Goal: Task Accomplishment & Management: Complete application form

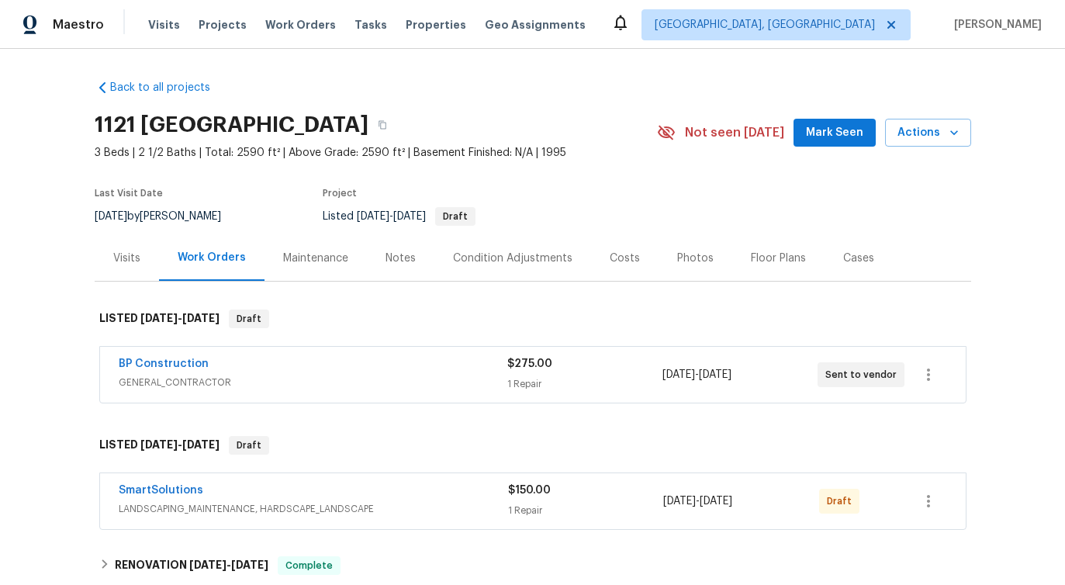
scroll to position [237, 0]
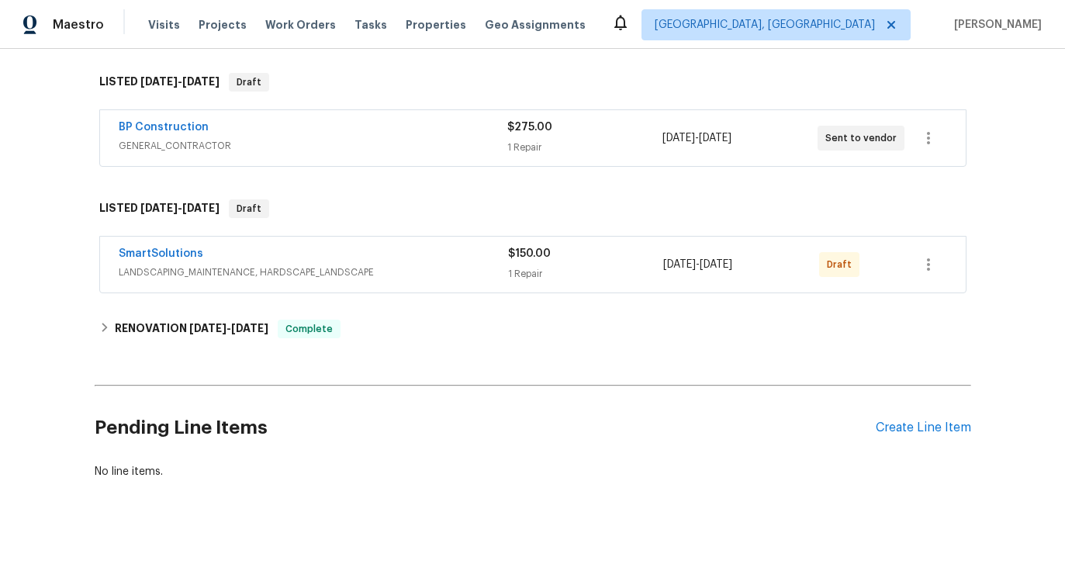
click at [439, 262] on div "SmartSolutions" at bounding box center [313, 255] width 389 height 19
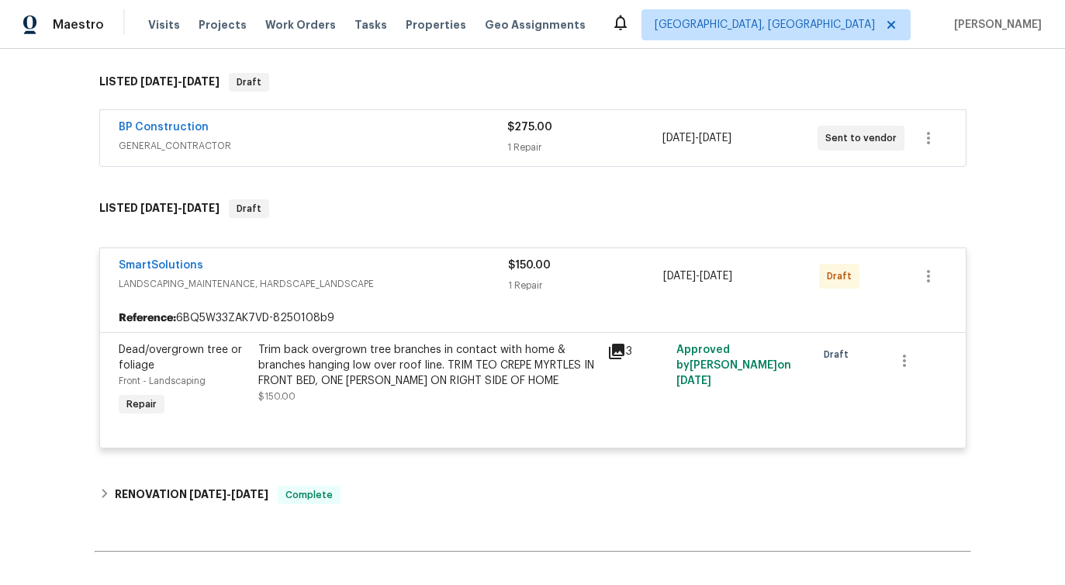
click at [439, 262] on div "SmartSolutions" at bounding box center [313, 267] width 389 height 19
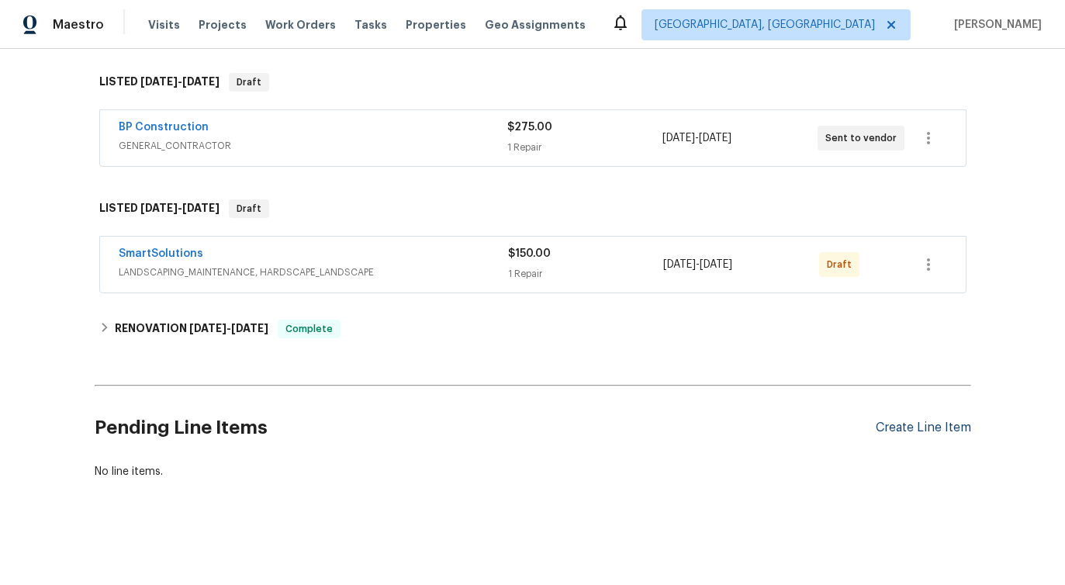
click at [910, 423] on div "Create Line Item" at bounding box center [923, 428] width 95 height 15
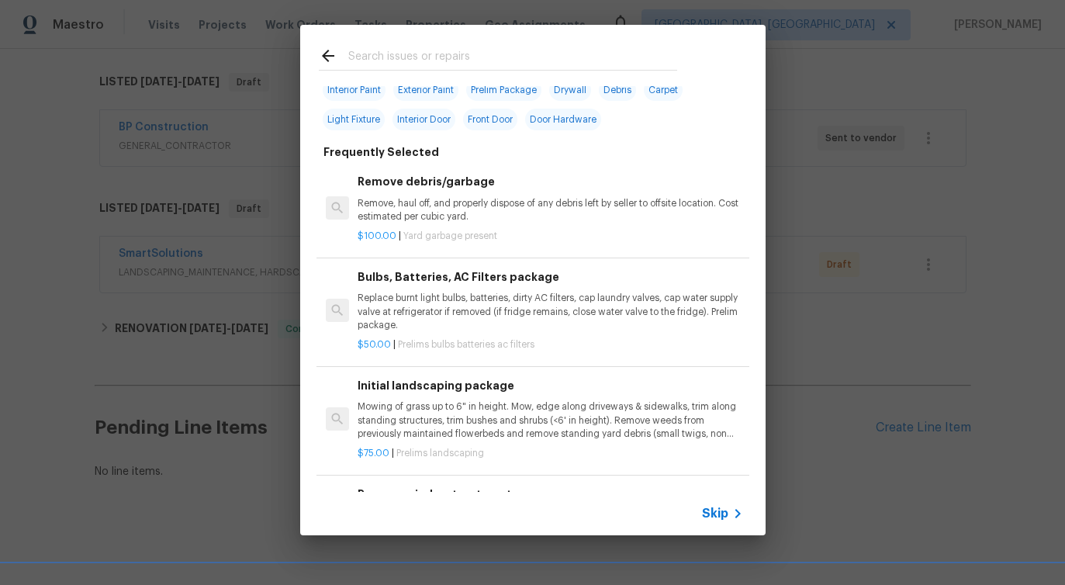
scroll to position [51, 0]
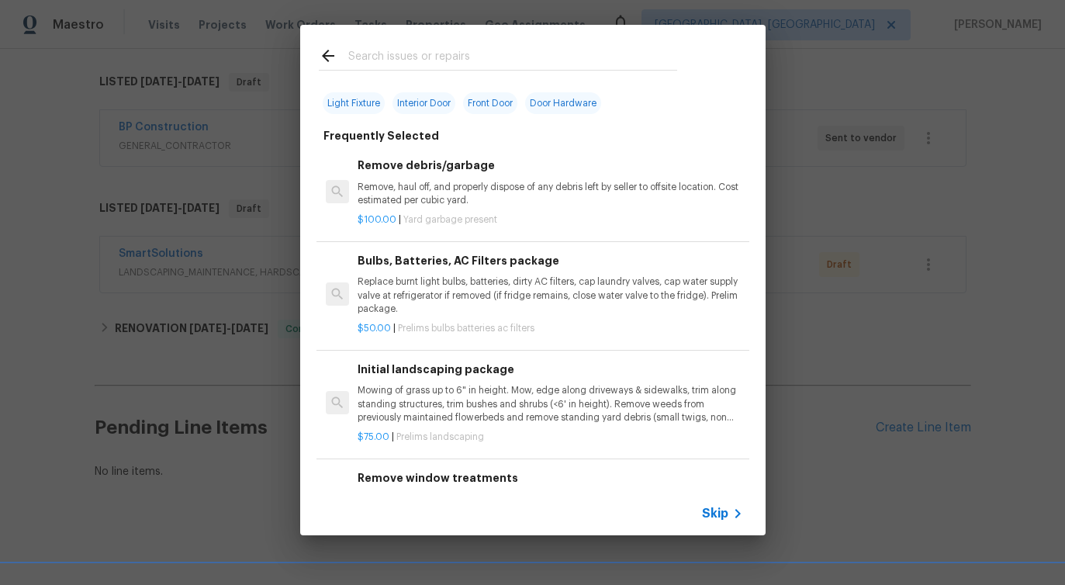
click at [722, 517] on span "Skip" at bounding box center [715, 514] width 26 height 16
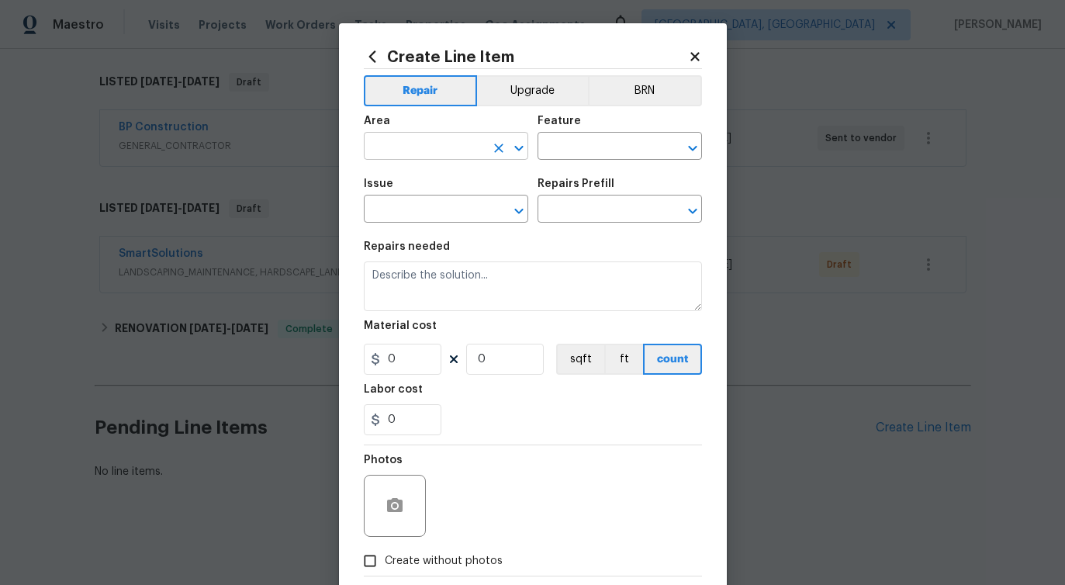
click at [403, 154] on input "text" at bounding box center [424, 148] width 121 height 24
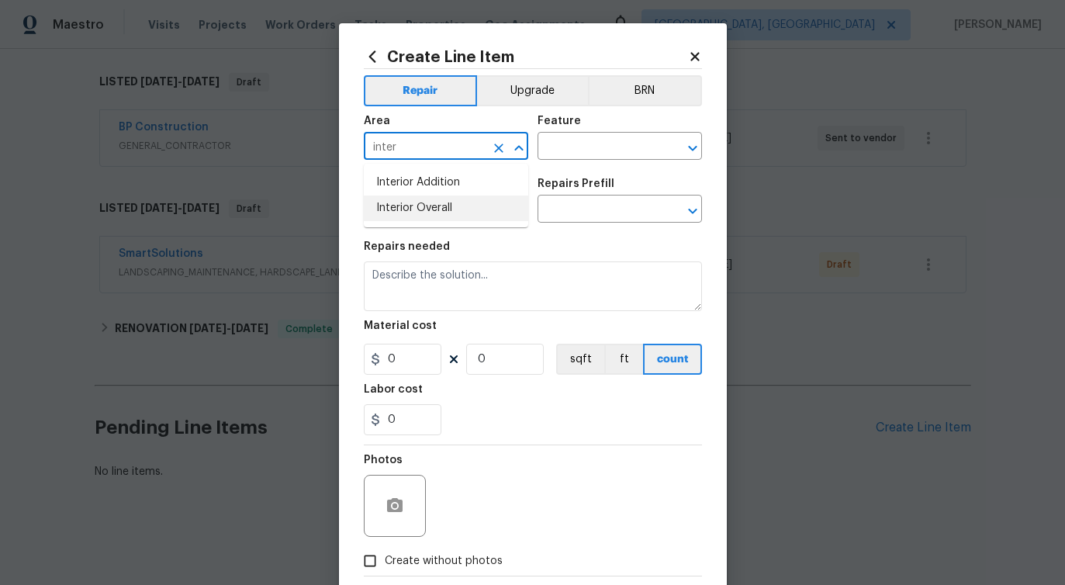
click at [417, 209] on li "Interior Overall" at bounding box center [446, 209] width 164 height 26
type input "Interior Overall"
click at [604, 142] on input "text" at bounding box center [598, 148] width 121 height 24
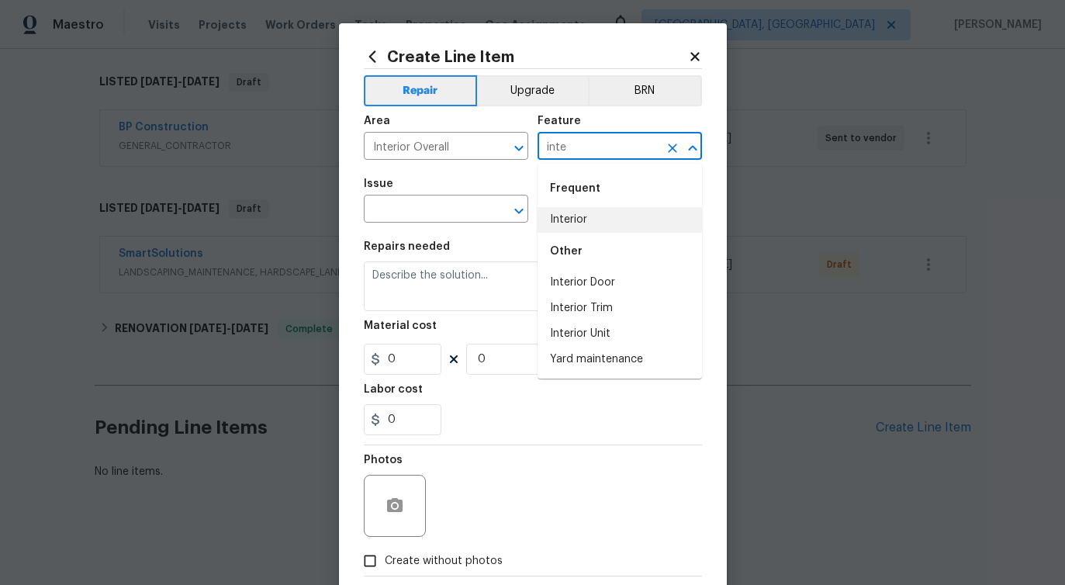
click at [607, 216] on li "Interior" at bounding box center [620, 220] width 164 height 26
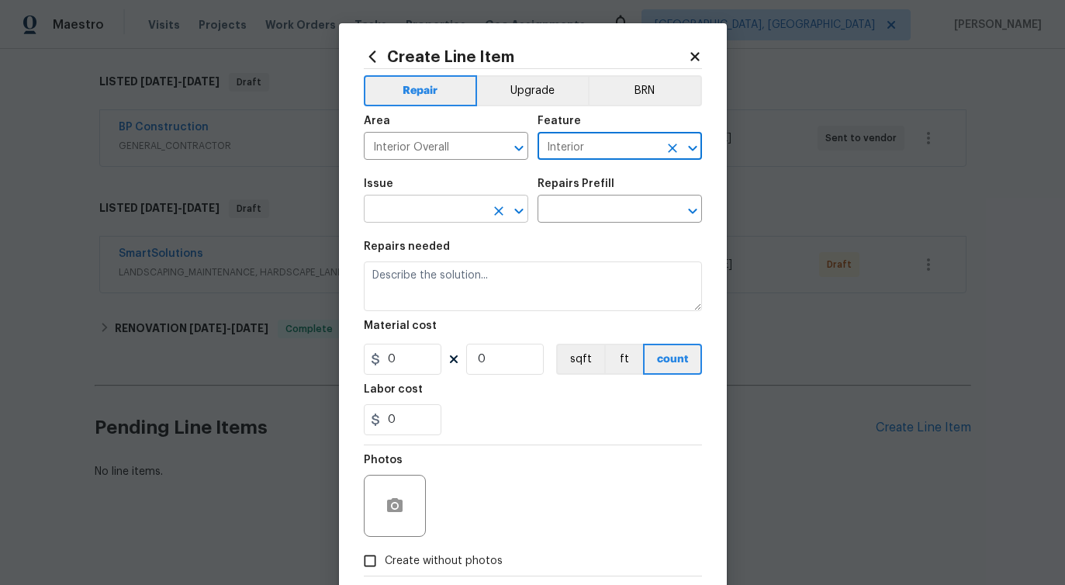
type input "Interior"
click at [468, 211] on input "text" at bounding box center [424, 211] width 121 height 24
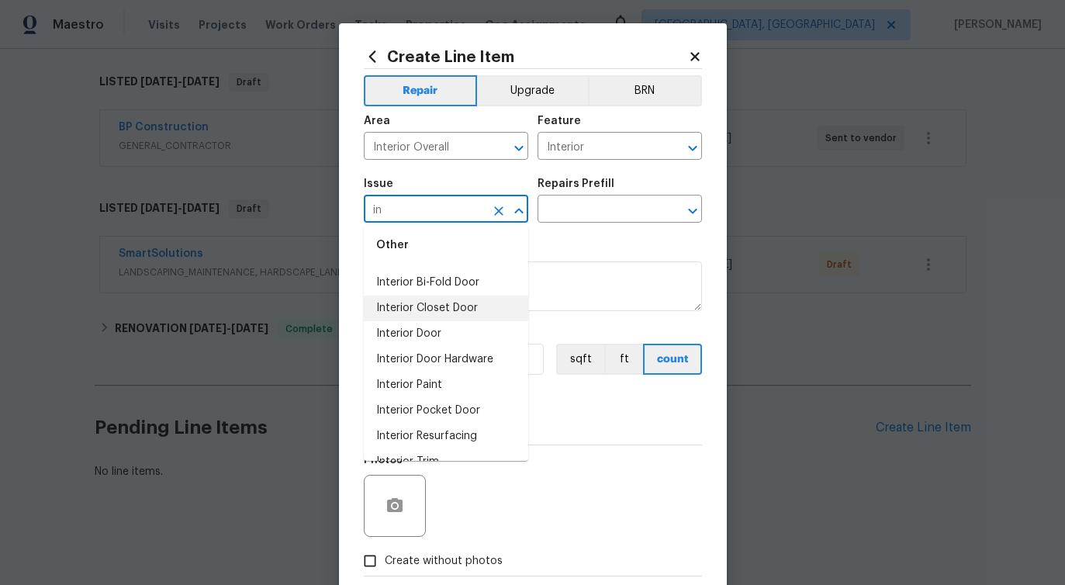
scroll to position [535, 0]
click at [379, 210] on input "in" at bounding box center [424, 211] width 121 height 24
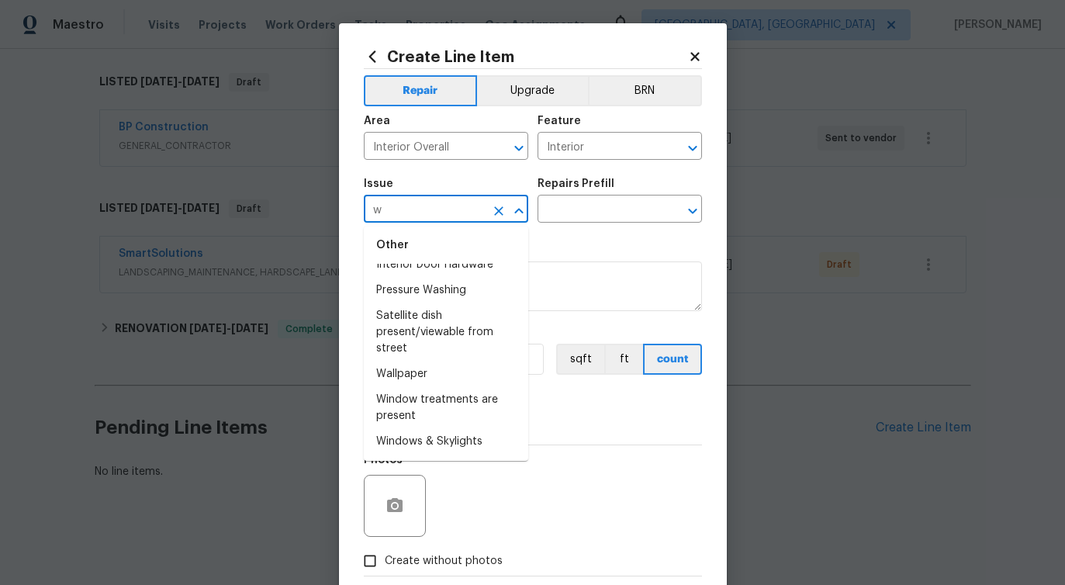
scroll to position [0, 0]
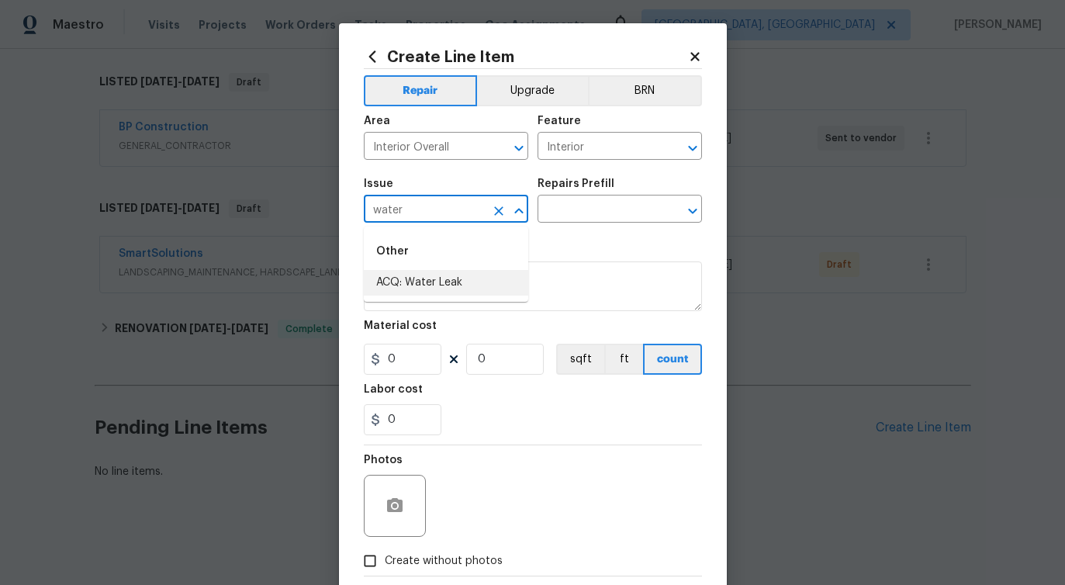
click at [381, 213] on input "water" at bounding box center [424, 211] width 121 height 24
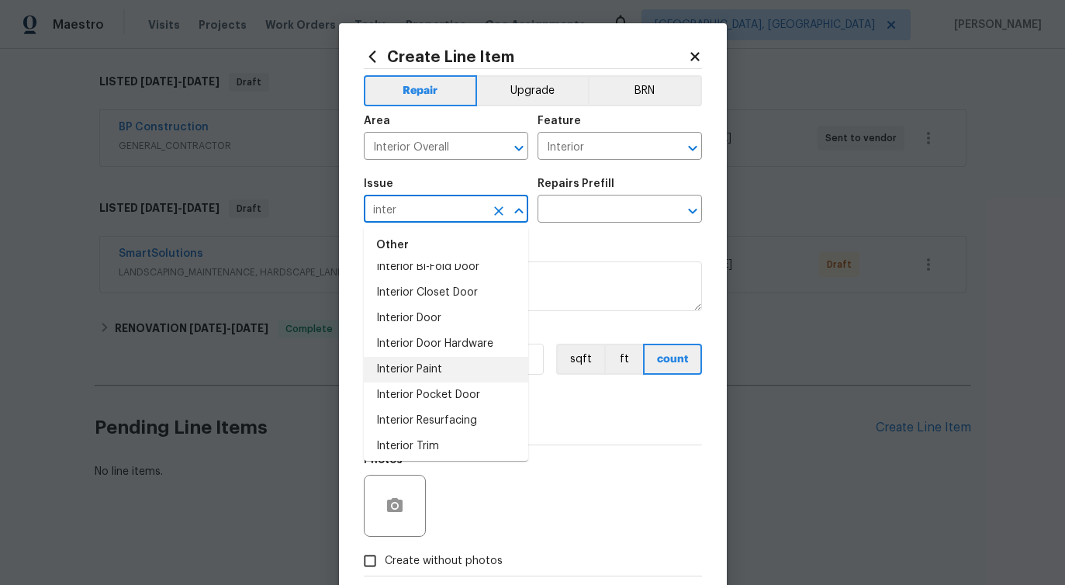
scroll to position [46, 0]
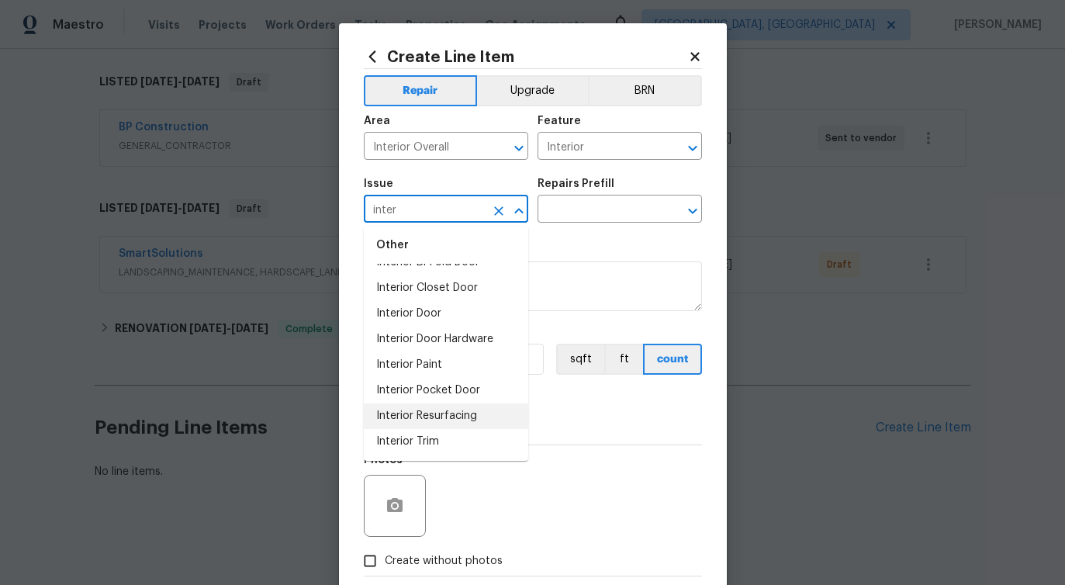
click at [449, 417] on li "Interior Resurfacing" at bounding box center [446, 416] width 164 height 26
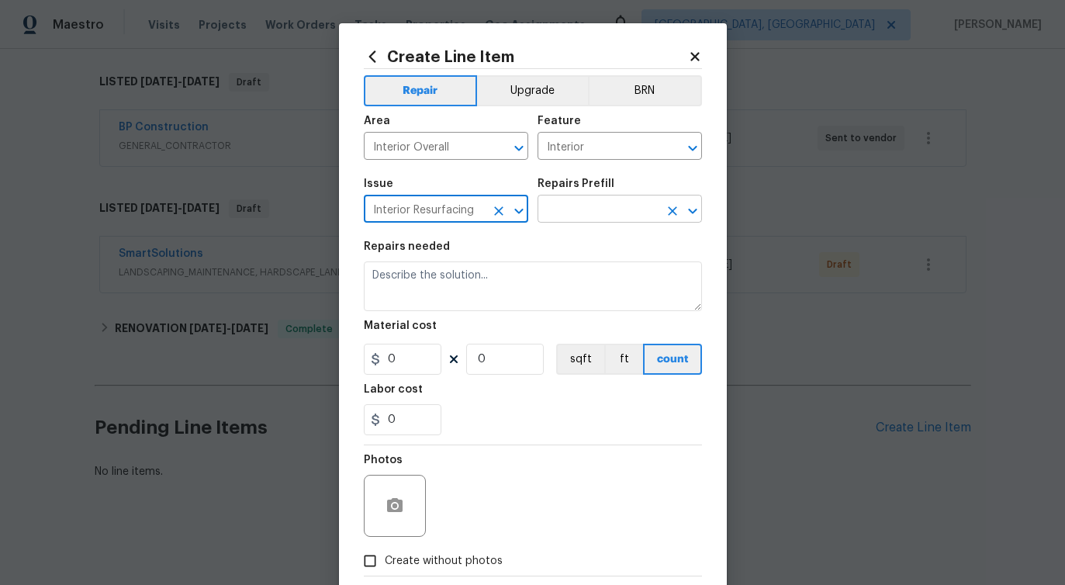
type input "Interior Resurfacing"
click at [587, 213] on input "text" at bounding box center [598, 211] width 121 height 24
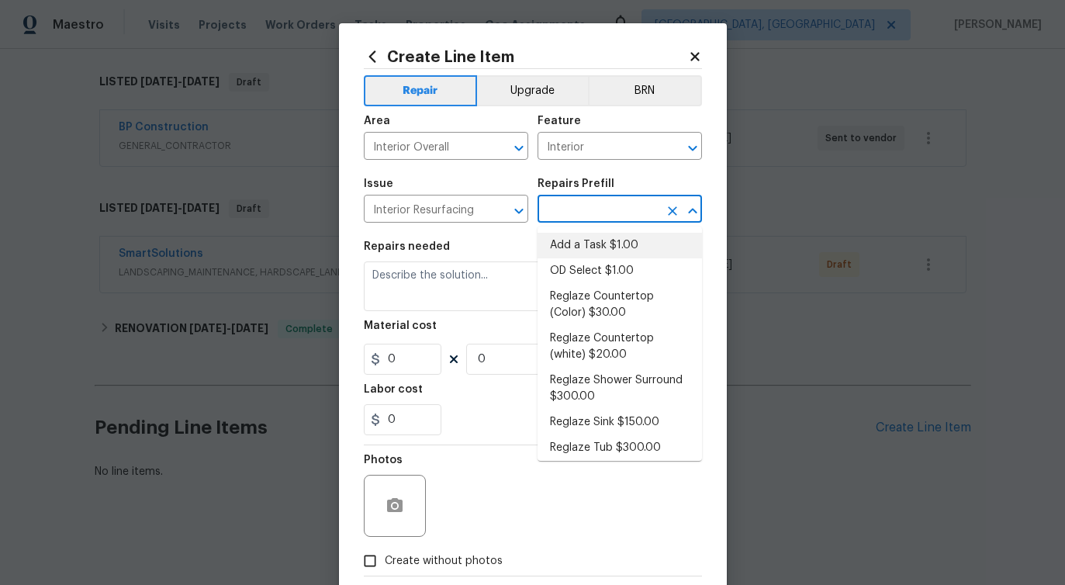
click at [579, 238] on li "Add a Task $1.00" at bounding box center [620, 246] width 164 height 26
type input "Add a Task $1.00"
type textarea "HPM to detail"
type input "1"
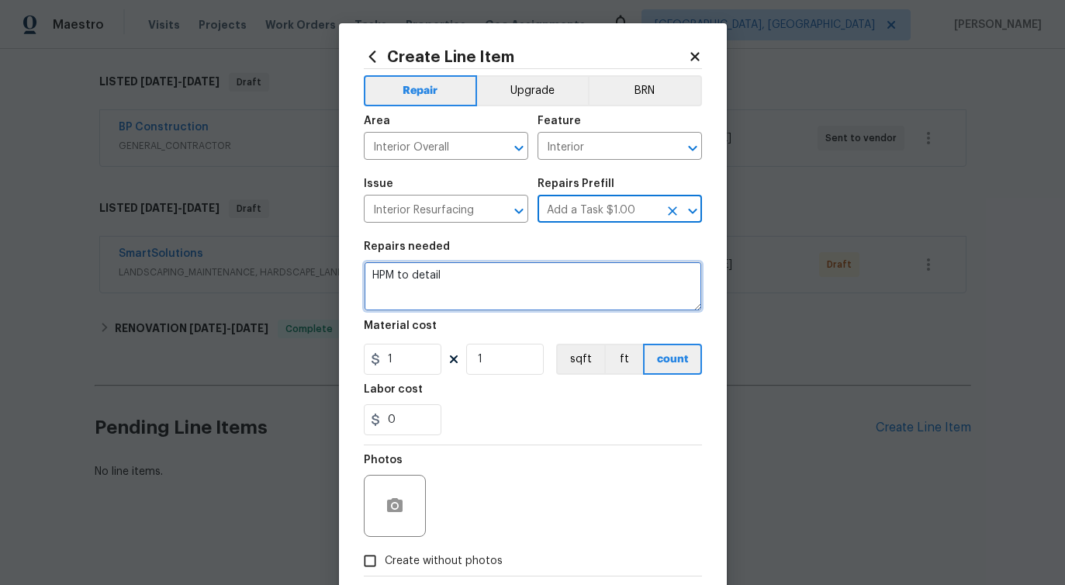
click at [403, 265] on textarea "HPM to detail" at bounding box center [533, 286] width 338 height 50
click at [478, 267] on textarea "HPM to detail" at bounding box center [533, 286] width 338 height 50
click at [396, 281] on textarea "HPM to detail" at bounding box center [533, 286] width 338 height 50
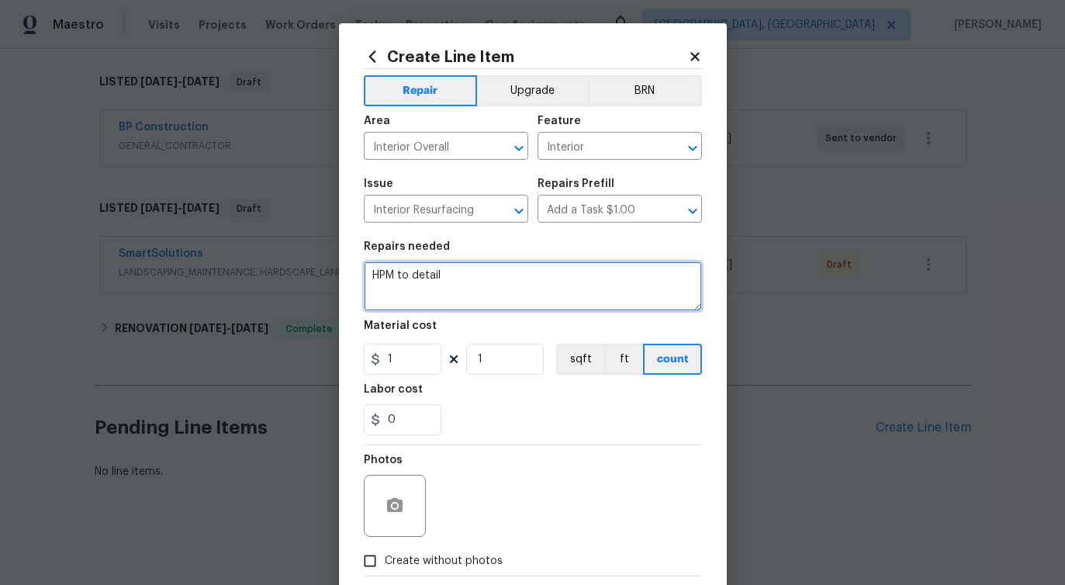
click at [396, 281] on textarea "HPM to detail" at bounding box center [533, 286] width 338 height 50
paste textarea "Washer/dryer connection line is leaking."
click at [589, 279] on textarea "Washer/dryer connection line is leaking." at bounding box center [533, 286] width 338 height 50
paste textarea "please upload photos, prepare an explanation of issues found and cost to repair"
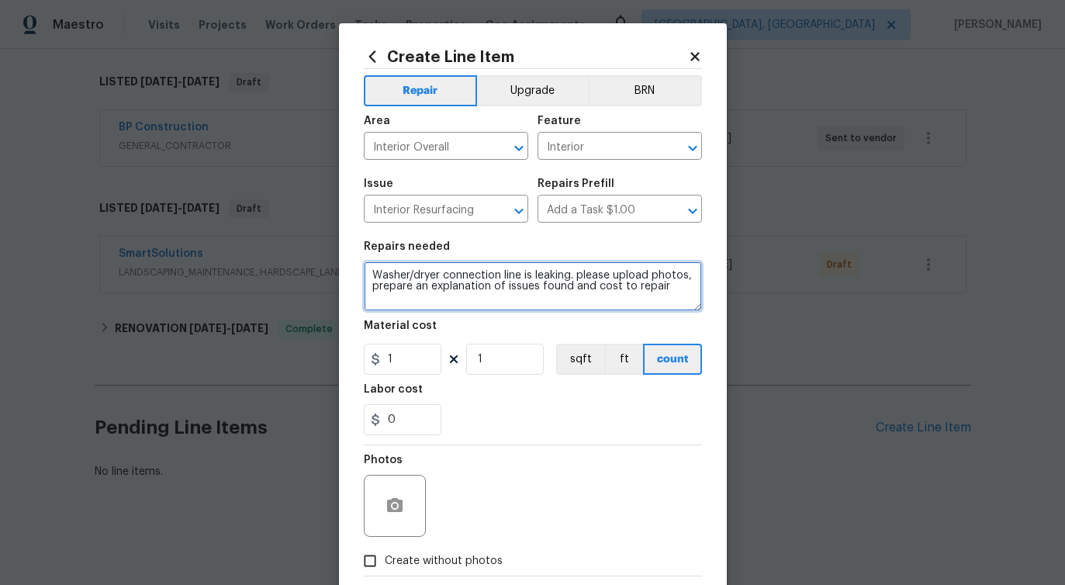
click at [672, 286] on textarea "Washer/dryer connection line is leaking. please upload photos, prepare an expla…" at bounding box center [533, 286] width 338 height 50
type textarea "Washer/dryer connection line is leaking. please upload photos, prepare an expla…"
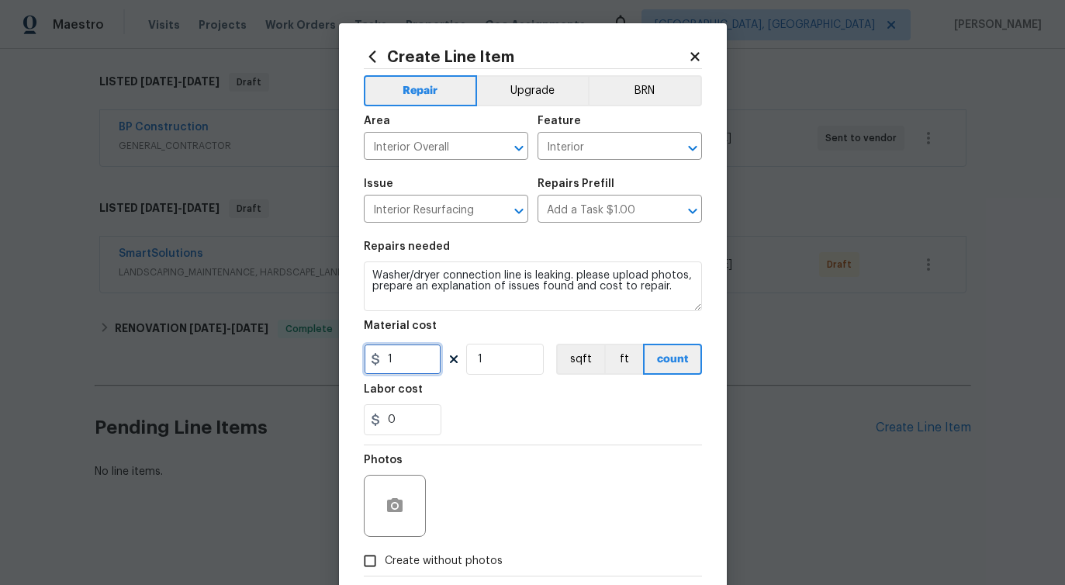
click at [413, 358] on input "1" at bounding box center [403, 359] width 78 height 31
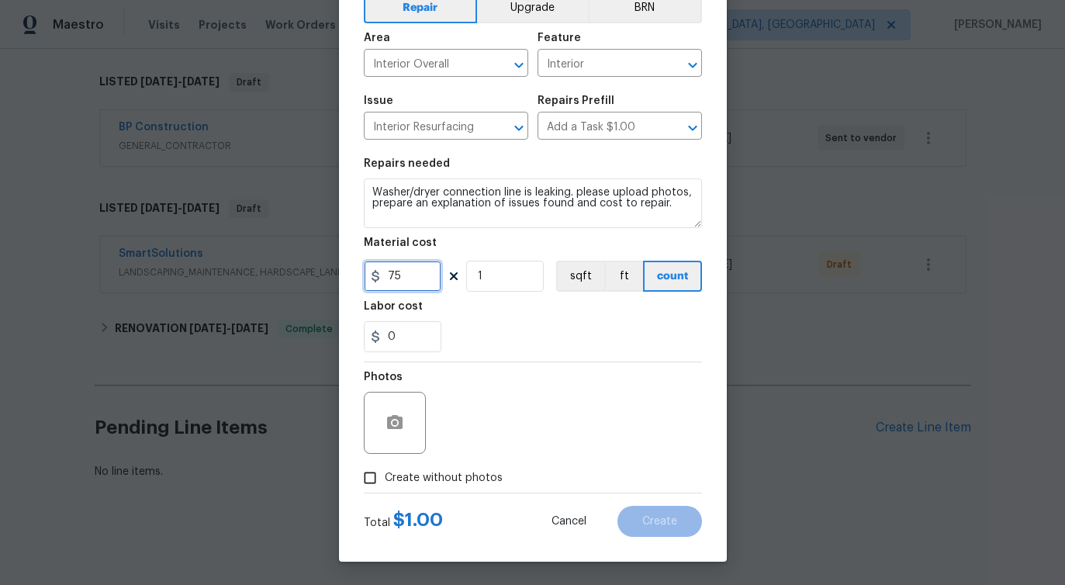
type input "75"
click at [393, 427] on icon "button" at bounding box center [395, 422] width 16 height 14
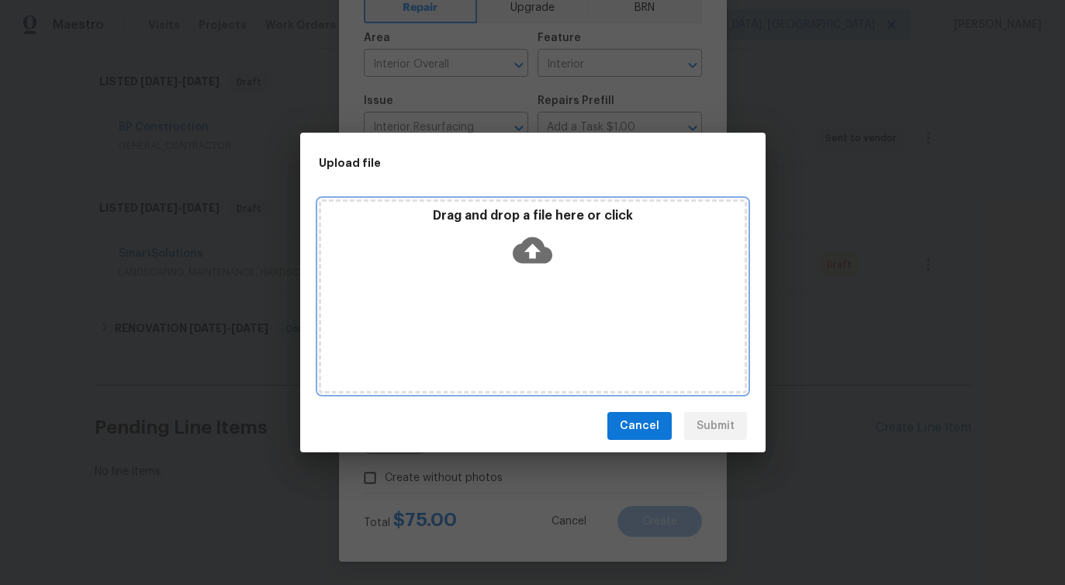
click at [537, 258] on icon at bounding box center [533, 250] width 40 height 26
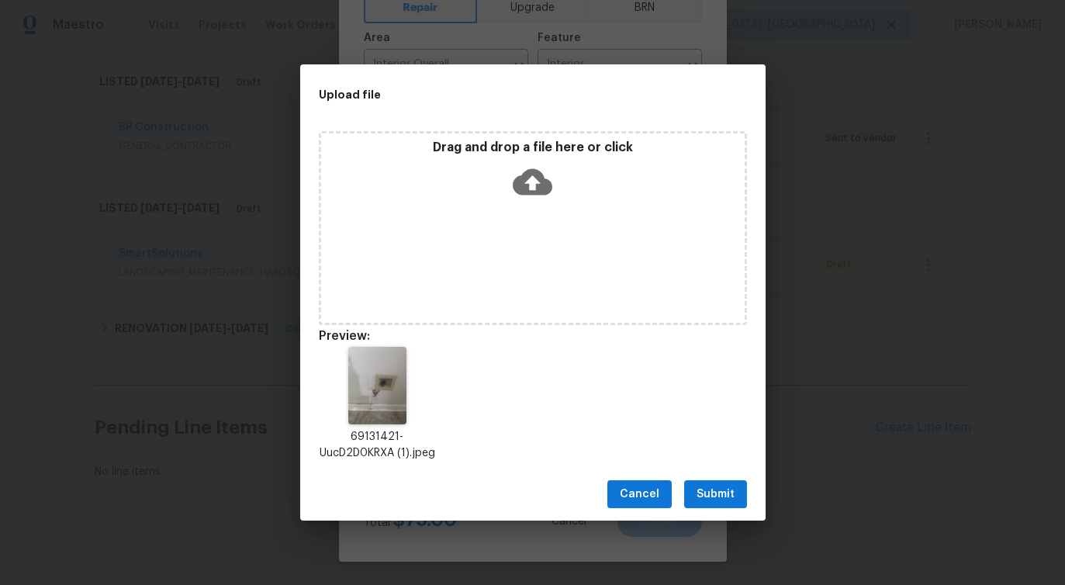
click at [747, 493] on div "Cancel Submit" at bounding box center [533, 495] width 466 height 54
click at [705, 499] on span "Submit" at bounding box center [716, 494] width 38 height 19
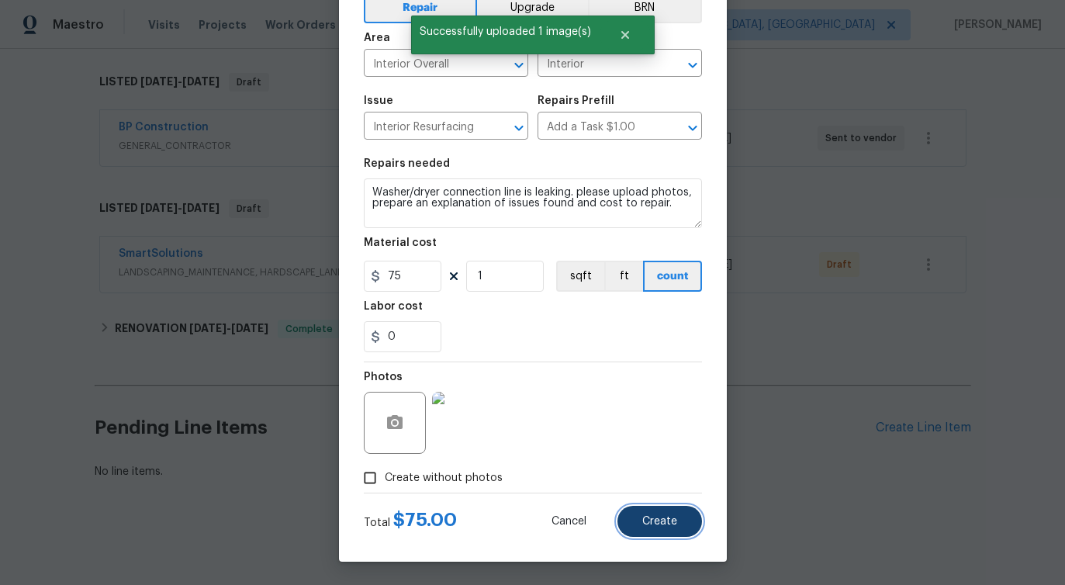
click at [668, 530] on button "Create" at bounding box center [660, 521] width 85 height 31
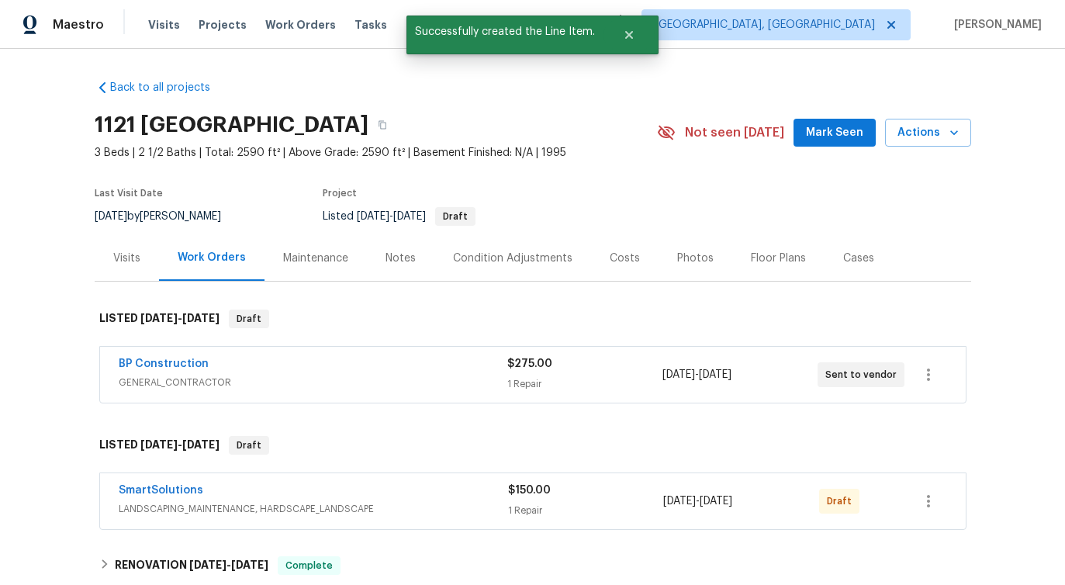
scroll to position [429, 0]
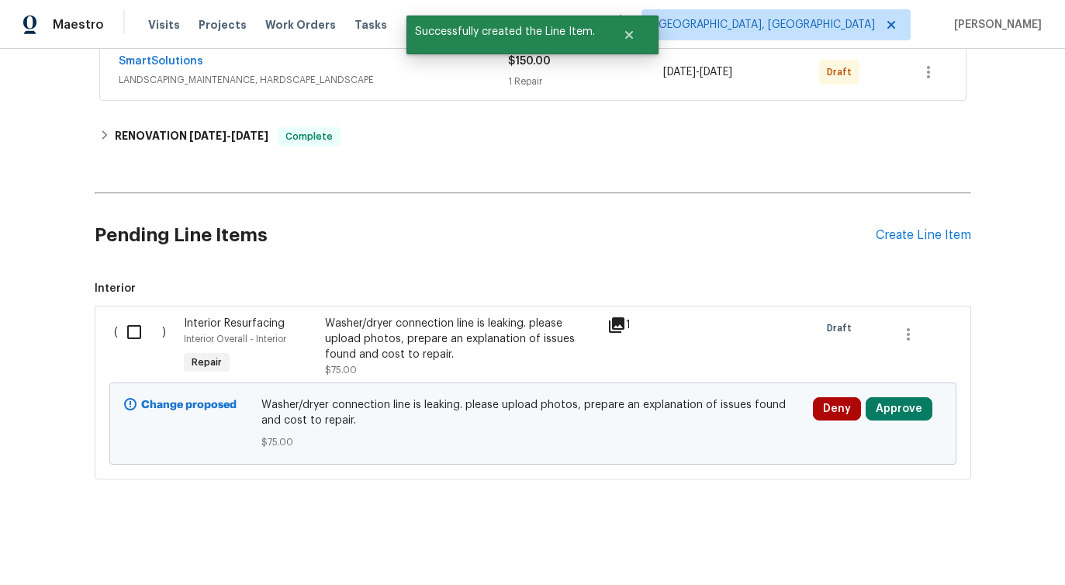
click at [119, 336] on input "checkbox" at bounding box center [140, 332] width 44 height 33
checkbox input "true"
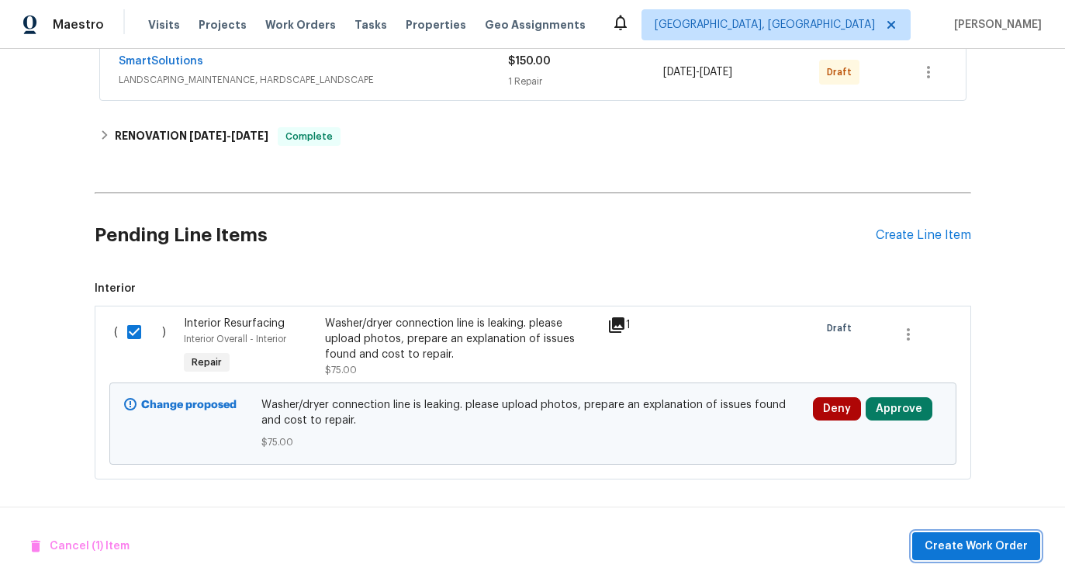
click at [978, 544] on span "Create Work Order" at bounding box center [976, 546] width 103 height 19
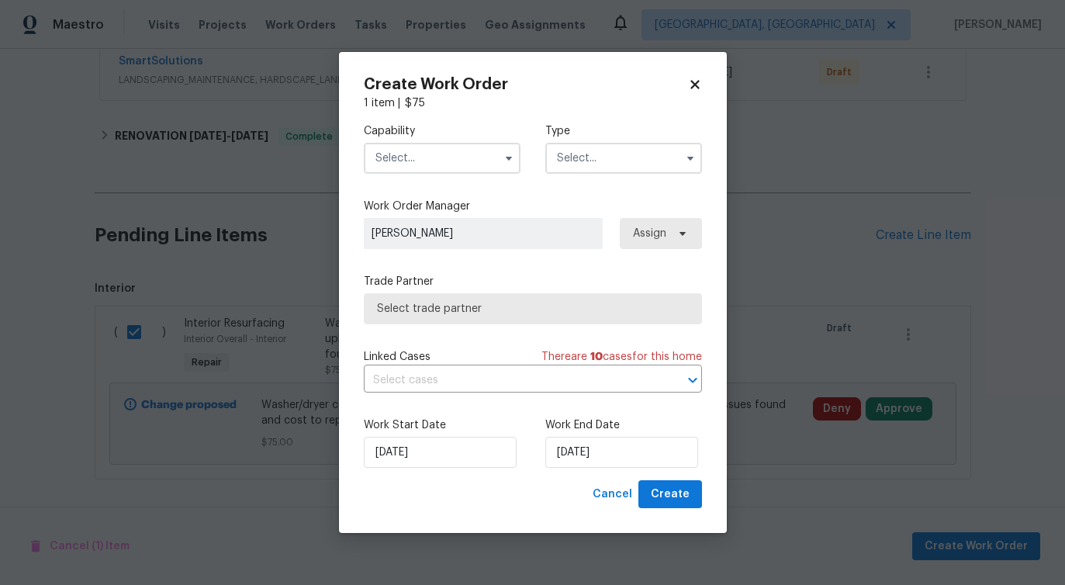
click at [452, 161] on input "text" at bounding box center [442, 158] width 157 height 31
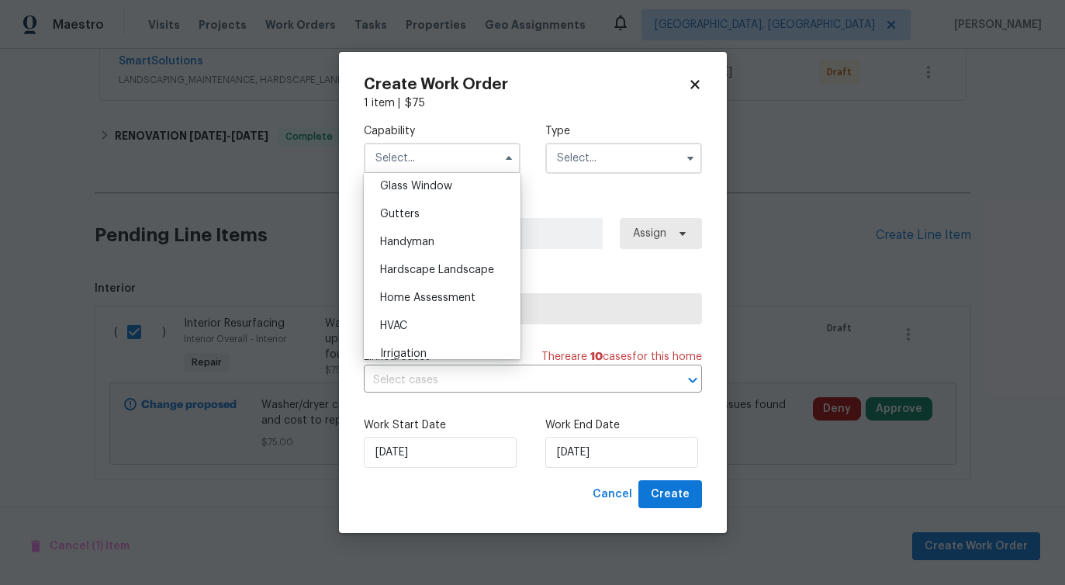
scroll to position [795, 0]
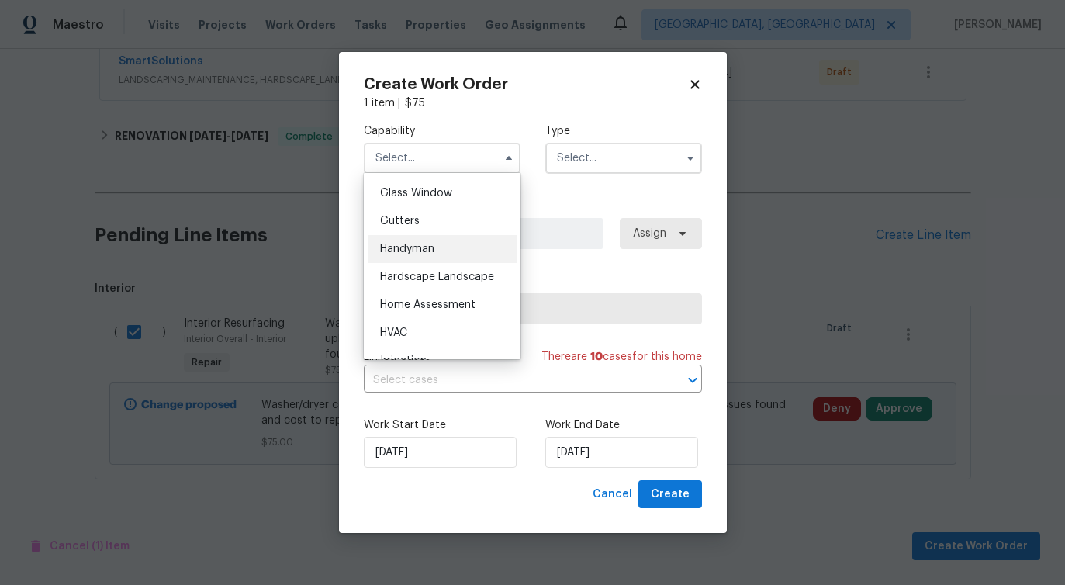
click at [439, 241] on div "Handyman" at bounding box center [442, 249] width 149 height 28
type input "Handyman"
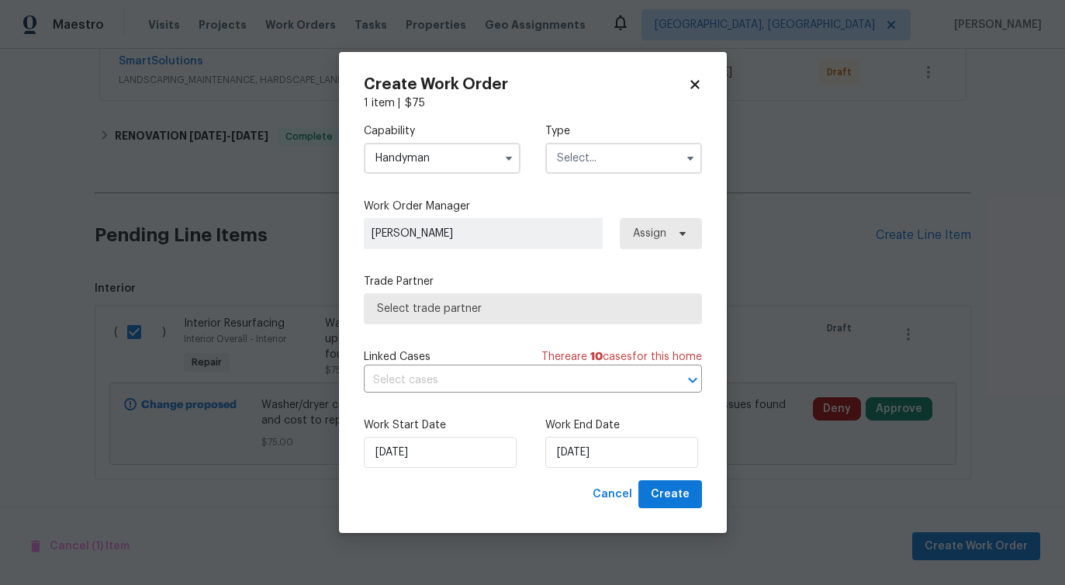
click at [567, 167] on input "text" at bounding box center [623, 158] width 157 height 31
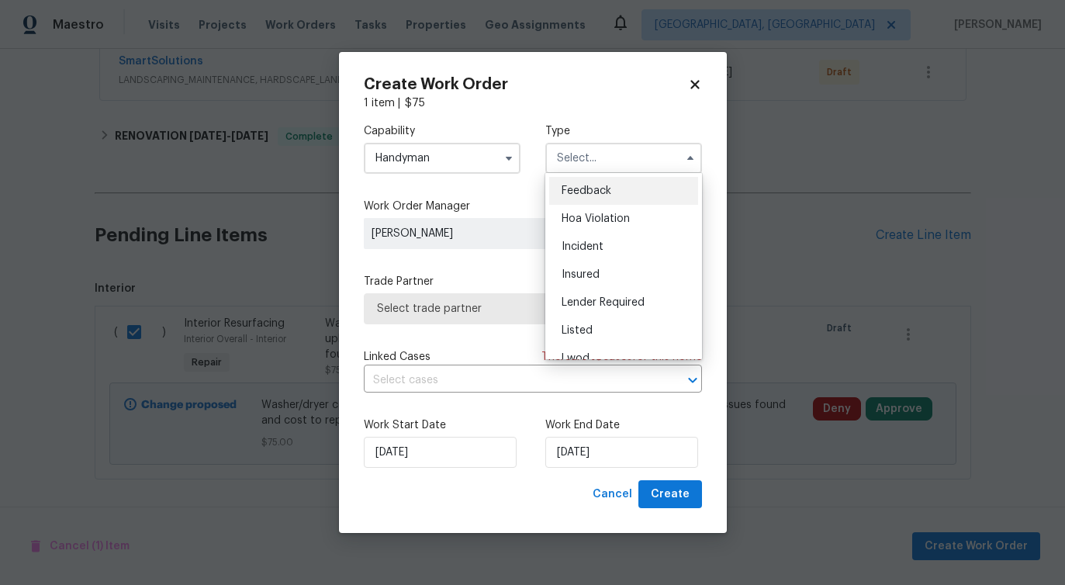
click at [567, 182] on div "Feedback" at bounding box center [623, 191] width 149 height 28
type input "Feedback"
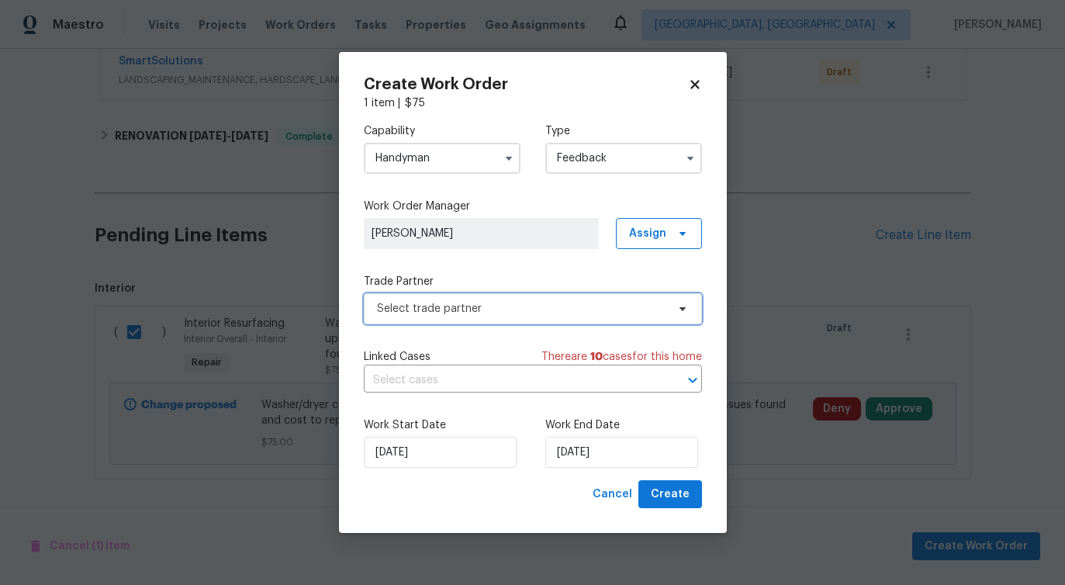
click at [469, 302] on span "Select trade partner" at bounding box center [521, 309] width 289 height 16
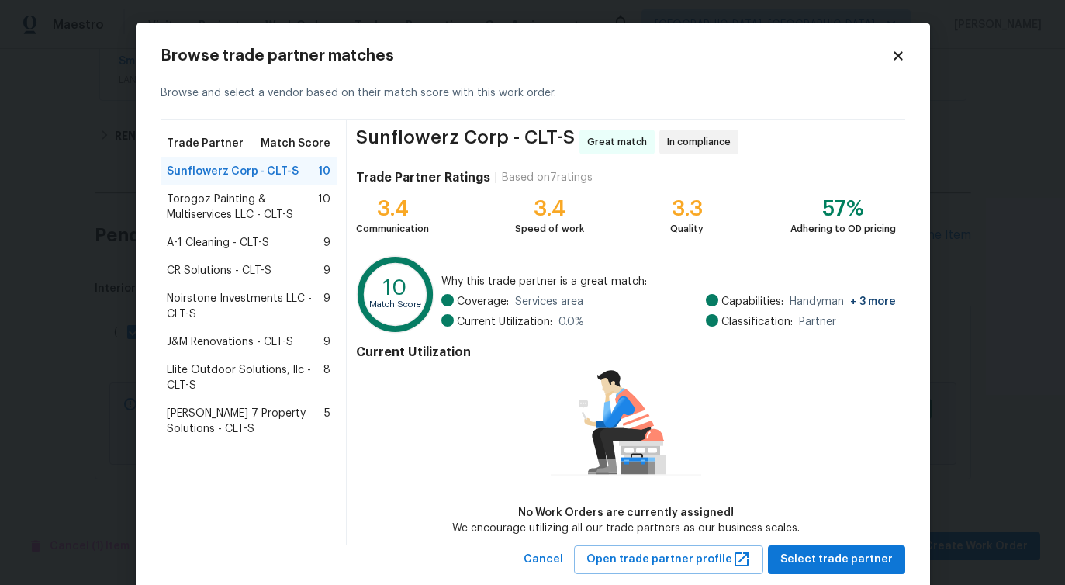
click at [247, 206] on span "Torogoz Painting & Multiservices LLC - CLT-S" at bounding box center [243, 207] width 152 height 31
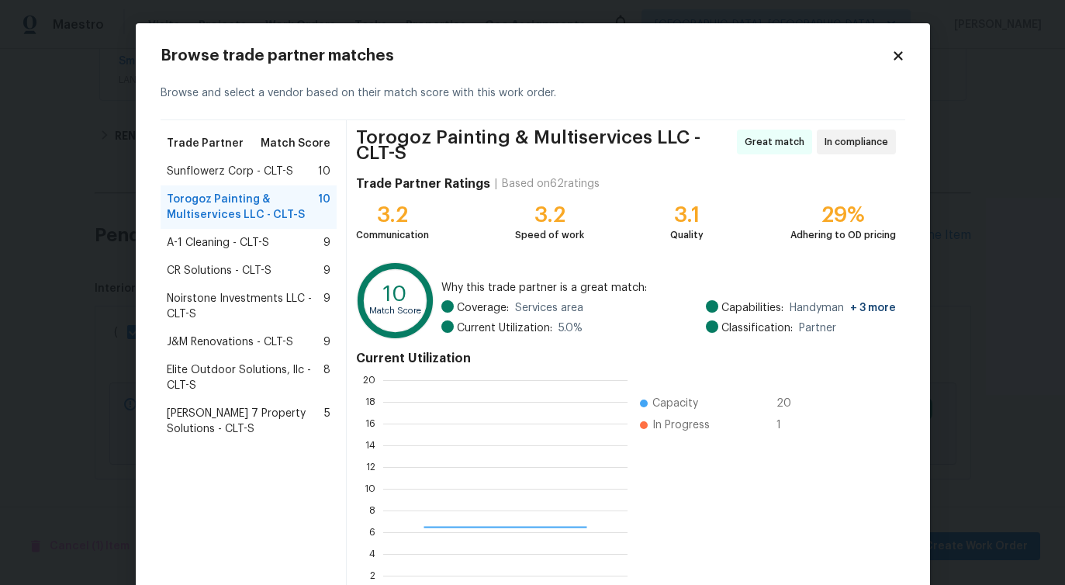
scroll to position [217, 244]
click at [247, 171] on span "Sunflowerz Corp - CLT-S" at bounding box center [230, 172] width 126 height 16
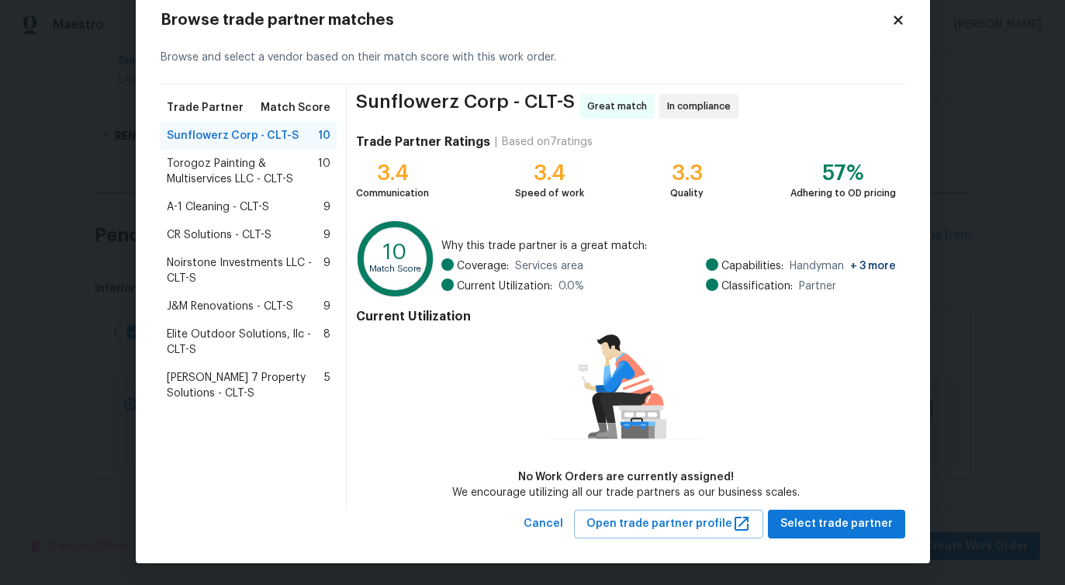
scroll to position [0, 0]
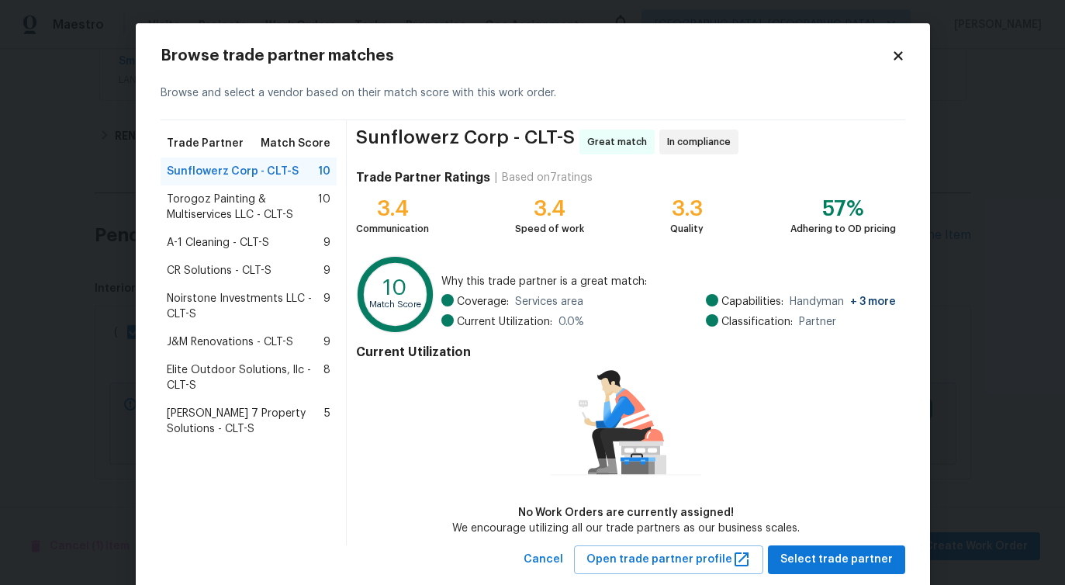
click at [240, 207] on span "Torogoz Painting & Multiservices LLC - CLT-S" at bounding box center [243, 207] width 152 height 31
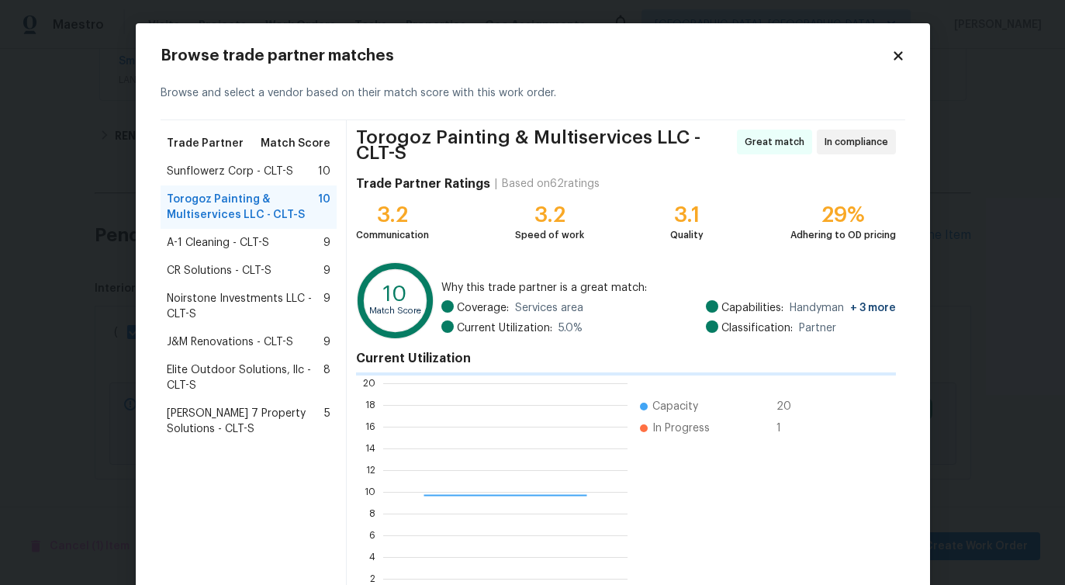
scroll to position [217, 244]
click at [233, 233] on div "A-1 Cleaning - CLT-S 9" at bounding box center [249, 243] width 177 height 28
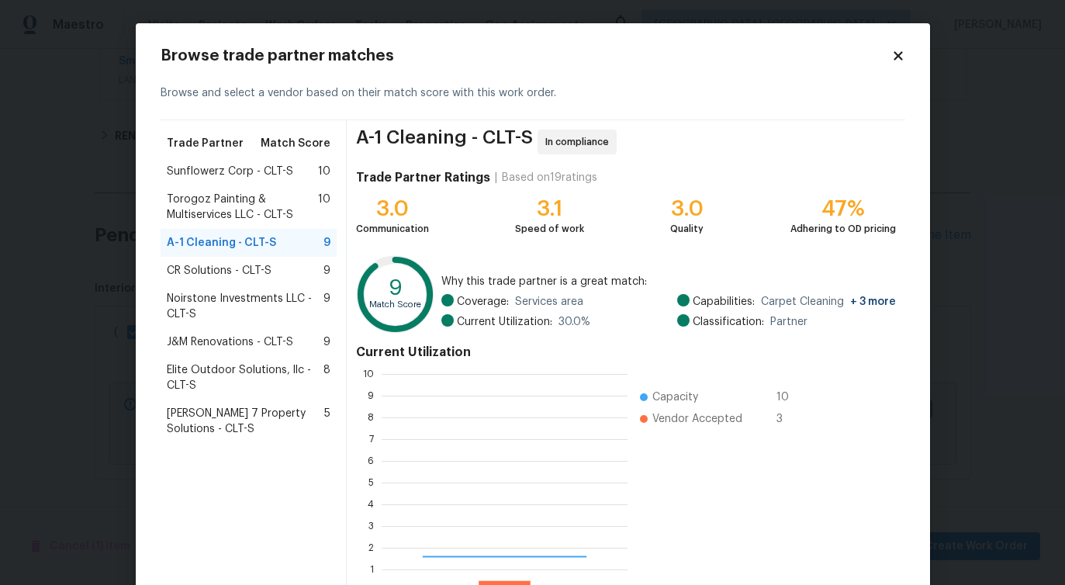
scroll to position [217, 246]
click at [228, 269] on span "CR Solutions - CLT-S" at bounding box center [219, 271] width 105 height 16
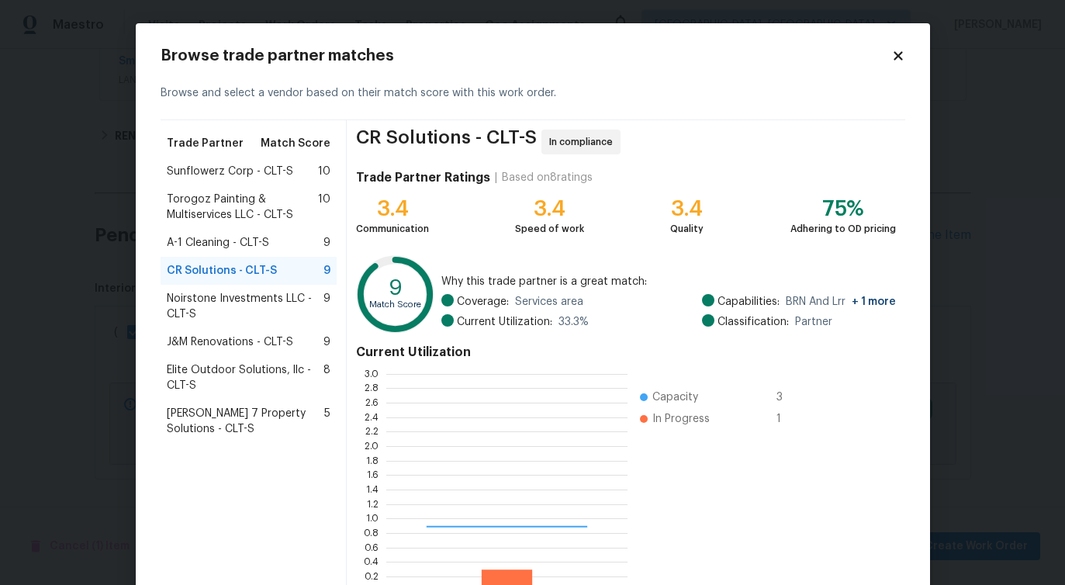
scroll to position [217, 241]
click at [218, 182] on div "Sunflowerz Corp - CLT-S 10" at bounding box center [249, 171] width 177 height 28
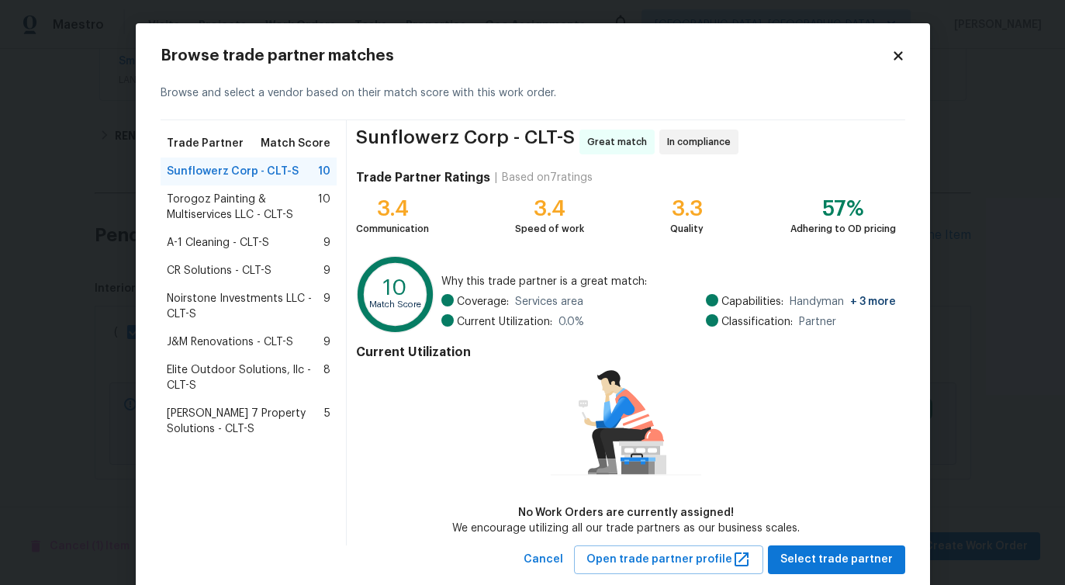
click at [219, 194] on span "Torogoz Painting & Multiservices LLC - CLT-S" at bounding box center [243, 207] width 152 height 31
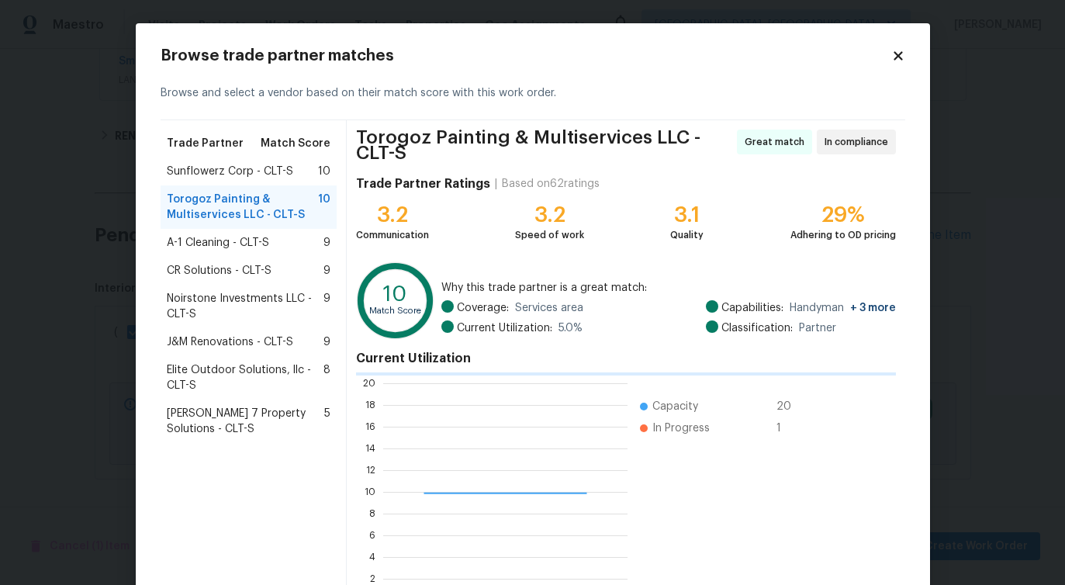
scroll to position [217, 244]
click at [234, 161] on div "Sunflowerz Corp - CLT-S 10" at bounding box center [249, 171] width 177 height 28
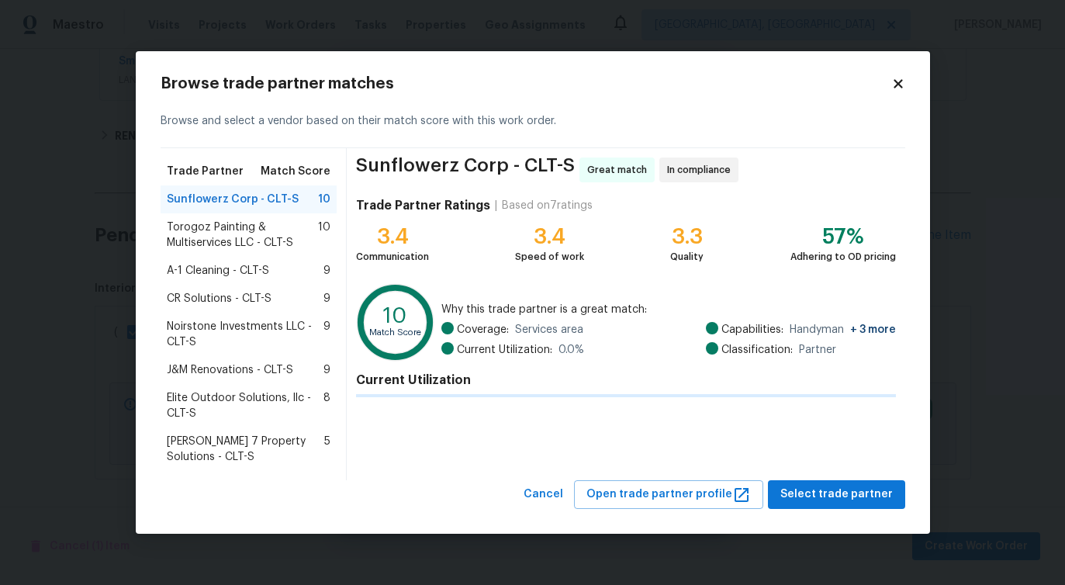
scroll to position [36, 0]
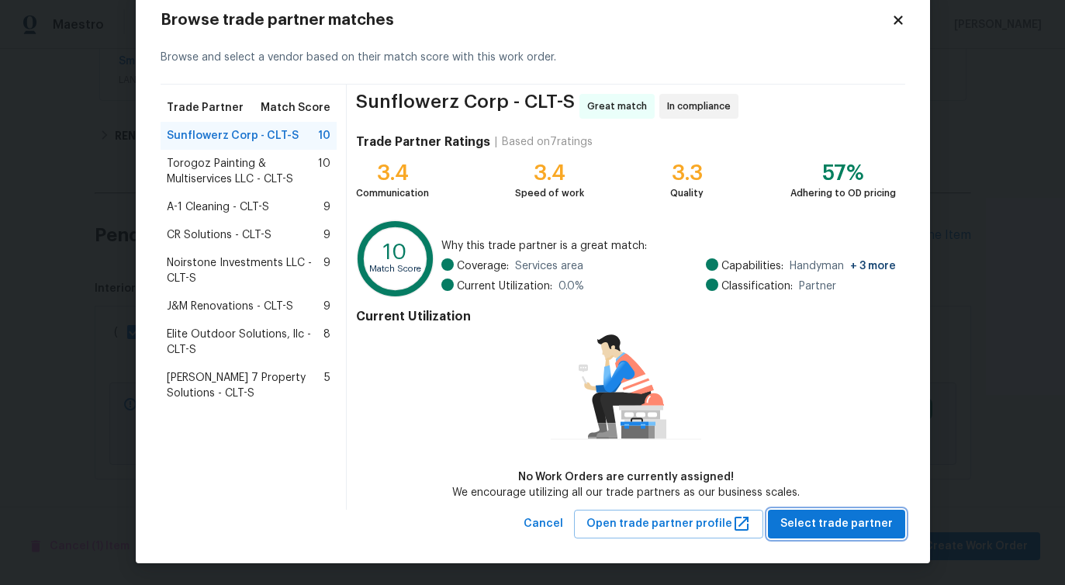
click at [809, 512] on button "Select trade partner" at bounding box center [836, 524] width 137 height 29
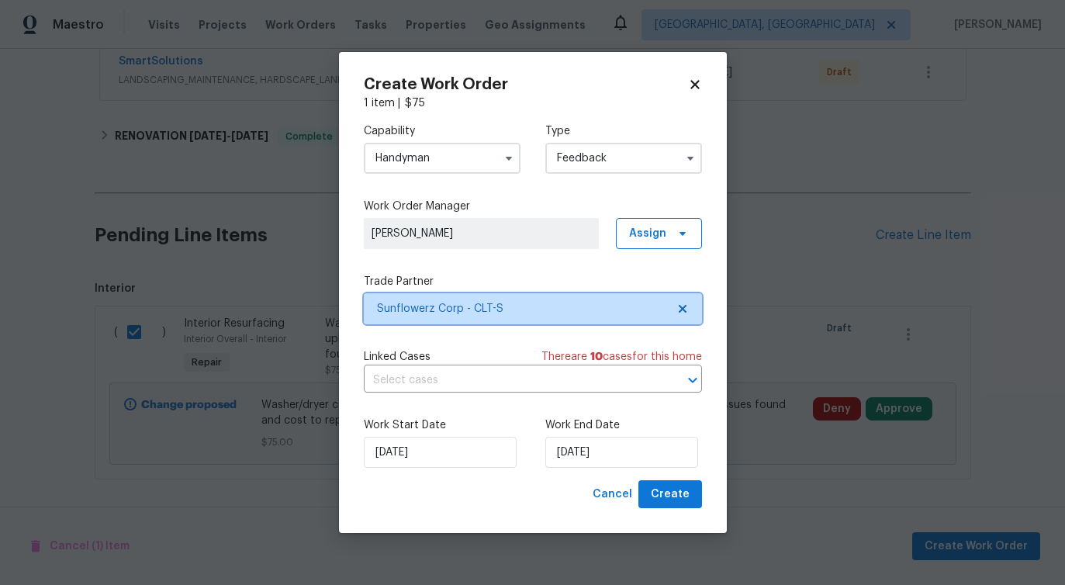
scroll to position [0, 0]
click at [419, 392] on input "text" at bounding box center [511, 381] width 295 height 24
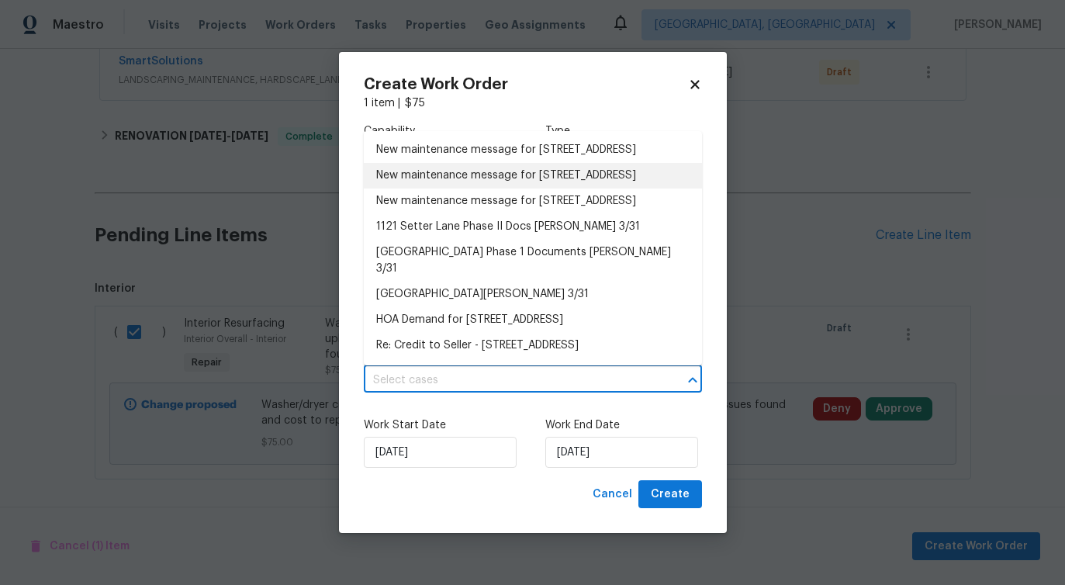
click at [434, 189] on li "New maintenance message for 1121 Setter Ln SE , Concord, NC 28025" at bounding box center [533, 176] width 338 height 26
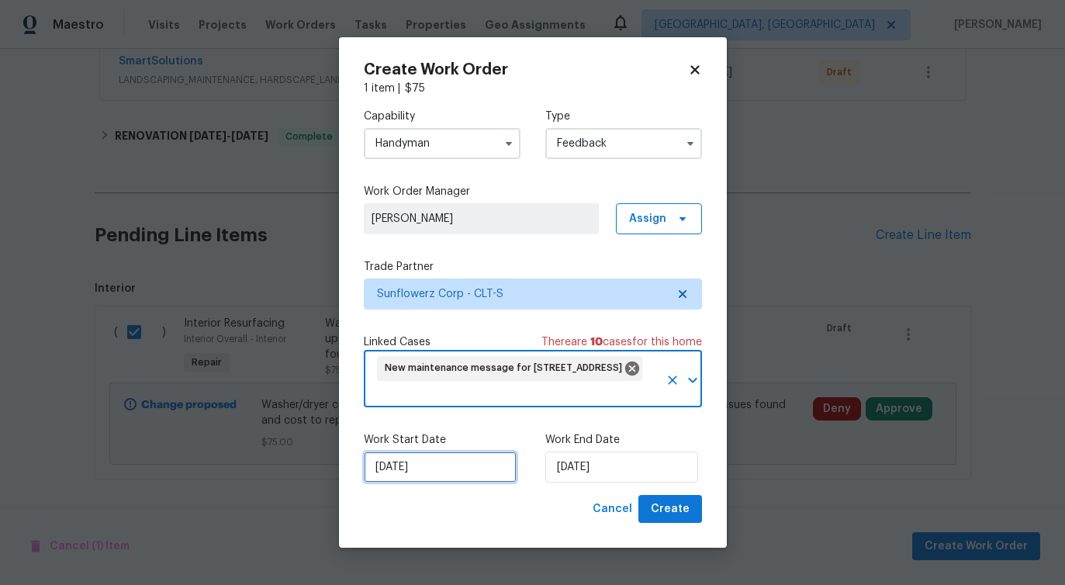
click at [440, 465] on input "9/15/2025" at bounding box center [440, 467] width 153 height 31
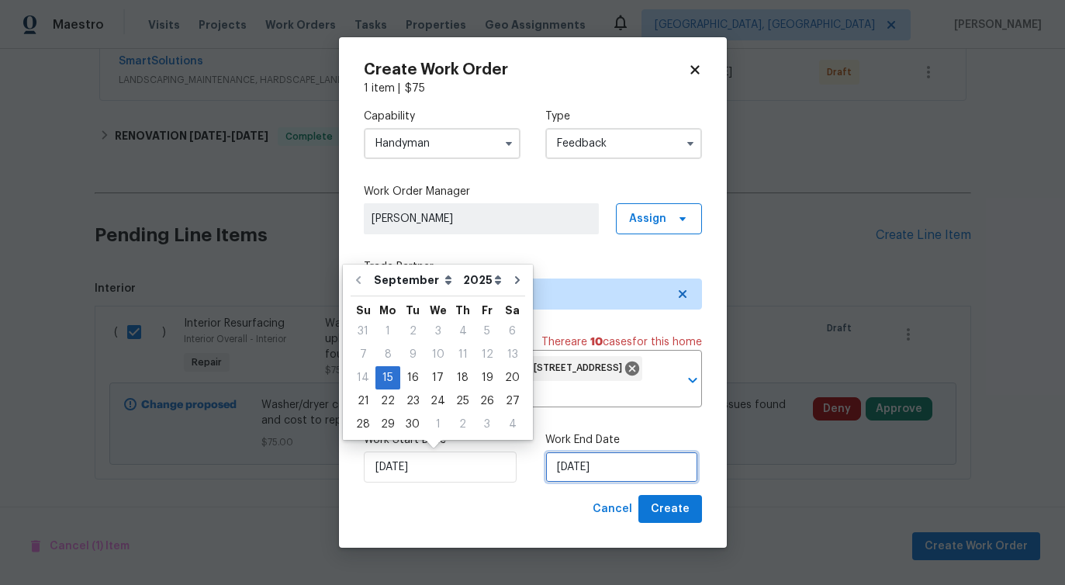
click at [570, 468] on input "9/15/2025" at bounding box center [621, 467] width 153 height 31
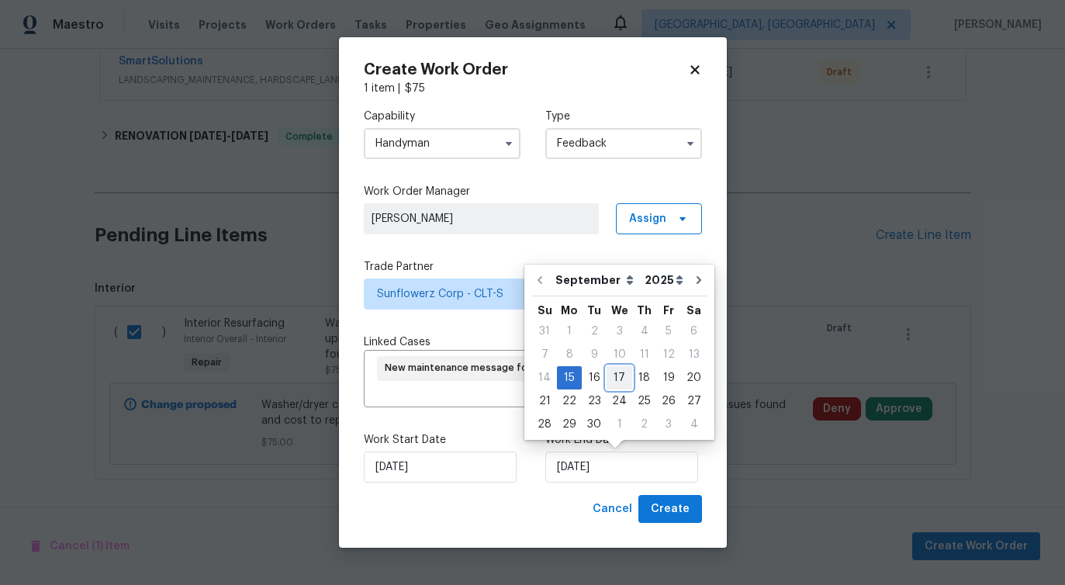
click at [612, 374] on div "17" at bounding box center [620, 378] width 26 height 22
type input "9/17/2025"
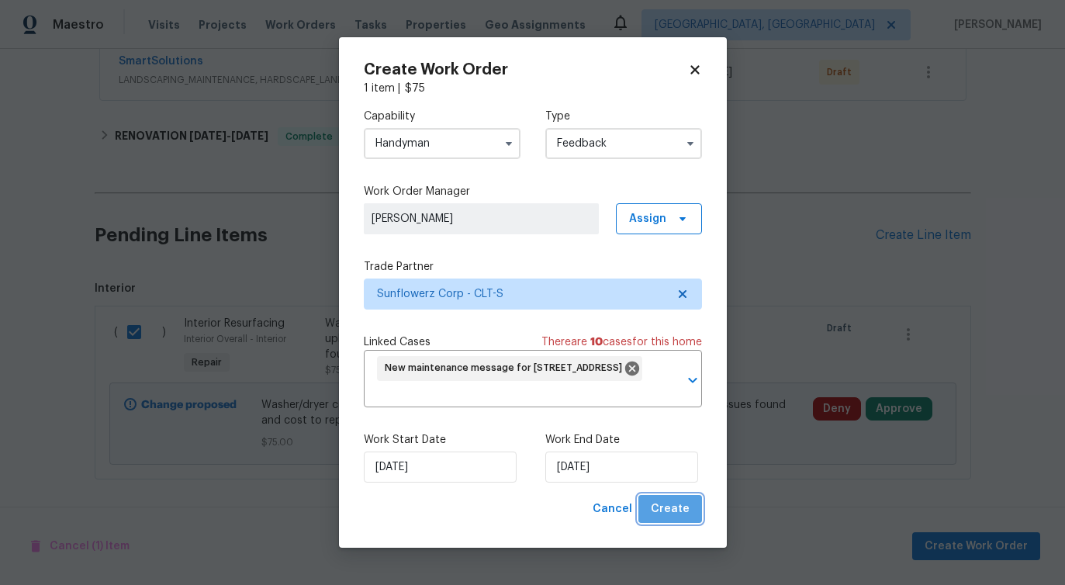
click at [682, 509] on span "Create" at bounding box center [670, 509] width 39 height 19
checkbox input "false"
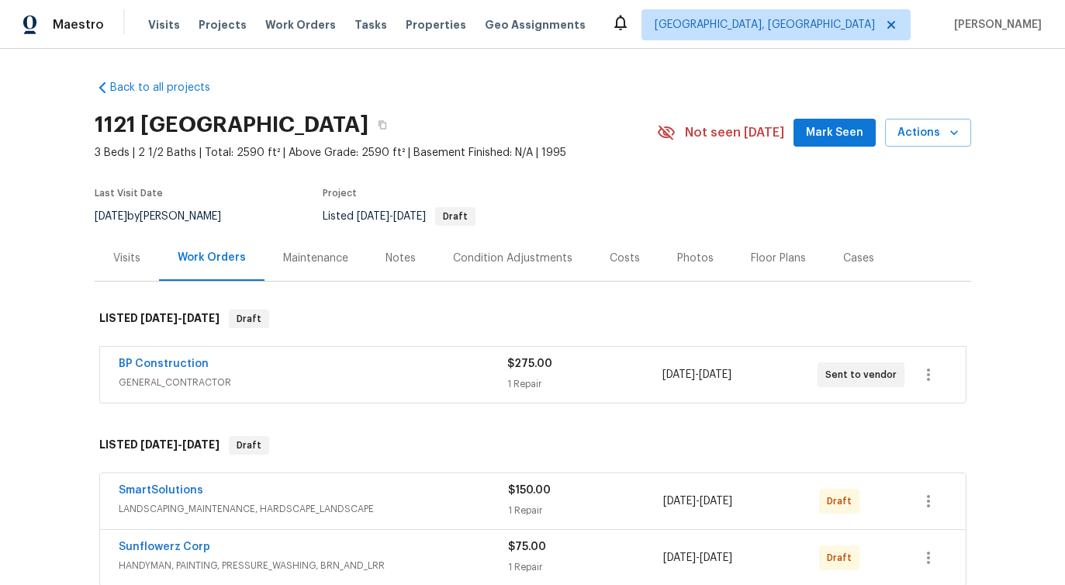
scroll to position [234, 0]
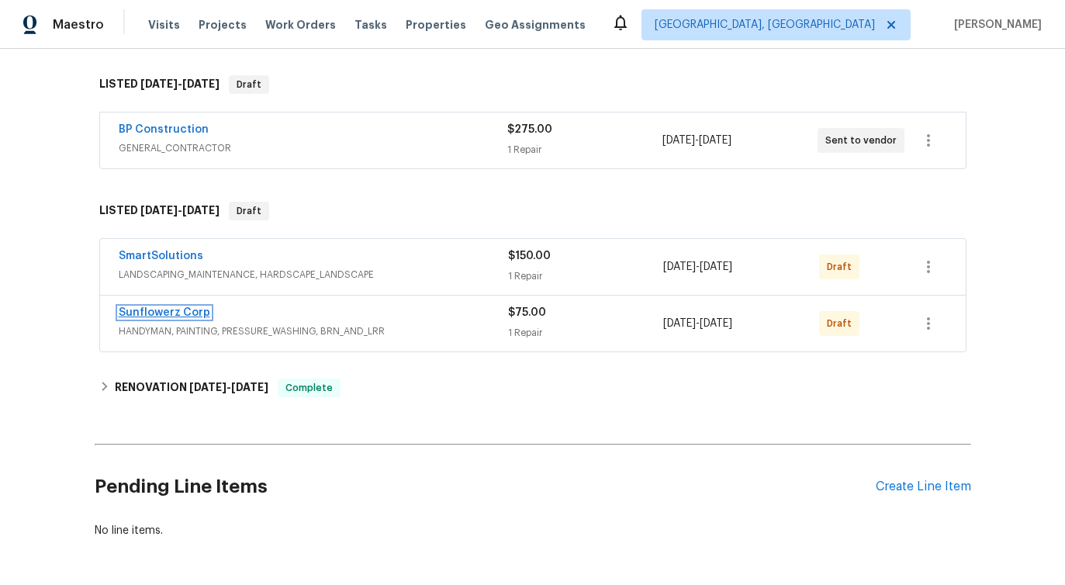
click at [164, 311] on link "Sunflowerz Corp" at bounding box center [165, 312] width 92 height 11
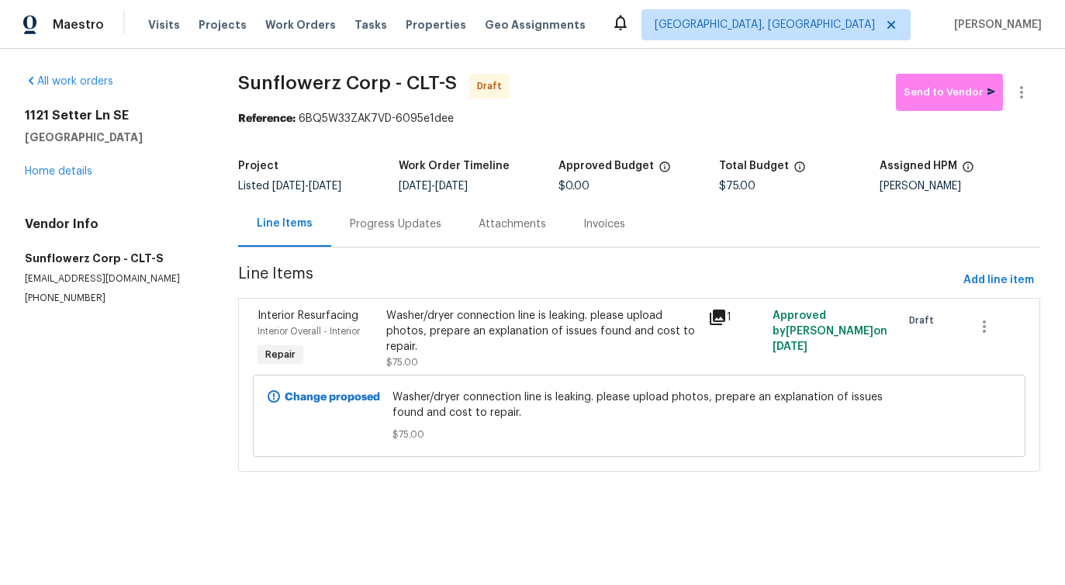
click at [397, 248] on section "Sunflowerz Corp - CLT-S Draft Send to Vendor Reference: 6BQ5W33ZAK7VD-6095e1dee…" at bounding box center [639, 282] width 802 height 417
click at [407, 239] on div "Progress Updates" at bounding box center [395, 224] width 129 height 46
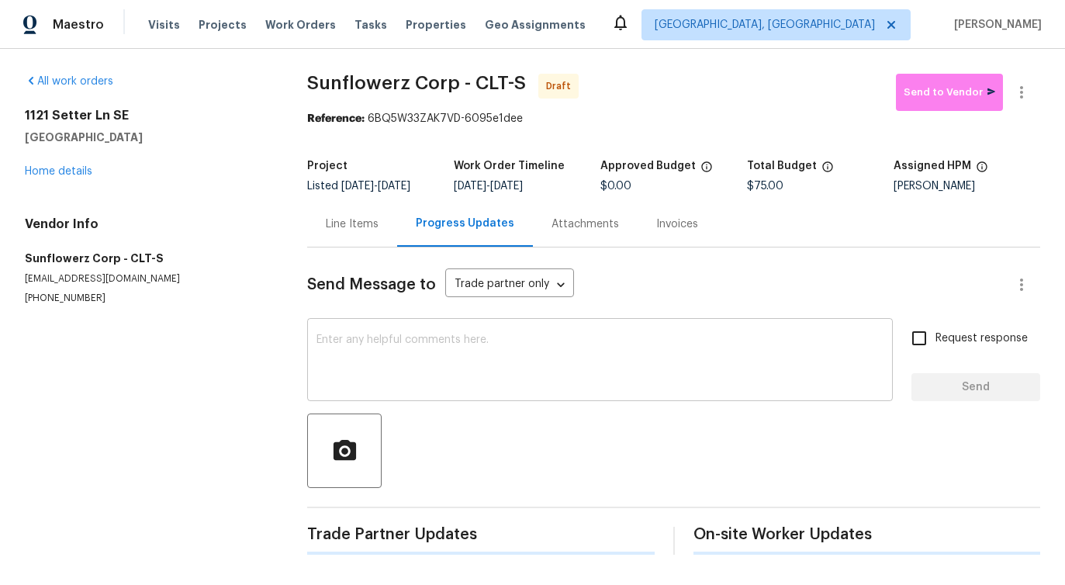
click at [423, 348] on textarea at bounding box center [600, 361] width 567 height 54
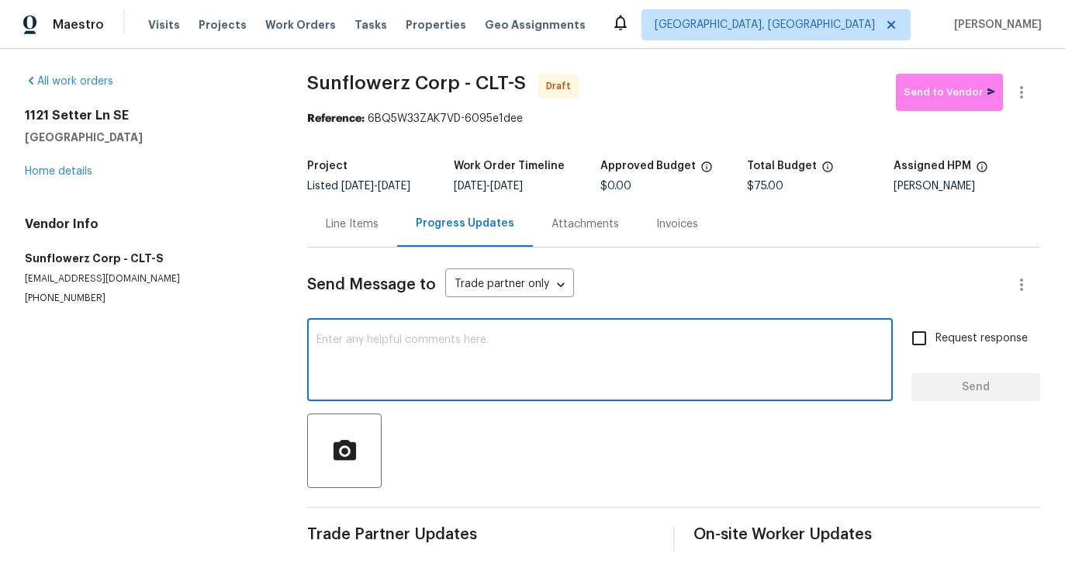
paste textarea "Hi this is Pavithra with Opendoor. I’m confirming you received the WO for the p…"
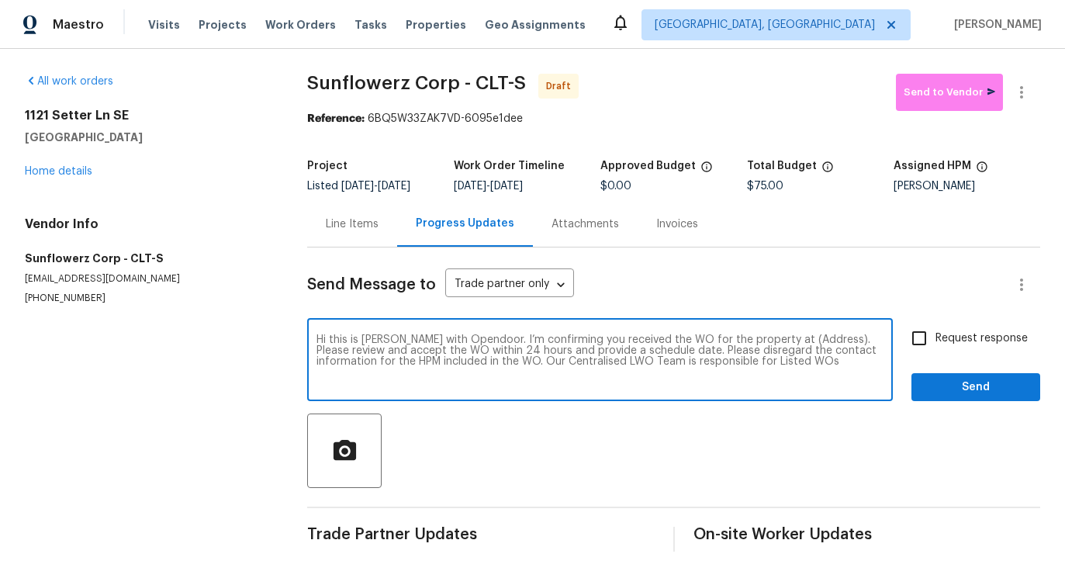
click at [791, 337] on textarea "Hi this is Pavithra with Opendoor. I’m confirming you received the WO for the p…" at bounding box center [600, 361] width 567 height 54
paste textarea "1121 Setter Ln SE, Concord, NC 28025"
type textarea "Hi this is Pavithra with Opendoor. I’m confirming you received the WO for the p…"
click at [956, 337] on span "Request response" at bounding box center [982, 339] width 92 height 16
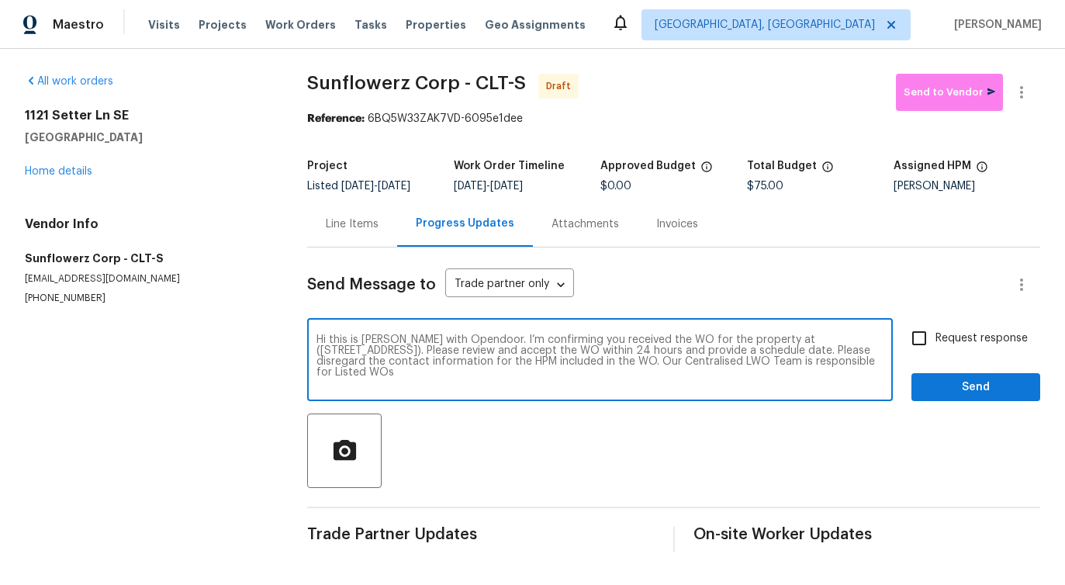
click at [936, 337] on input "Request response" at bounding box center [919, 338] width 33 height 33
checkbox input "true"
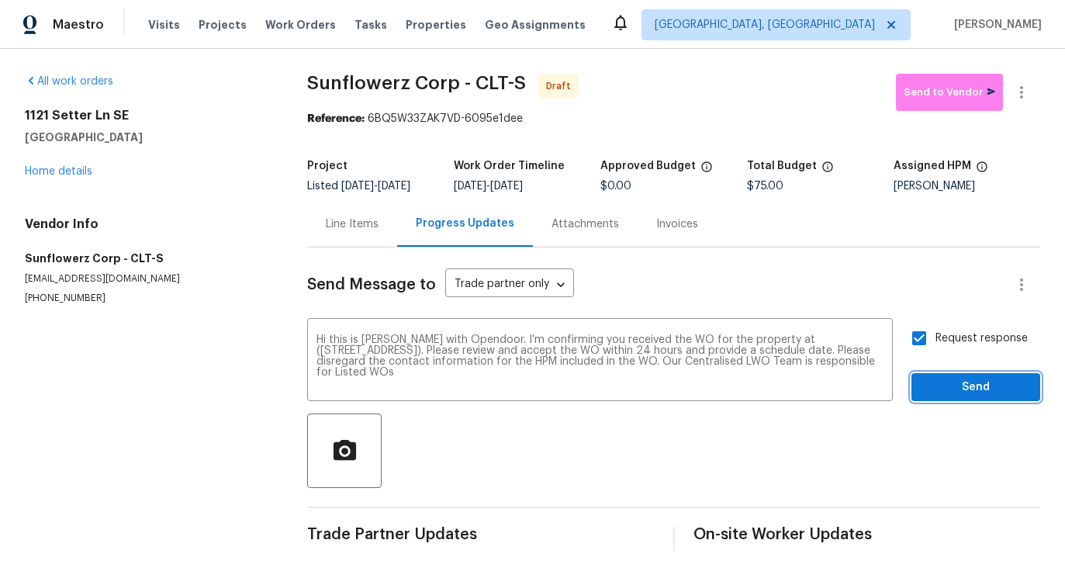
click at [967, 374] on button "Send" at bounding box center [976, 387] width 129 height 29
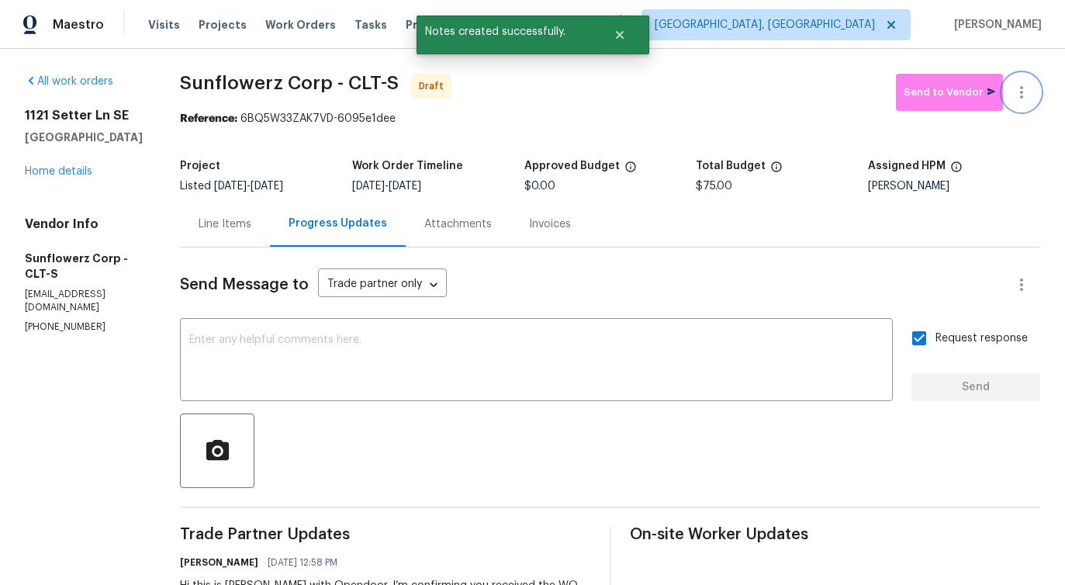
click at [1019, 78] on button "button" at bounding box center [1021, 92] width 37 height 37
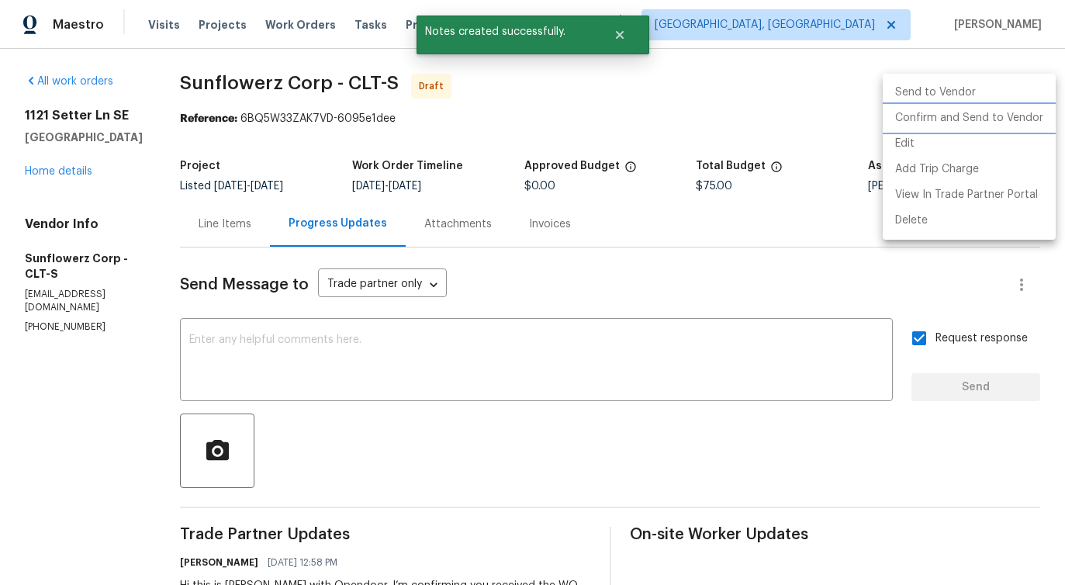
click at [947, 123] on li "Confirm and Send to Vendor" at bounding box center [969, 119] width 173 height 26
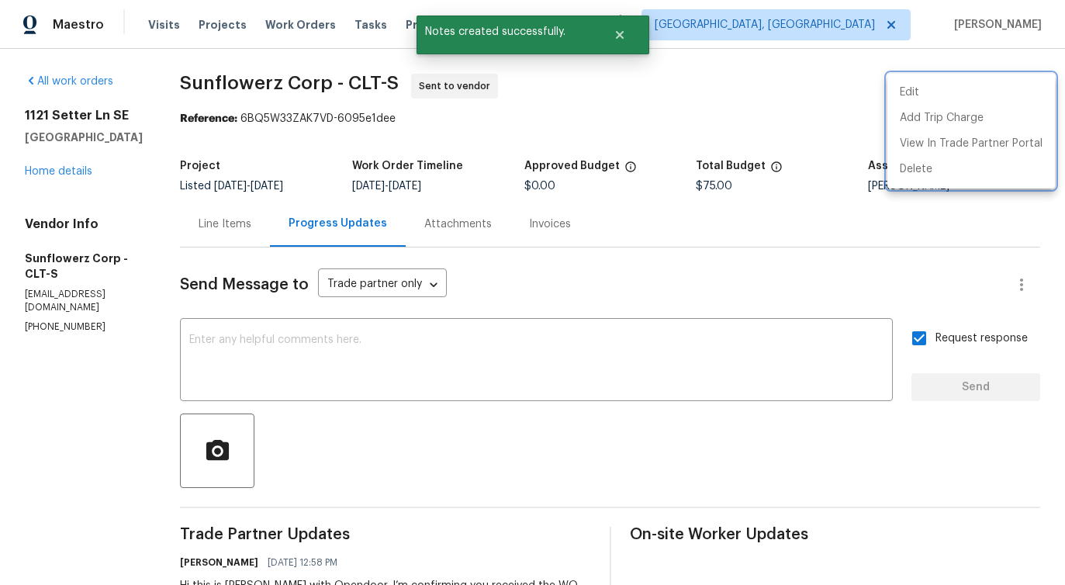
click at [671, 407] on div at bounding box center [532, 292] width 1065 height 585
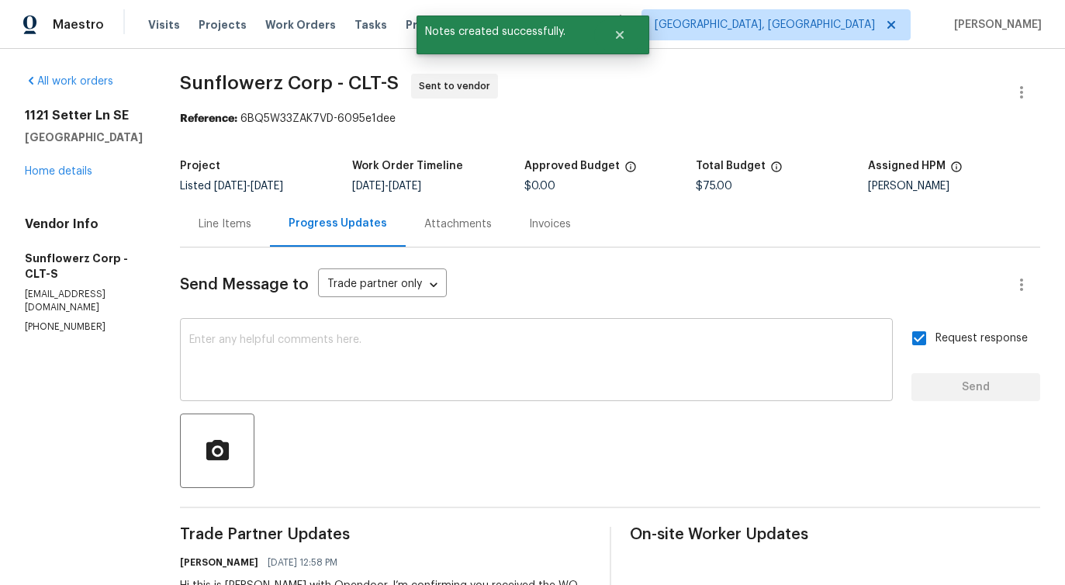
click at [652, 377] on textarea at bounding box center [536, 361] width 694 height 54
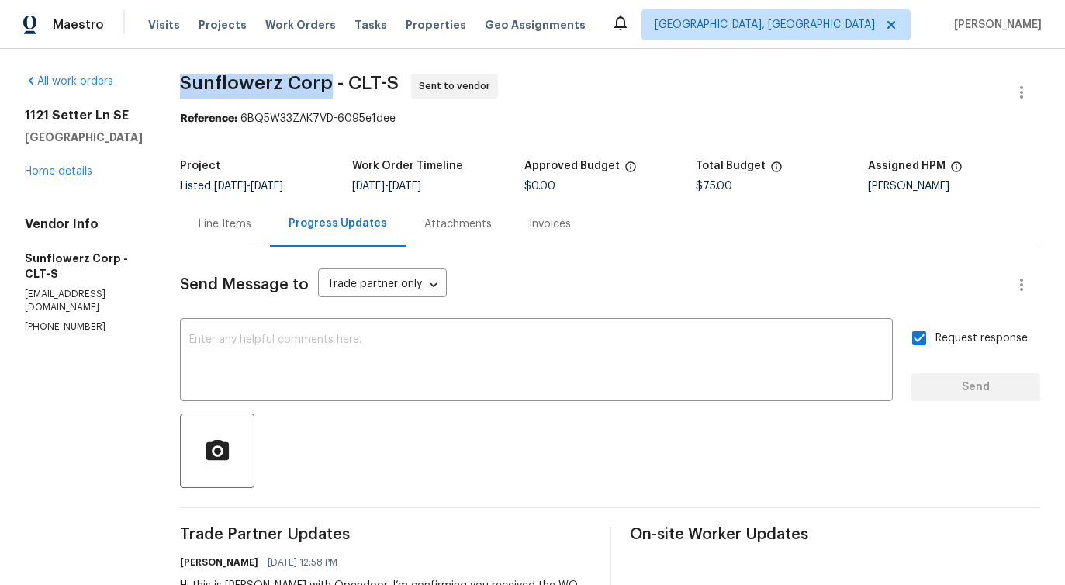
drag, startPoint x: 172, startPoint y: 79, endPoint x: 328, endPoint y: 80, distance: 155.9
click at [328, 80] on div "All work orders 1121 Setter Ln SE Concord, NC 28025 Home details Vendor Info Su…" at bounding box center [532, 374] width 1065 height 650
copy span "Sunflowerz Corp"
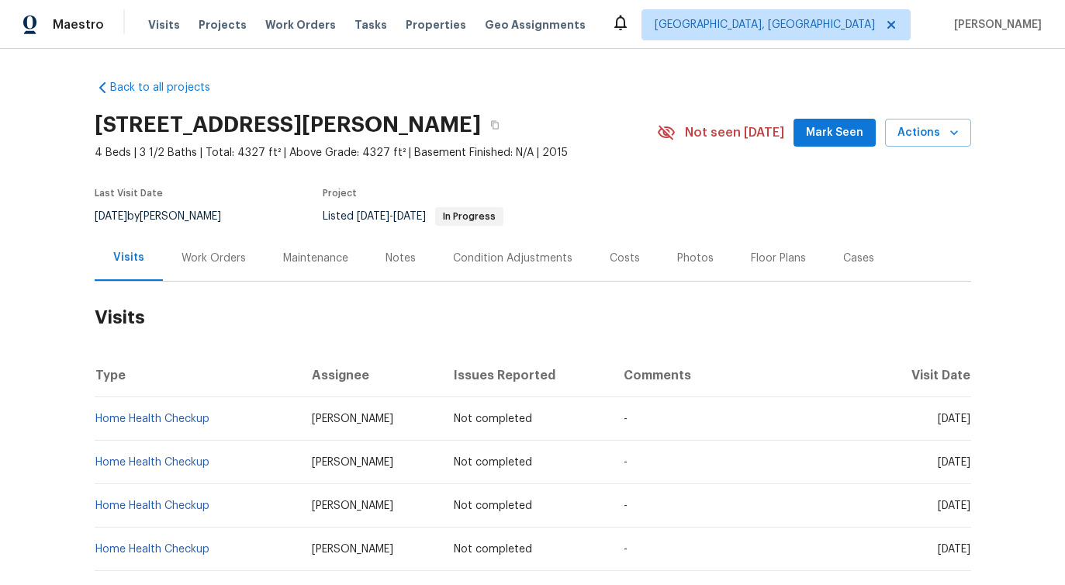
click at [187, 271] on div "Work Orders" at bounding box center [214, 258] width 102 height 46
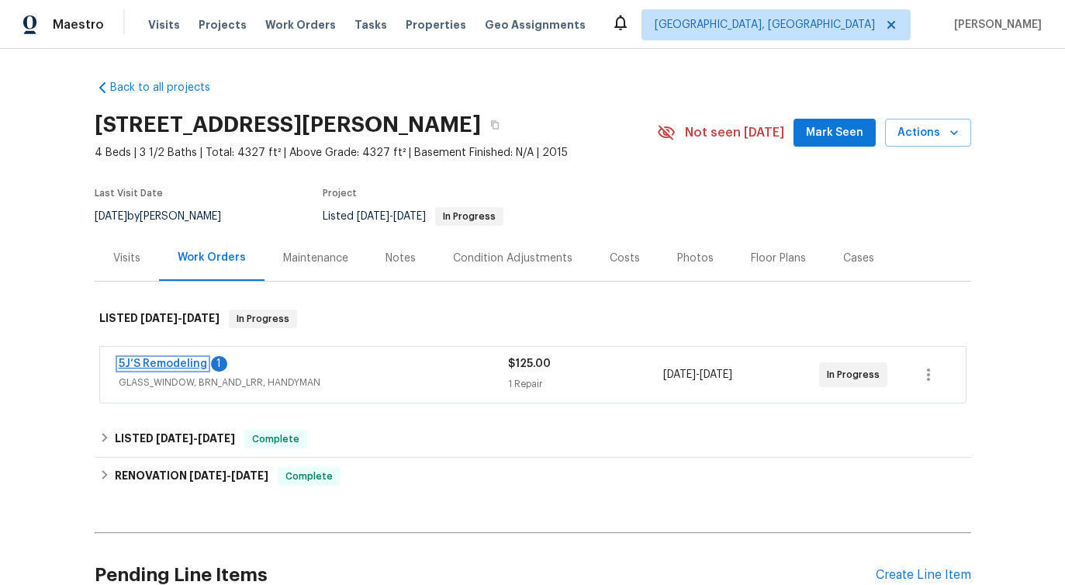
click at [168, 362] on link "5J’S Remodeling" at bounding box center [163, 363] width 88 height 11
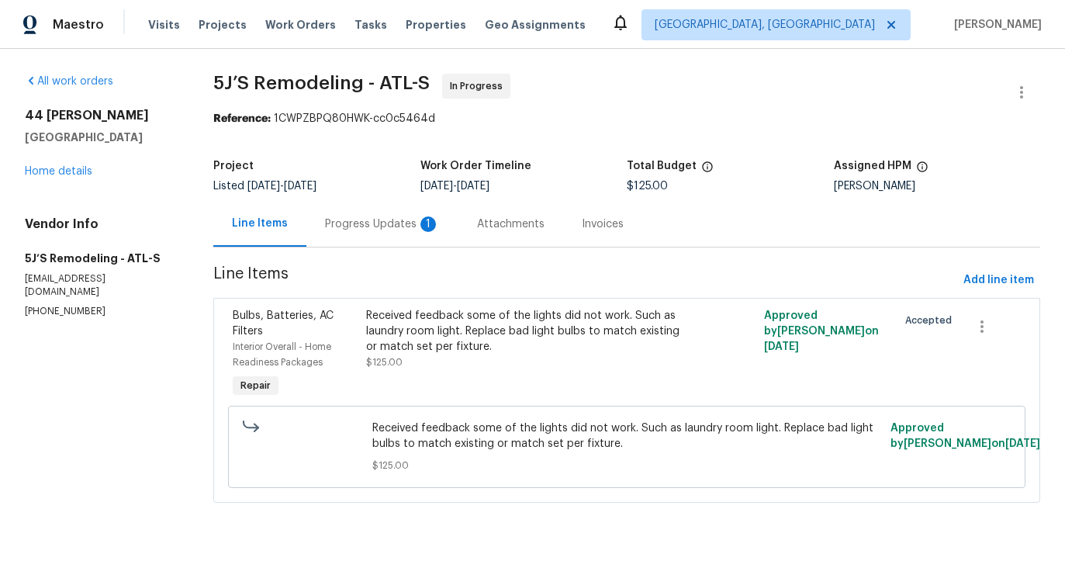
click at [369, 230] on div "Progress Updates 1" at bounding box center [382, 224] width 115 height 16
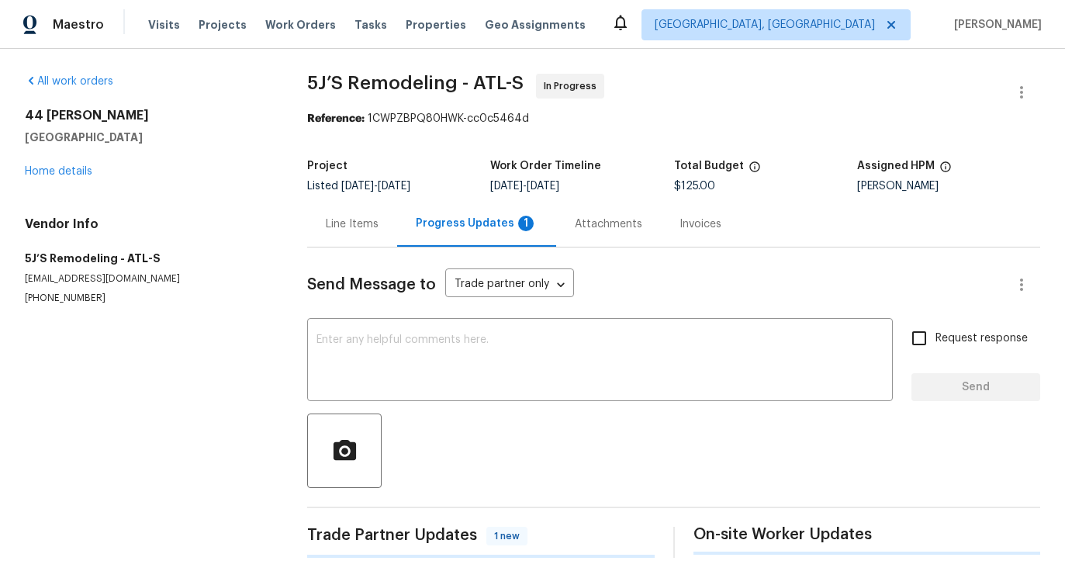
click at [374, 353] on textarea at bounding box center [600, 361] width 567 height 54
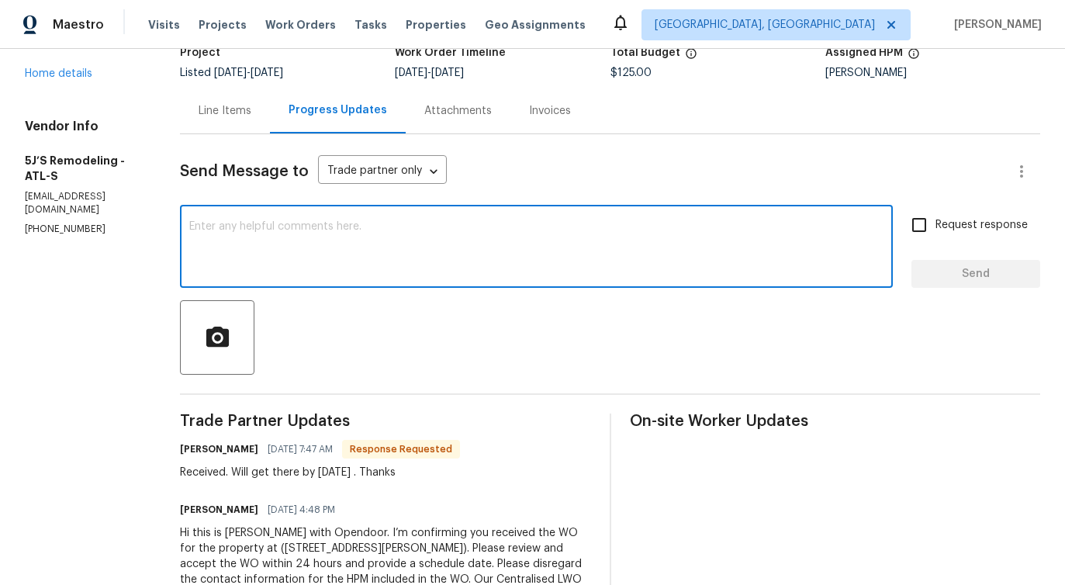
scroll to position [63, 0]
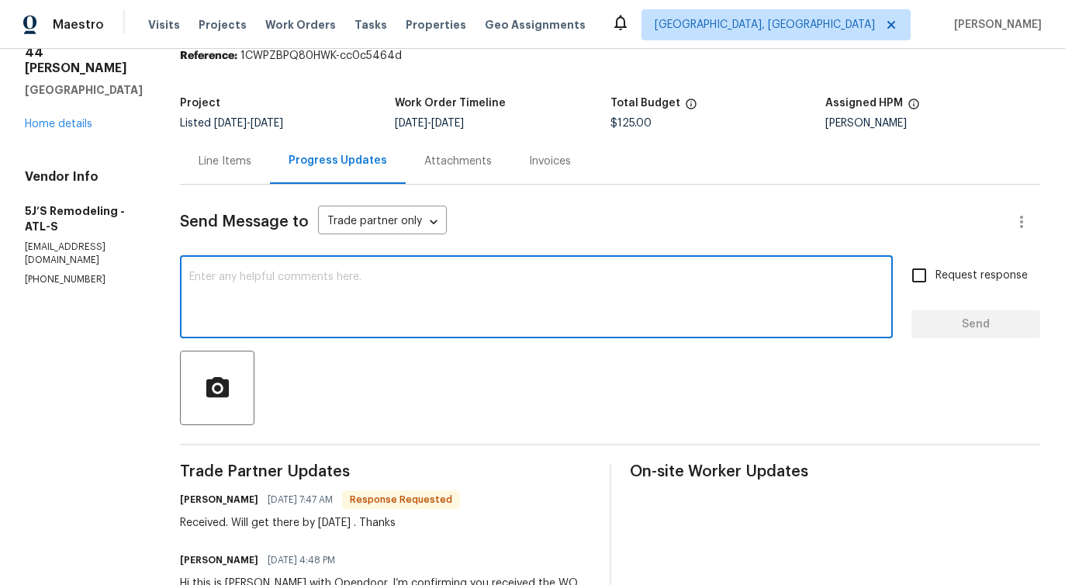
click at [357, 297] on textarea at bounding box center [536, 299] width 694 height 54
type textarea "h"
type textarea "Thanks for the update!"
click at [957, 324] on span "Send" at bounding box center [976, 324] width 104 height 19
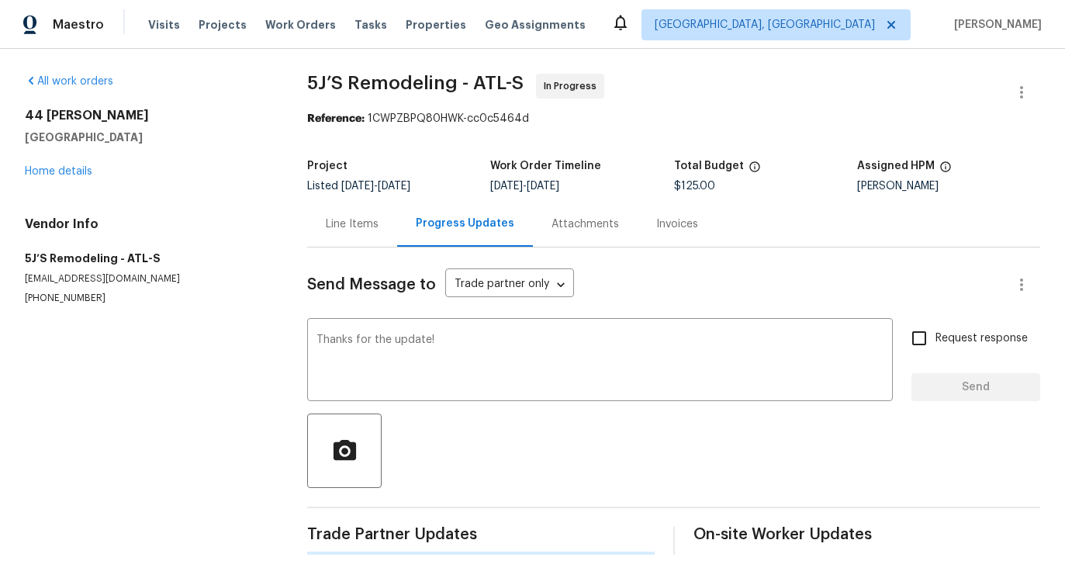
scroll to position [0, 0]
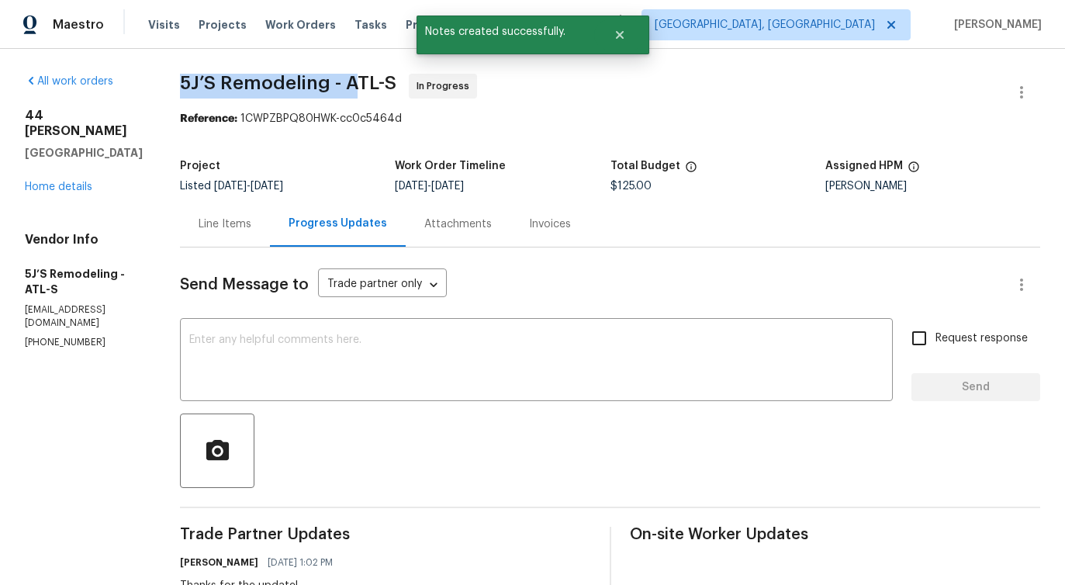
drag, startPoint x: 172, startPoint y: 71, endPoint x: 362, endPoint y: 74, distance: 190.1
click at [362, 74] on div "All work orders 44 Fendley Trce Newnan, GA 30263 Home details Vendor Info 5J’S …" at bounding box center [532, 434] width 1065 height 771
click at [262, 88] on span "5J’S Remodeling - ATL-S" at bounding box center [288, 83] width 216 height 19
drag, startPoint x: 182, startPoint y: 84, endPoint x: 348, endPoint y: 76, distance: 165.4
click at [348, 76] on div "All work orders 44 Fendley Trce Newnan, GA 30263 Home details Vendor Info 5J’S …" at bounding box center [532, 434] width 1065 height 771
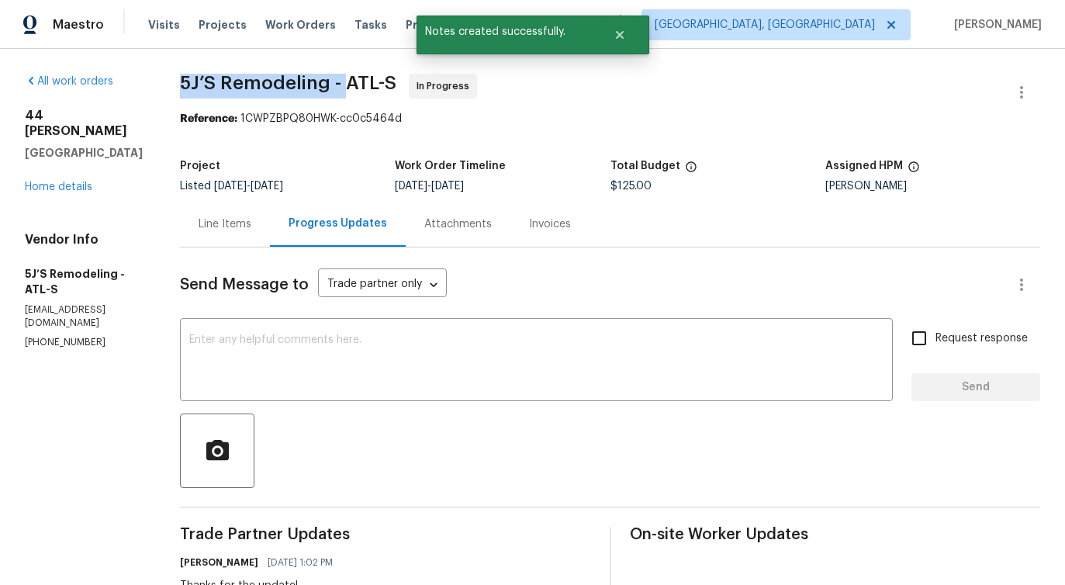
copy span "5J’S Remodeling -"
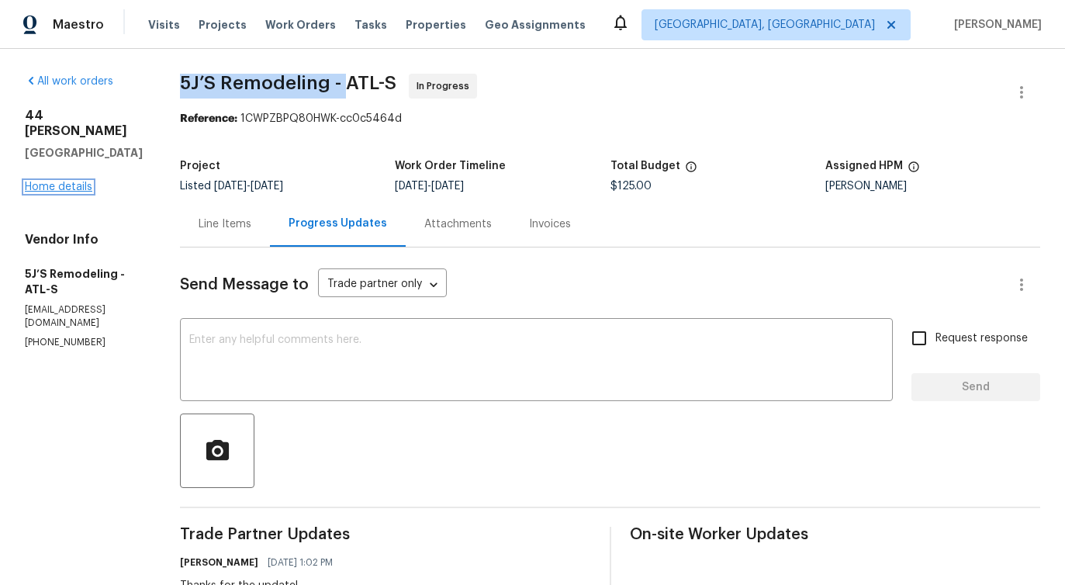
click at [68, 182] on link "Home details" at bounding box center [58, 187] width 67 height 11
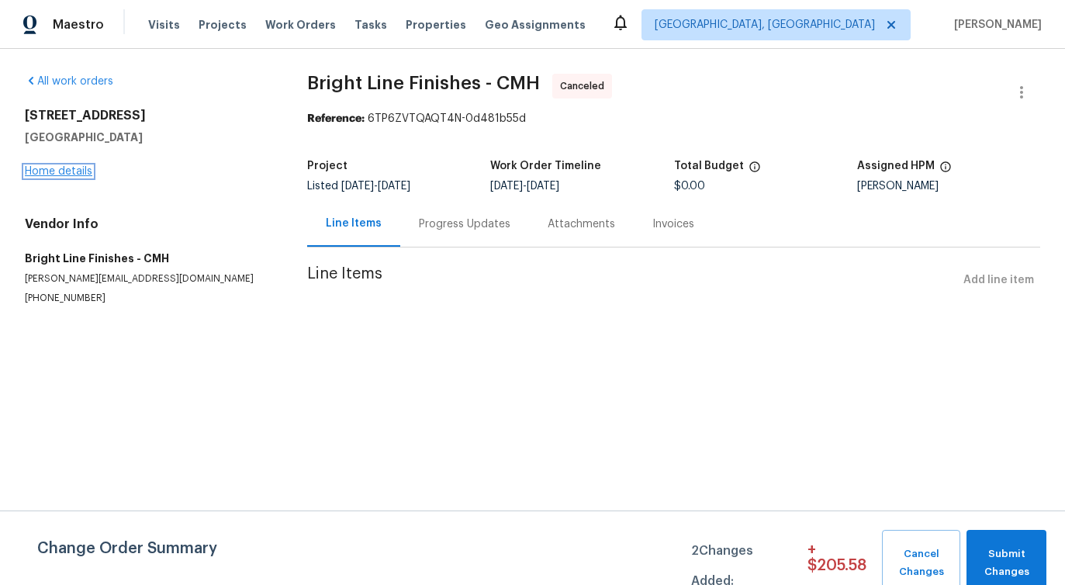
click at [77, 175] on link "Home details" at bounding box center [58, 171] width 67 height 11
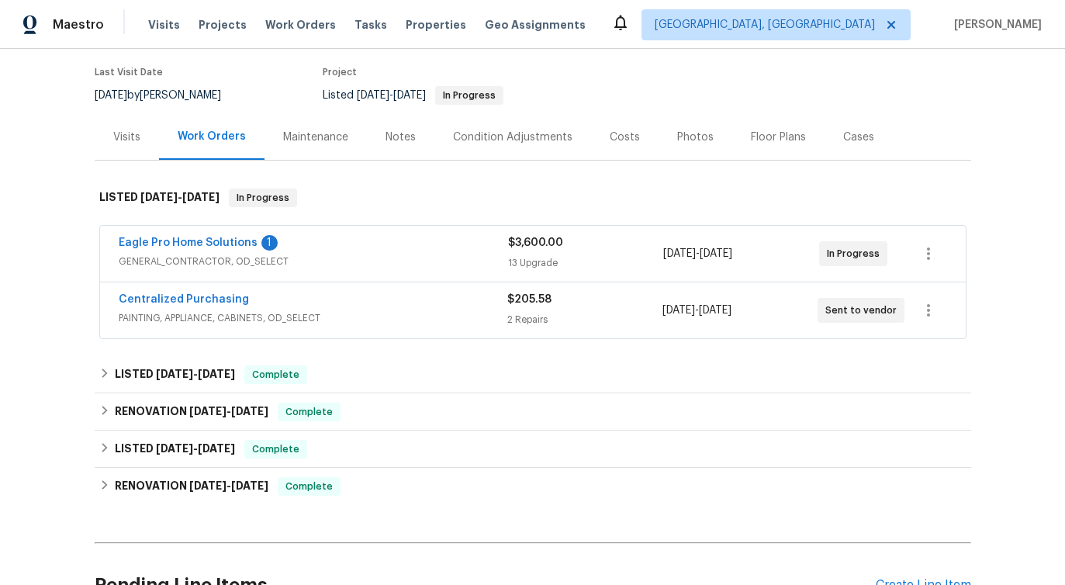
scroll to position [128, 0]
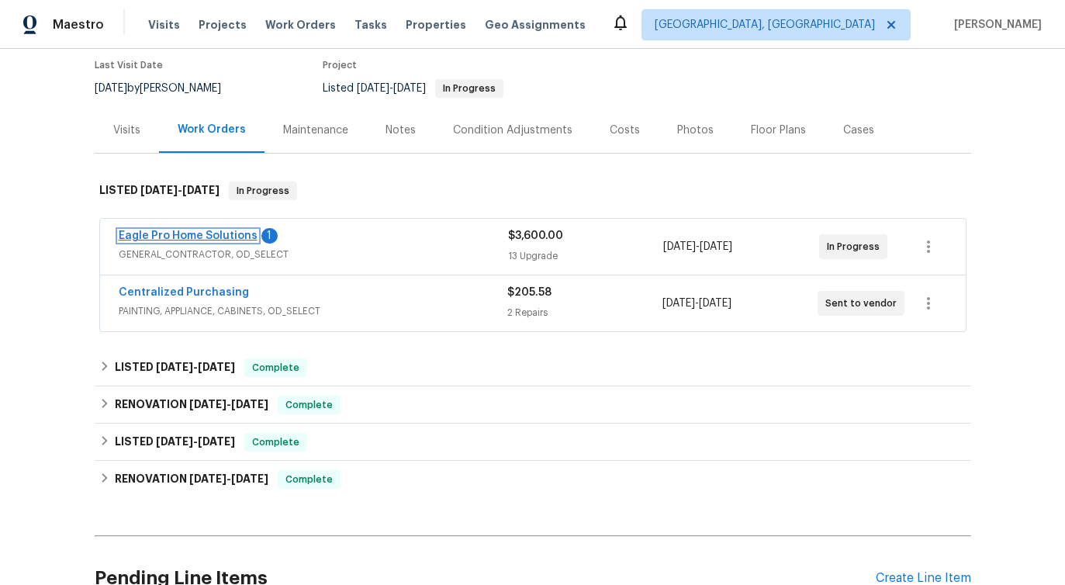
click at [191, 234] on link "Eagle Pro Home Solutions" at bounding box center [188, 235] width 139 height 11
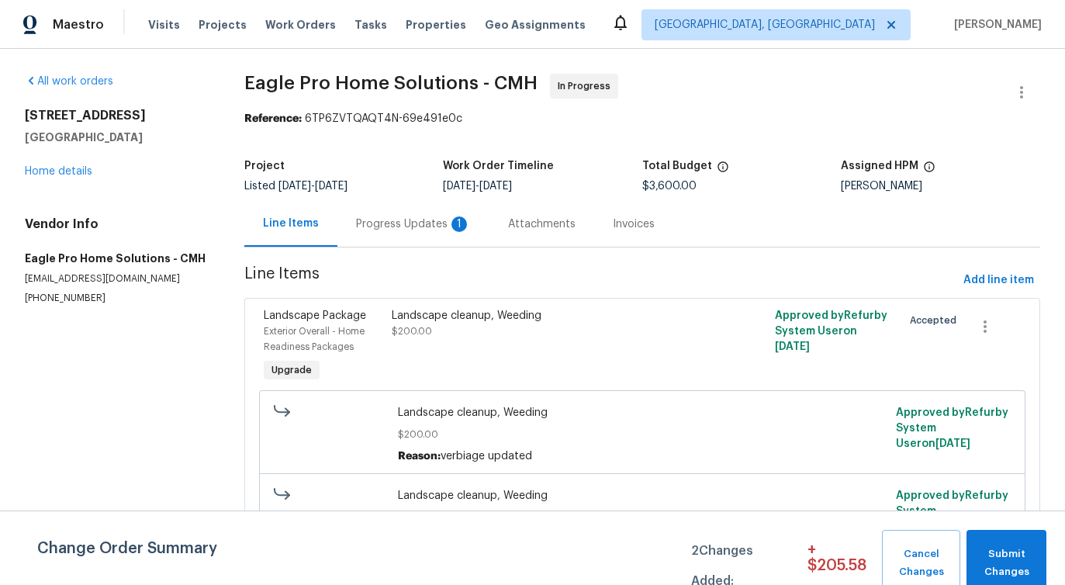
click at [396, 230] on div "Progress Updates 1" at bounding box center [413, 224] width 115 height 16
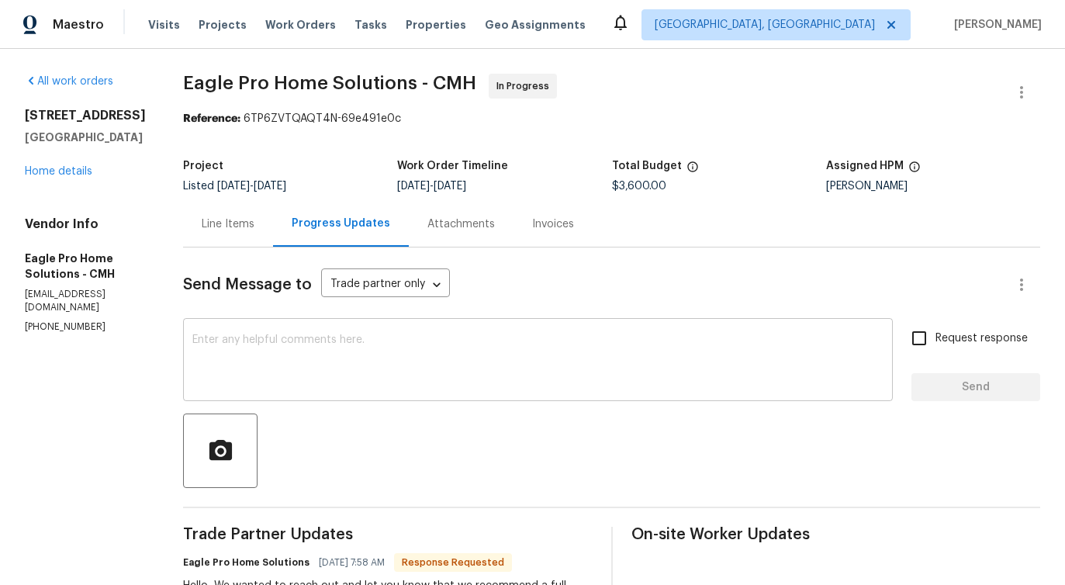
click at [429, 371] on textarea at bounding box center [537, 361] width 691 height 54
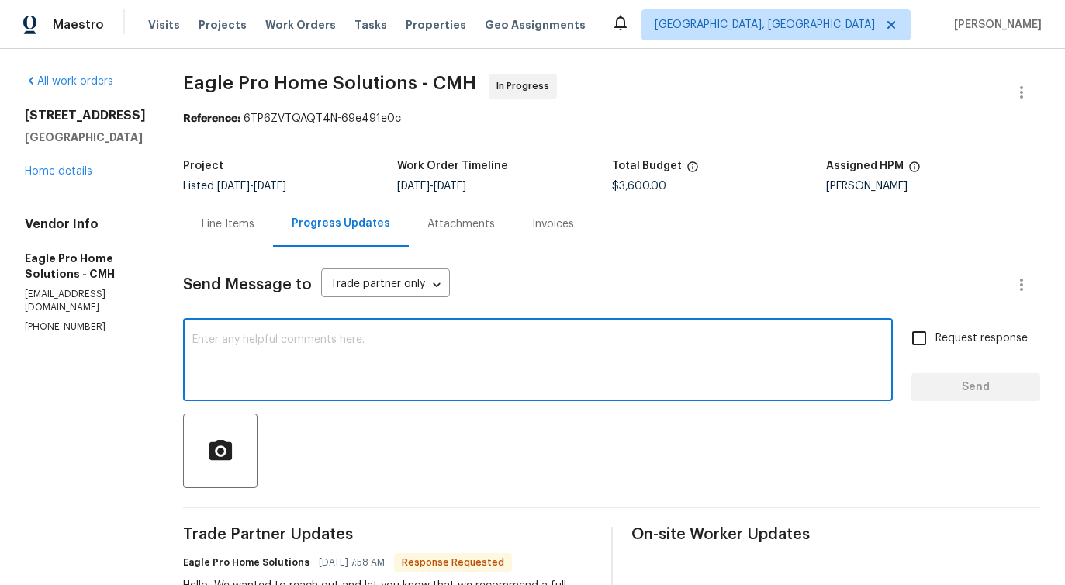
click at [254, 230] on div "Line Items" at bounding box center [228, 224] width 53 height 16
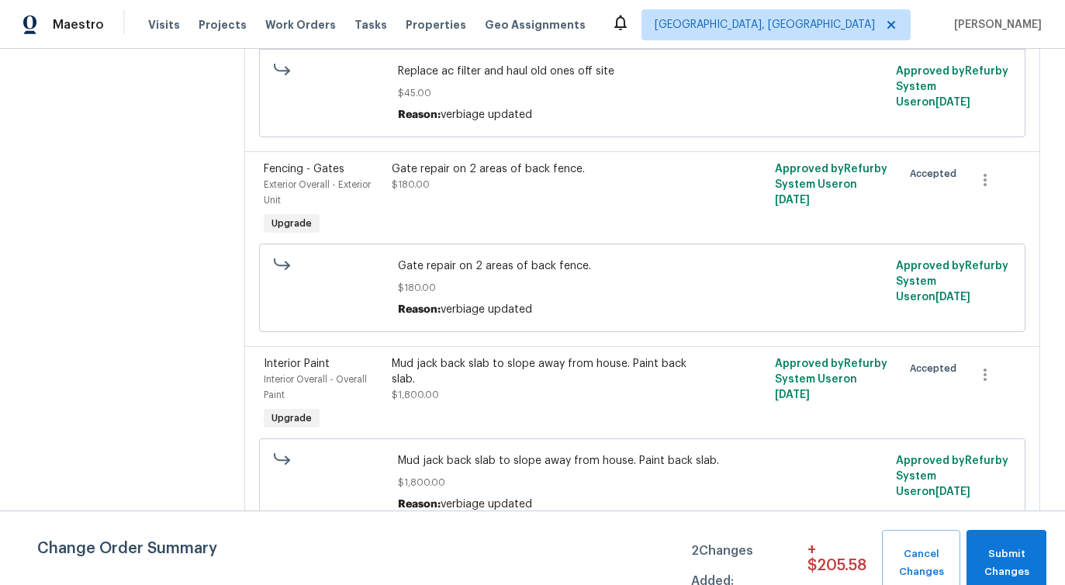
scroll to position [1113, 0]
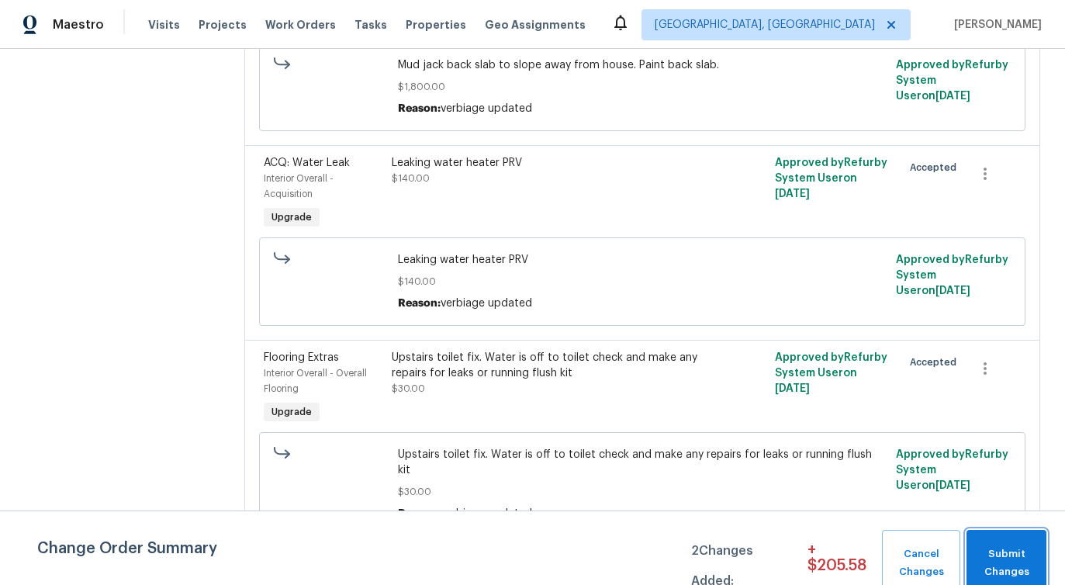
click at [1030, 574] on span "Submit Changes" at bounding box center [1006, 563] width 64 height 36
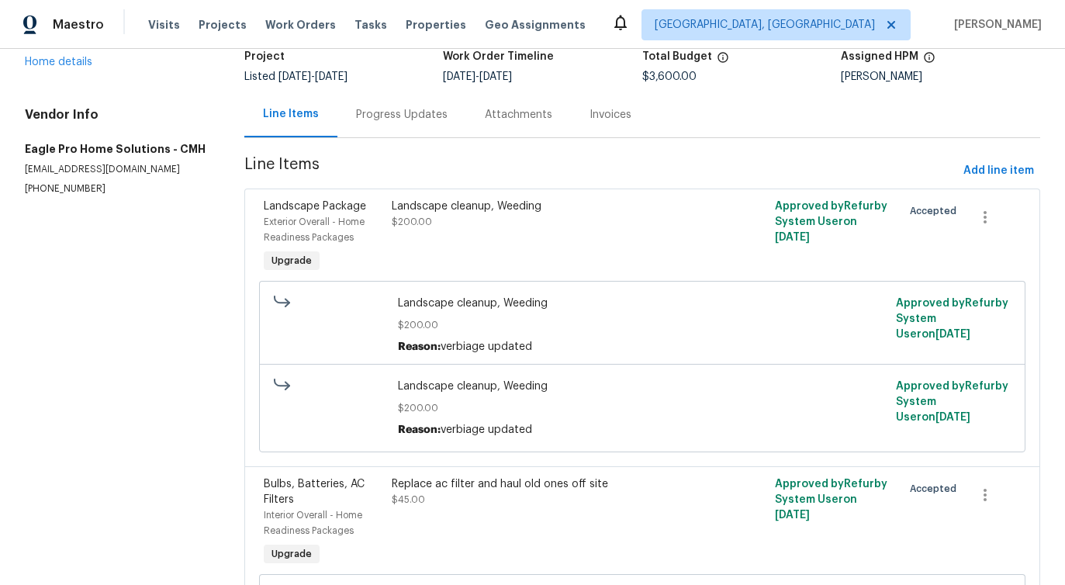
scroll to position [0, 0]
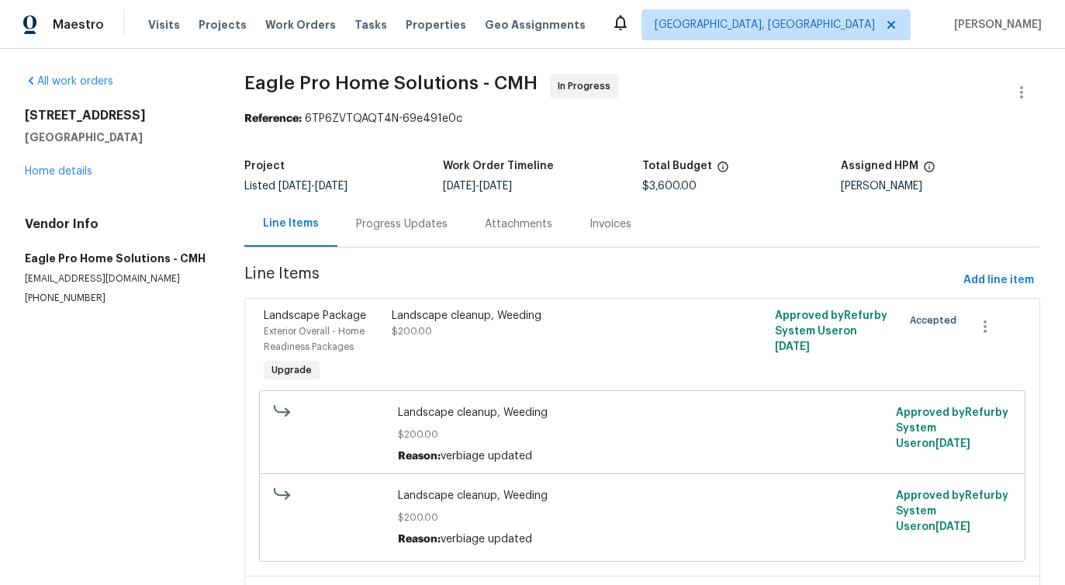
click at [394, 227] on div "Progress Updates" at bounding box center [402, 224] width 92 height 16
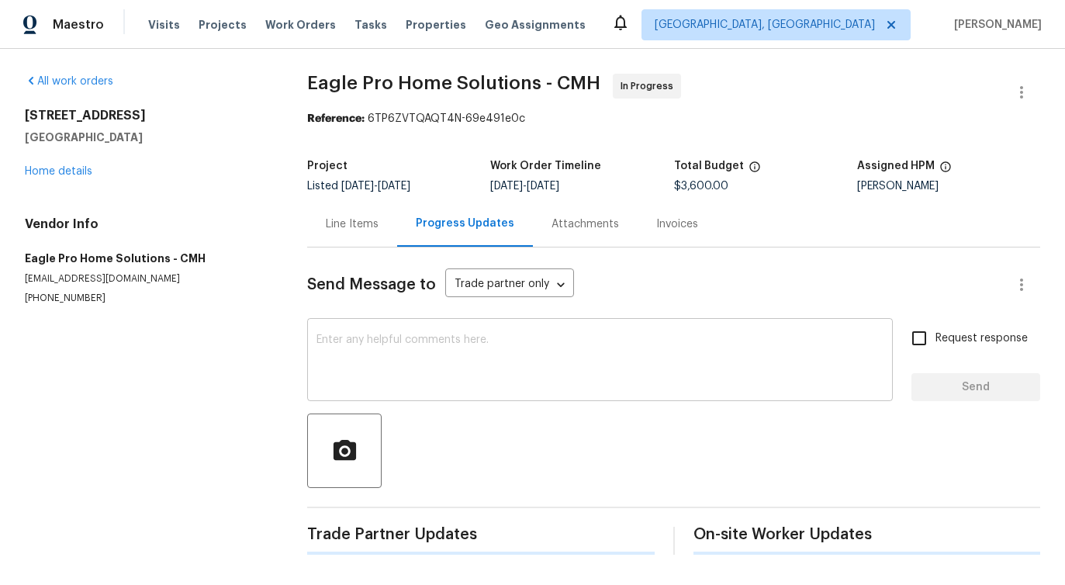
click at [449, 339] on textarea at bounding box center [600, 361] width 567 height 54
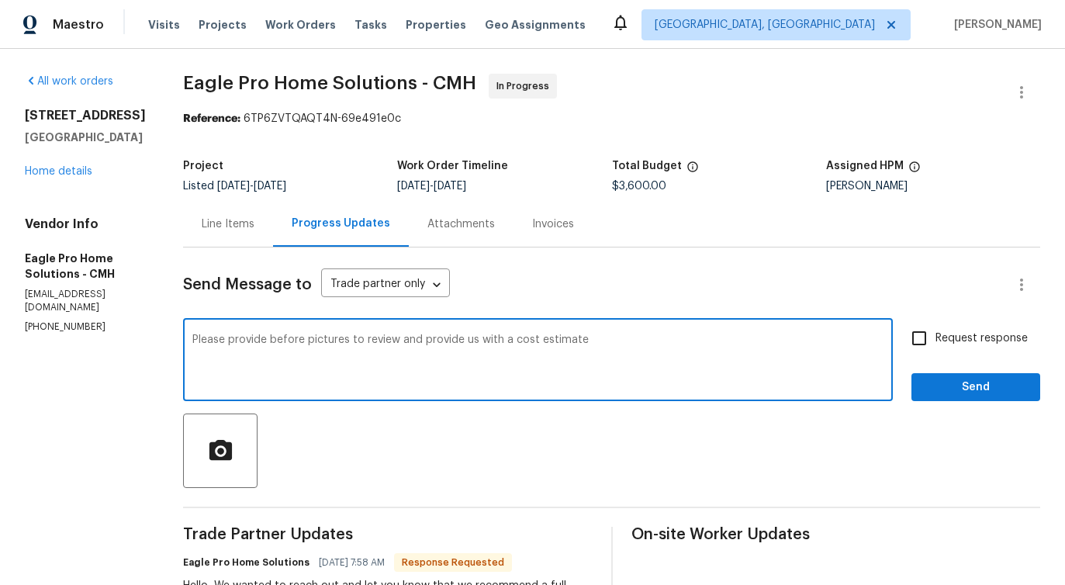
type textarea "Please provide before pictures to review and provide us with a cost estimate?"
click at [370, 344] on textarea "Please provide before pictures to review and provide us with a cost estimate?" at bounding box center [537, 361] width 691 height 54
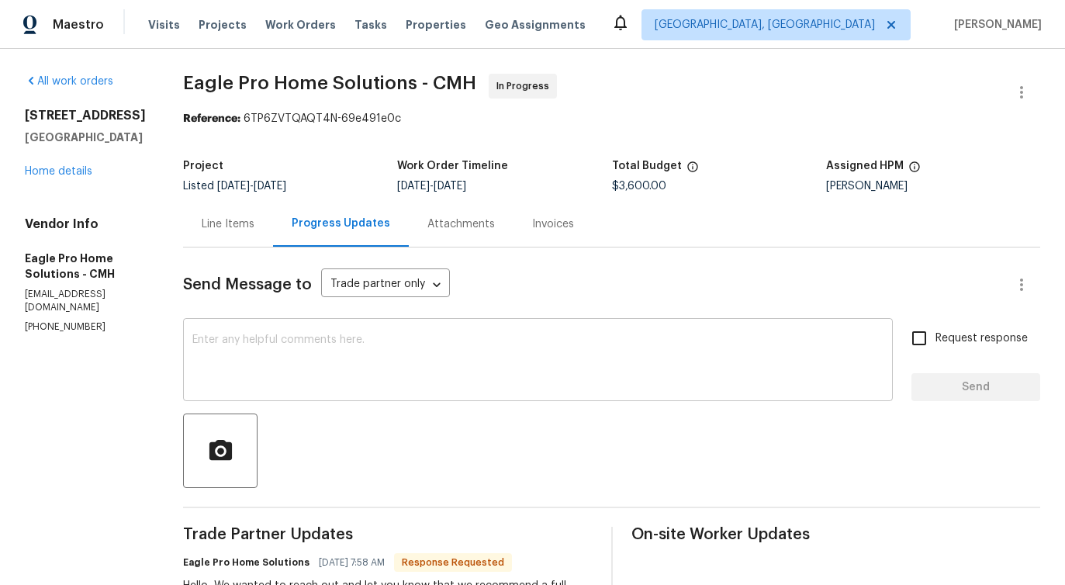
click at [462, 344] on textarea at bounding box center [537, 361] width 691 height 54
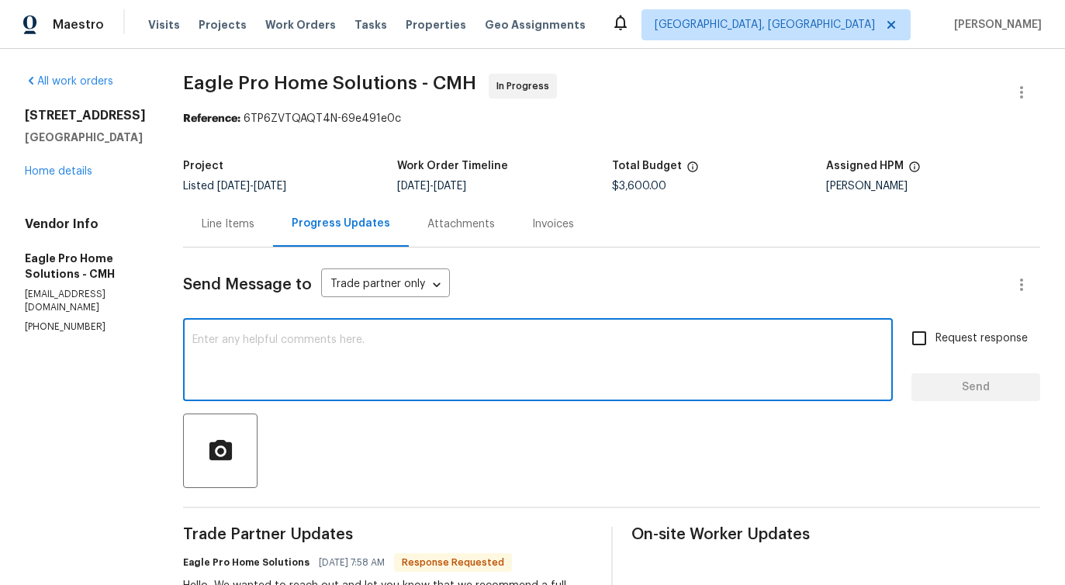
paste textarea "Kindly share the 'before' photos for our review and provide us with a cost esti…"
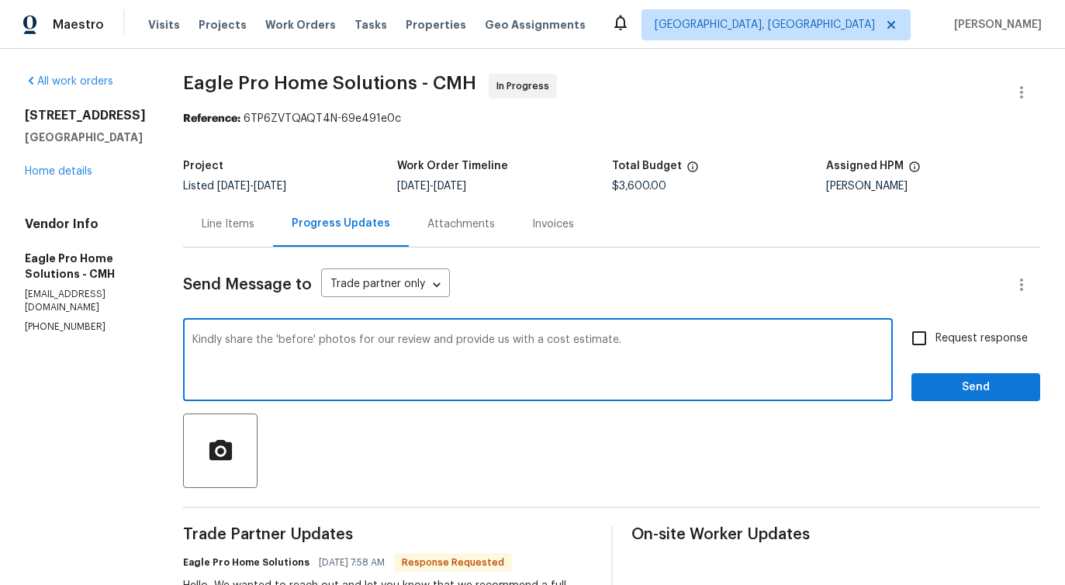
type textarea "Kindly share the 'before' photos for our review and provide us with a cost esti…"
click at [951, 337] on span "Request response" at bounding box center [982, 339] width 92 height 16
click at [936, 337] on input "Request response" at bounding box center [919, 338] width 33 height 33
checkbox input "true"
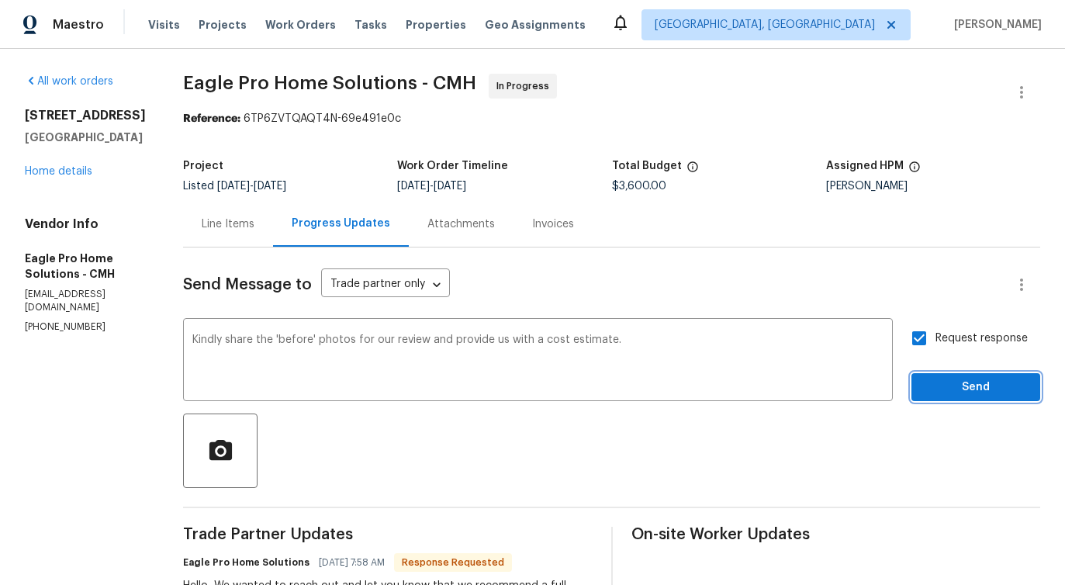
click at [955, 375] on button "Send" at bounding box center [976, 387] width 129 height 29
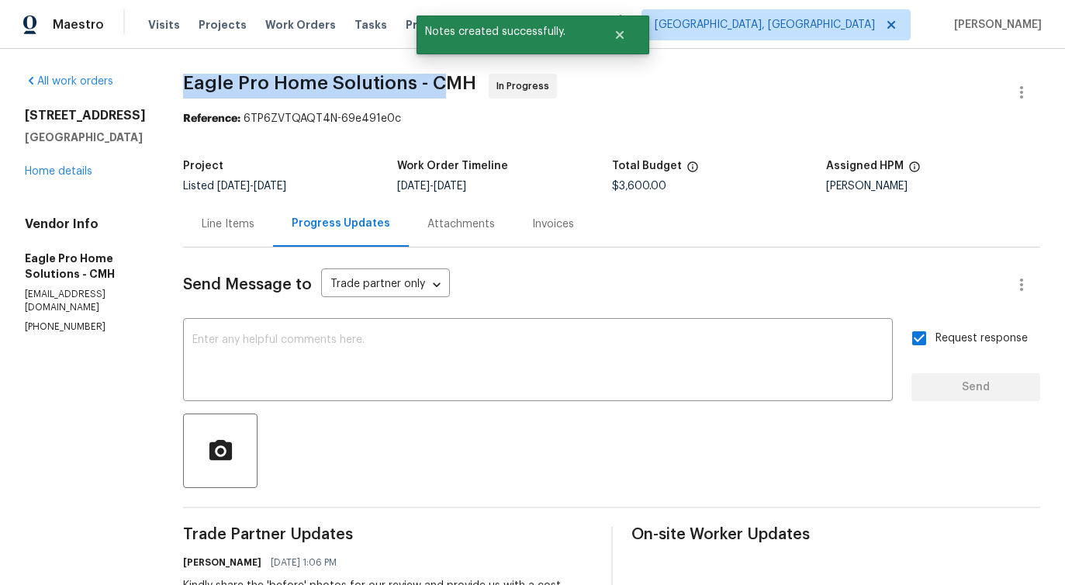
drag, startPoint x: 213, startPoint y: 88, endPoint x: 472, endPoint y: 85, distance: 259.1
copy span "Eagle Pro Home Solutions - C"
click at [361, 82] on span "Eagle Pro Home Solutions - CMH" at bounding box center [329, 83] width 293 height 19
drag, startPoint x: 224, startPoint y: 80, endPoint x: 465, endPoint y: 80, distance: 240.5
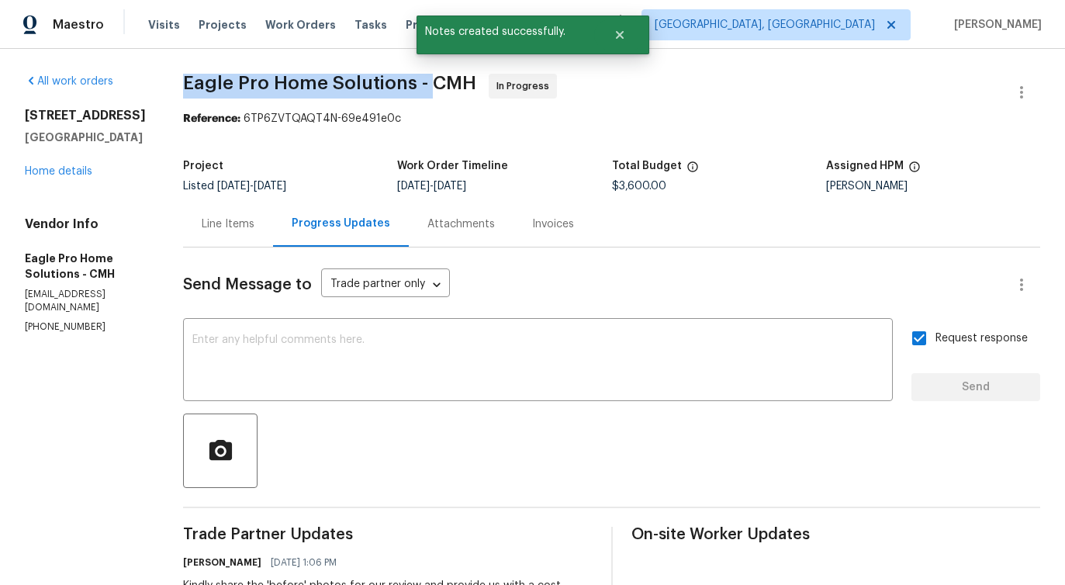
click at [465, 80] on span "Eagle Pro Home Solutions - CMH" at bounding box center [329, 83] width 293 height 19
copy span "Eagle Pro Home Solutions -"
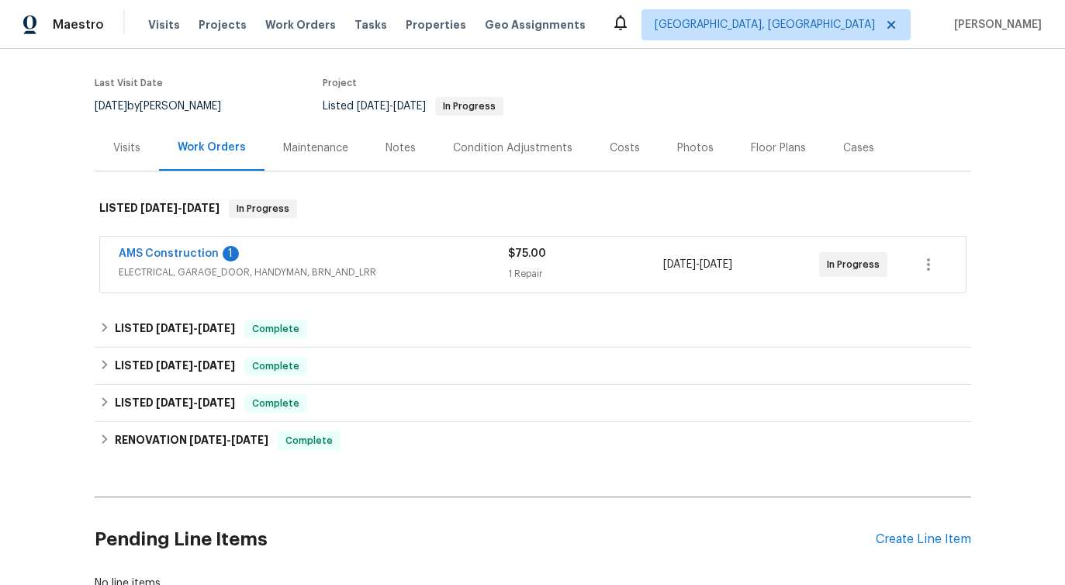
scroll to position [119, 0]
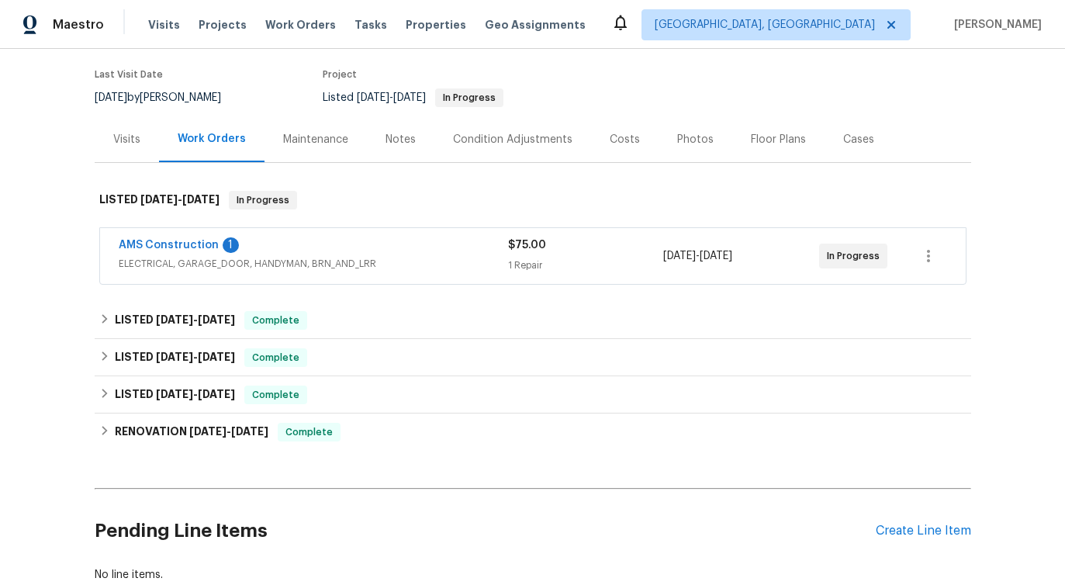
click at [178, 234] on div "AMS Construction 1 ELECTRICAL, GARAGE_DOOR, HANDYMAN, BRN_AND_LRR $75.00 1 Repa…" at bounding box center [533, 256] width 866 height 56
click at [178, 243] on link "AMS Construction" at bounding box center [169, 245] width 100 height 11
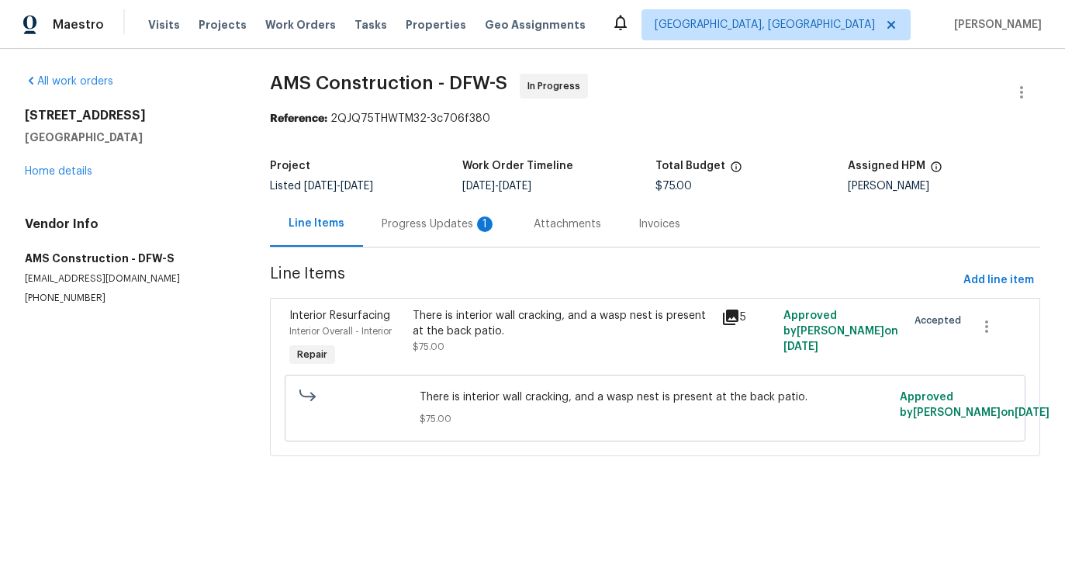
click at [465, 222] on div "Progress Updates 1" at bounding box center [439, 224] width 115 height 16
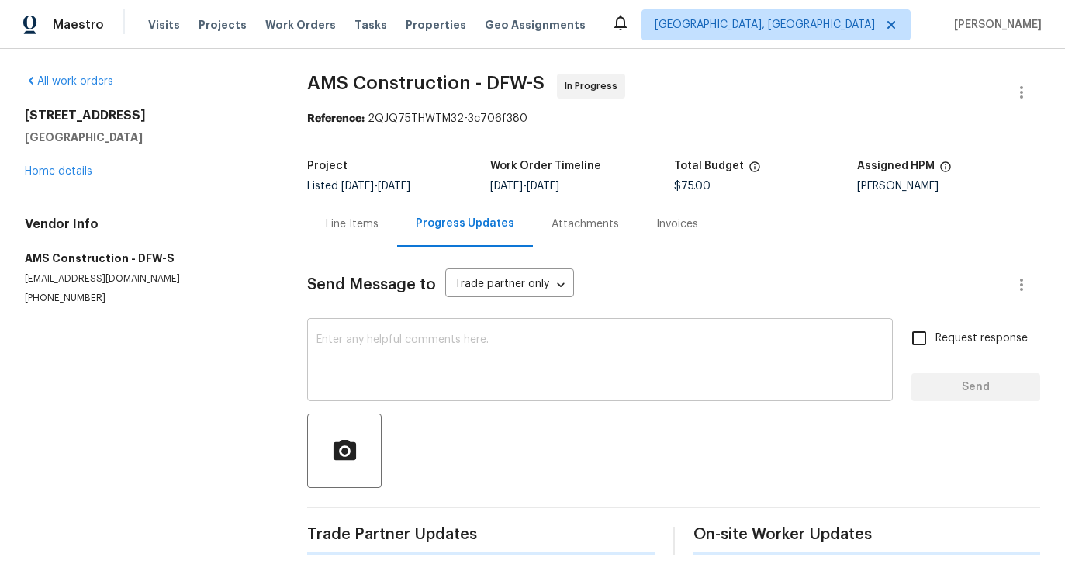
click at [441, 369] on textarea at bounding box center [600, 361] width 567 height 54
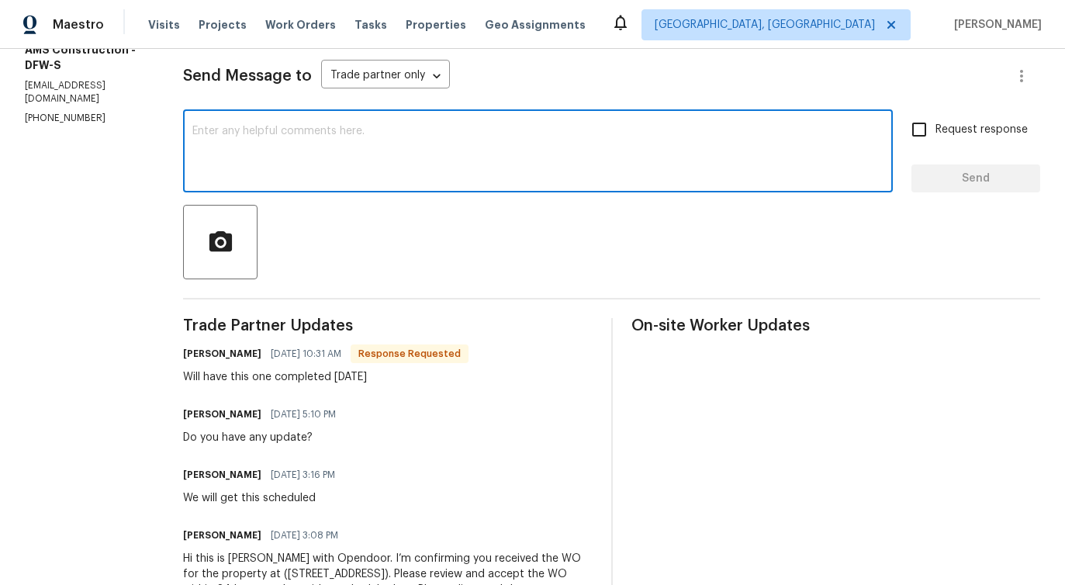
scroll to position [211, 0]
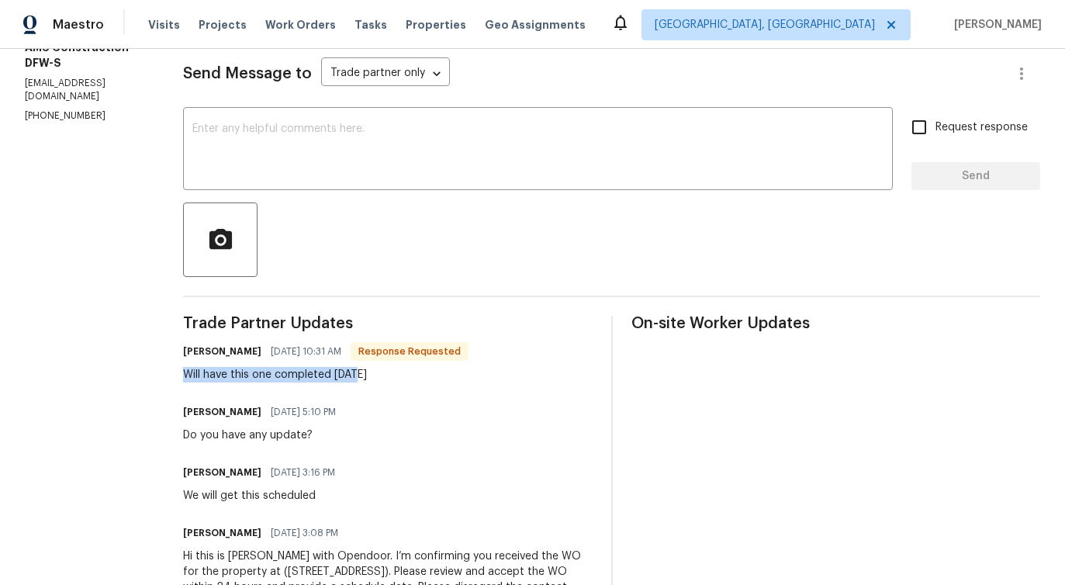
drag, startPoint x: 171, startPoint y: 378, endPoint x: 343, endPoint y: 376, distance: 172.2
click at [343, 376] on div "All work orders 2340 Bluebird Ct Grapevine, TX 76051 Home details Vendor Info A…" at bounding box center [532, 254] width 1065 height 832
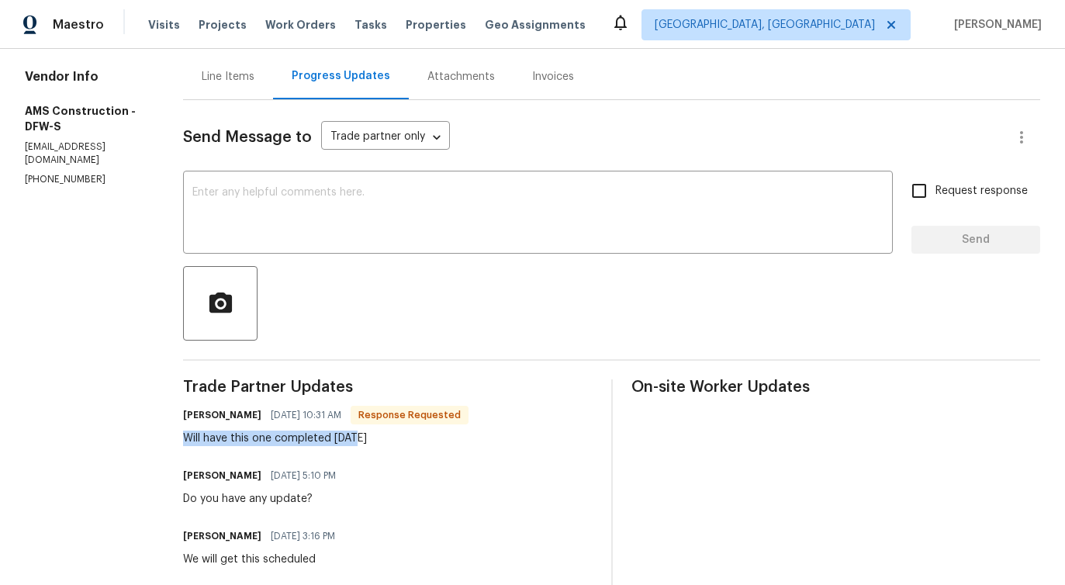
scroll to position [129, 0]
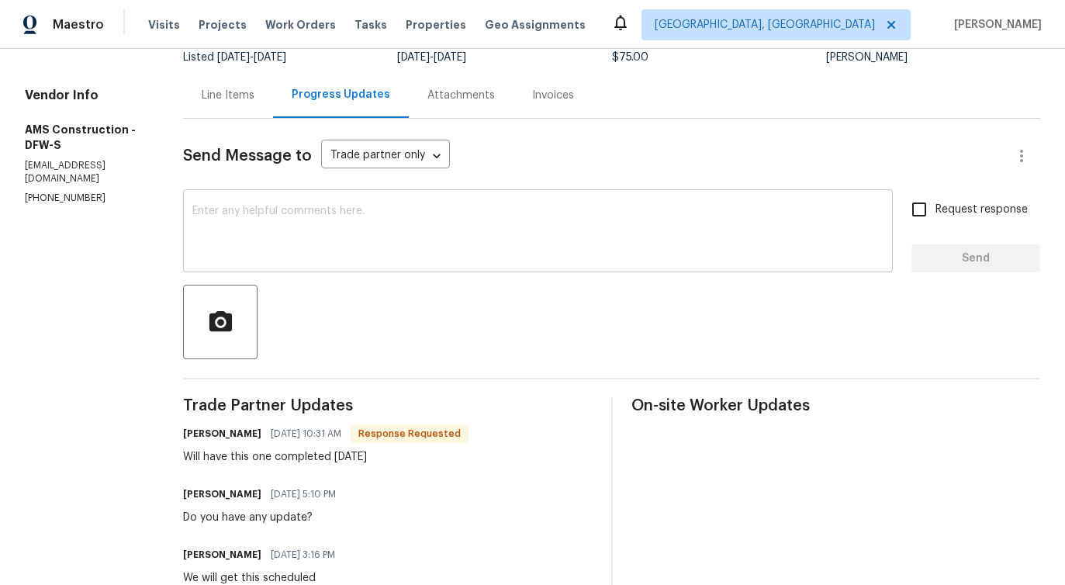
click at [318, 225] on textarea at bounding box center [537, 233] width 691 height 54
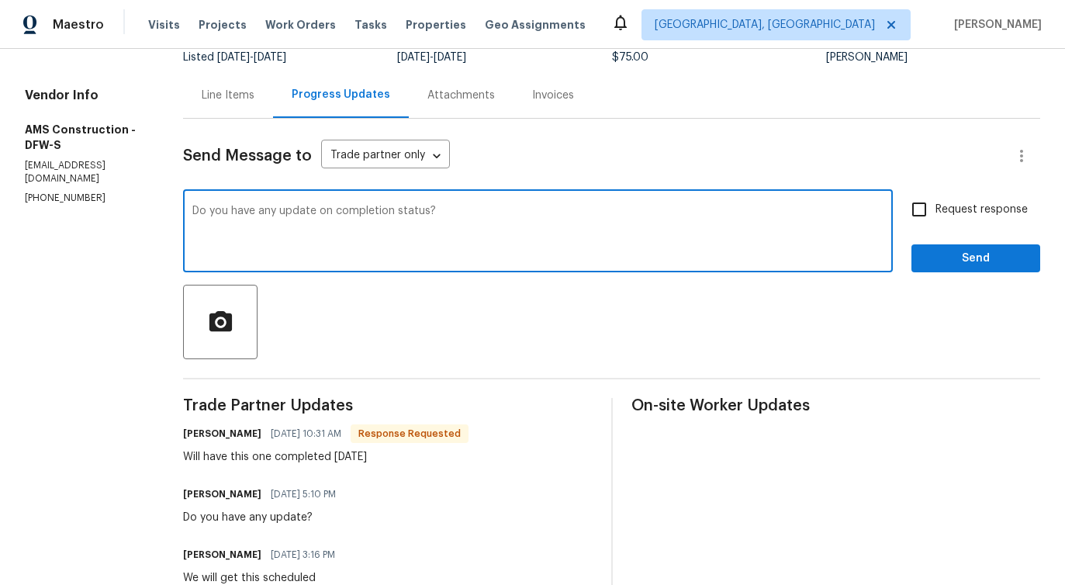
type textarea "Do you have any update on completion status?"
click at [915, 212] on input "Request response" at bounding box center [919, 209] width 33 height 33
checkbox input "true"
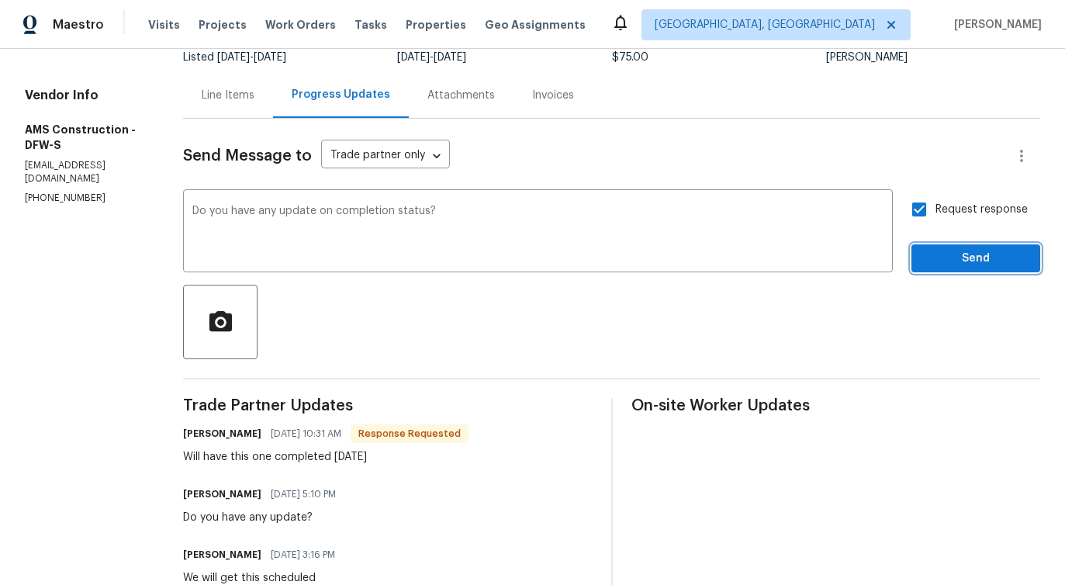
click at [957, 268] on span "Send" at bounding box center [976, 258] width 104 height 19
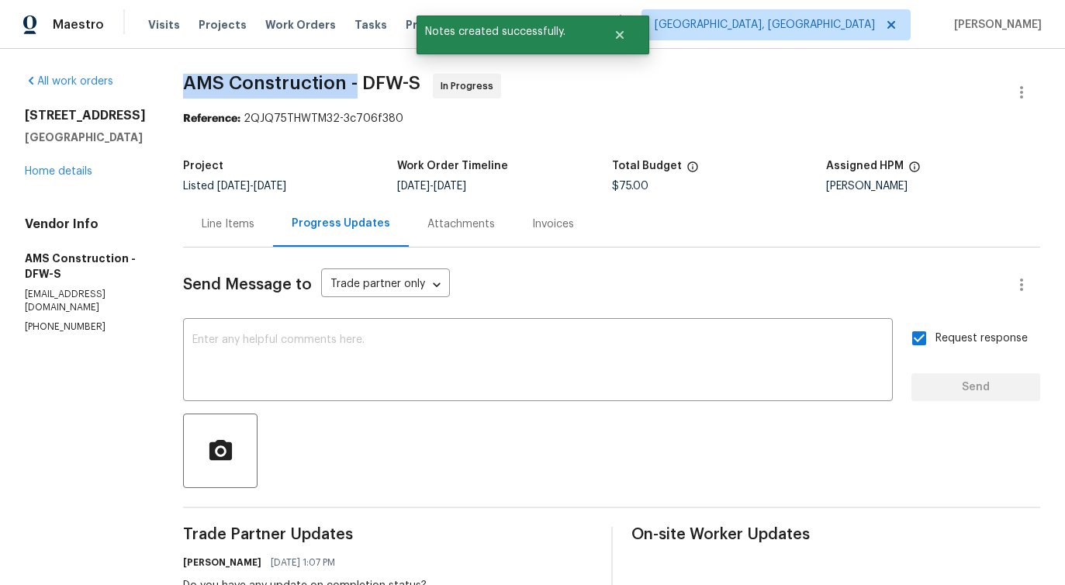
drag, startPoint x: 167, startPoint y: 82, endPoint x: 347, endPoint y: 84, distance: 180.0
click at [347, 84] on div "All work orders 2340 Bluebird Ct Grapevine, TX 76051 Home details Vendor Info A…" at bounding box center [532, 495] width 1065 height 892
copy span "AMS Construction -"
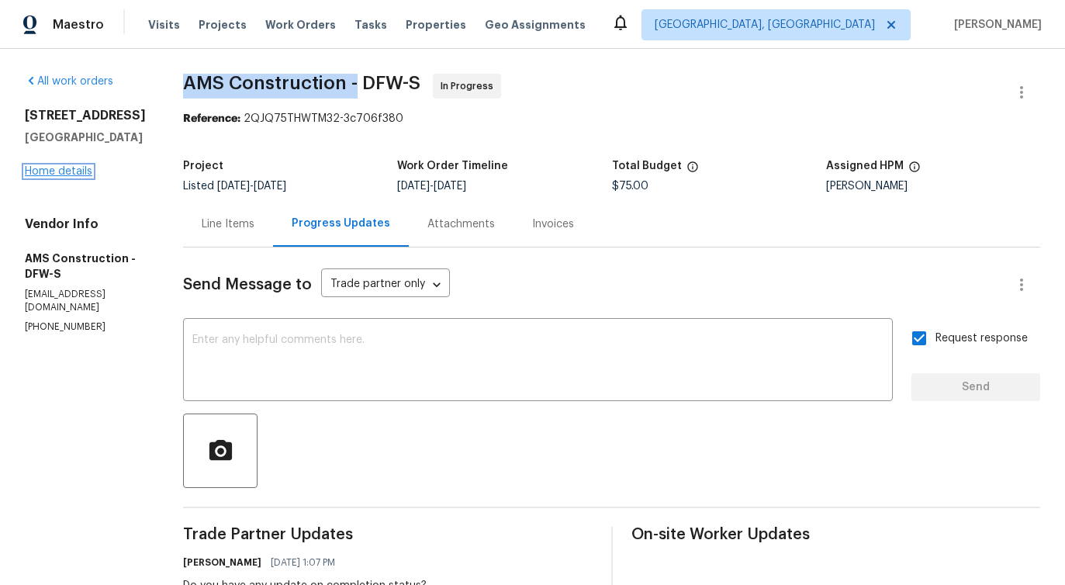
click at [67, 168] on link "Home details" at bounding box center [58, 171] width 67 height 11
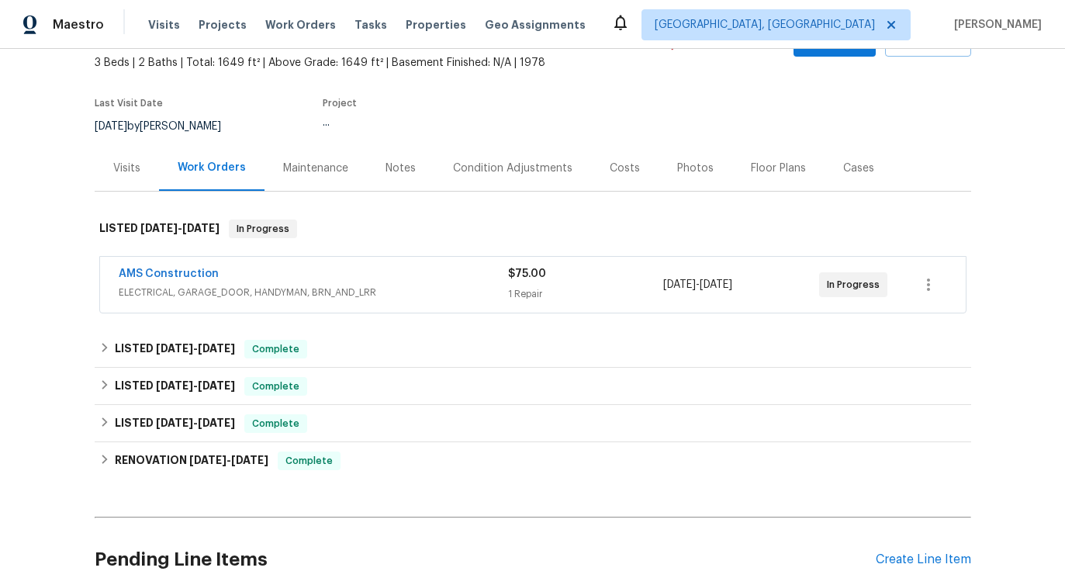
scroll to position [106, 0]
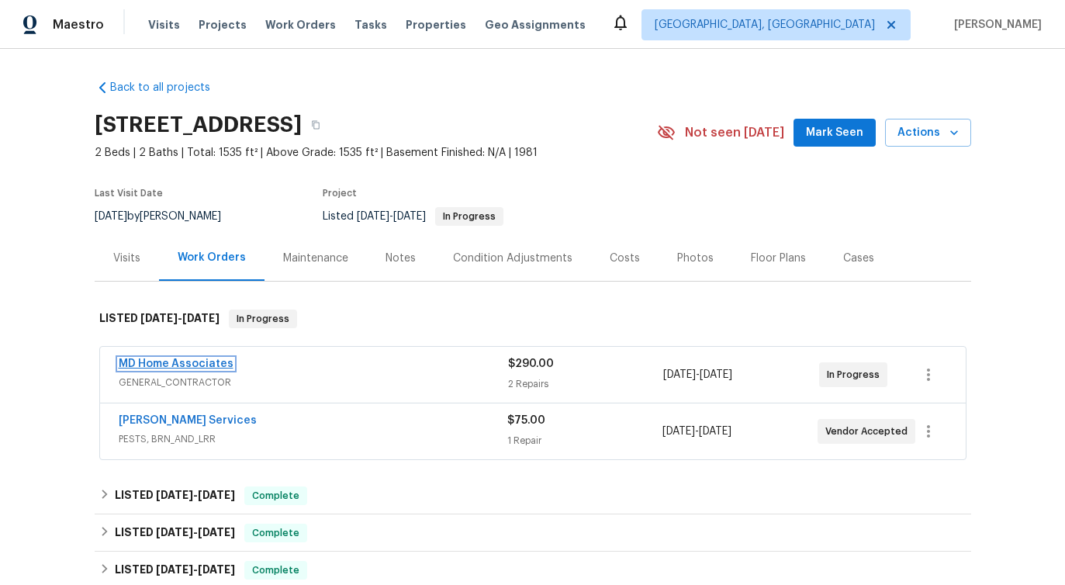
click at [183, 359] on link "MD Home Associates" at bounding box center [176, 363] width 115 height 11
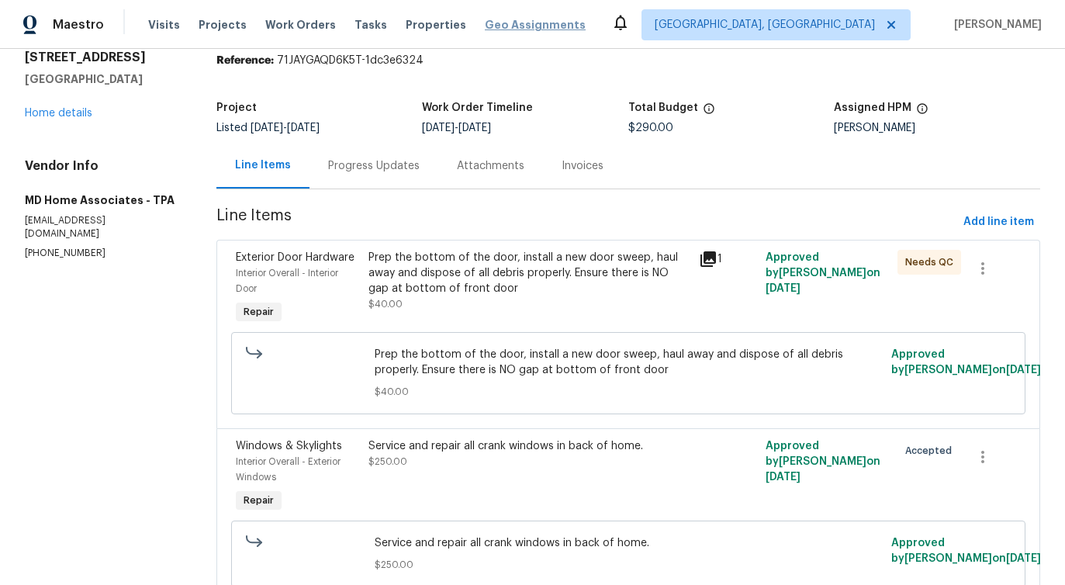
scroll to position [71, 0]
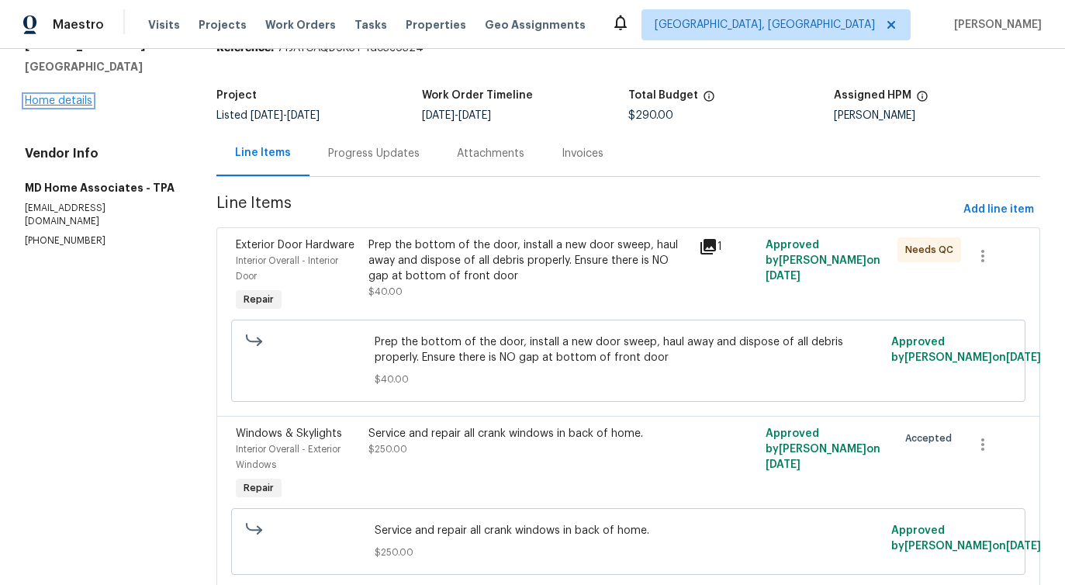
click at [71, 105] on link "Home details" at bounding box center [58, 100] width 67 height 11
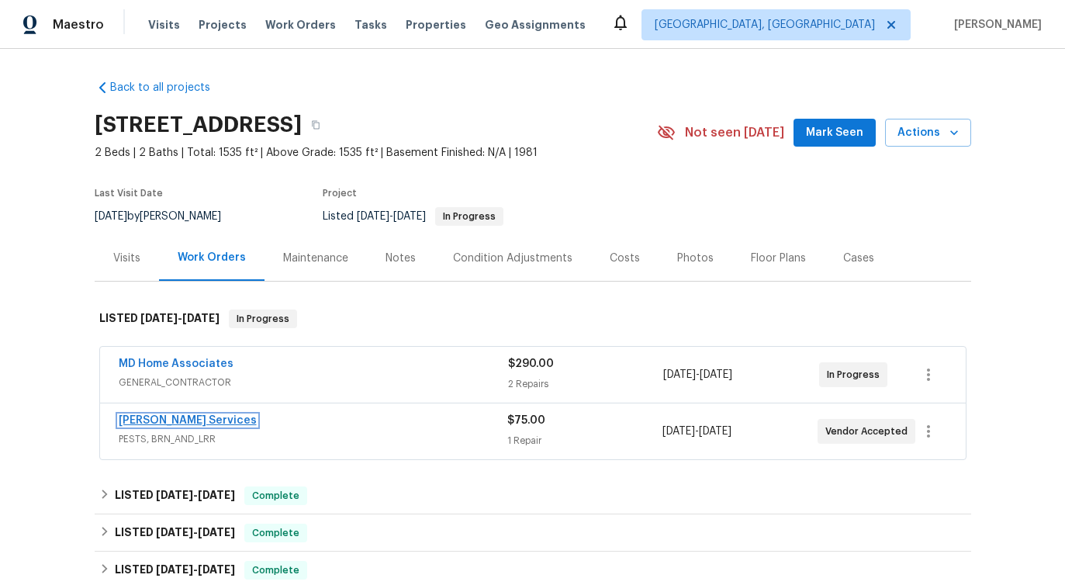
click at [160, 421] on link "[PERSON_NAME] Services" at bounding box center [188, 420] width 138 height 11
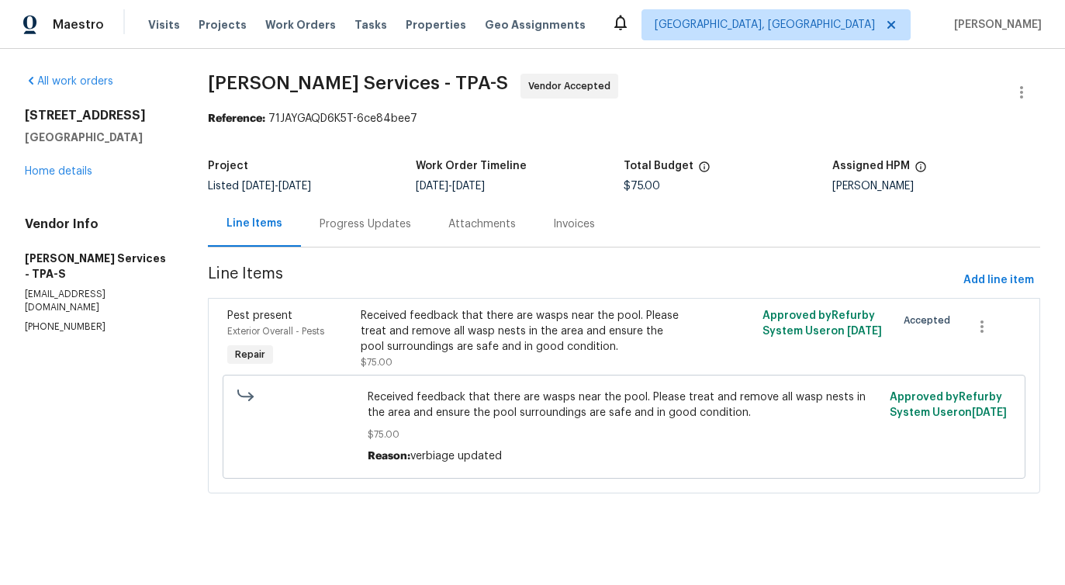
click at [390, 238] on div "Progress Updates" at bounding box center [365, 224] width 129 height 46
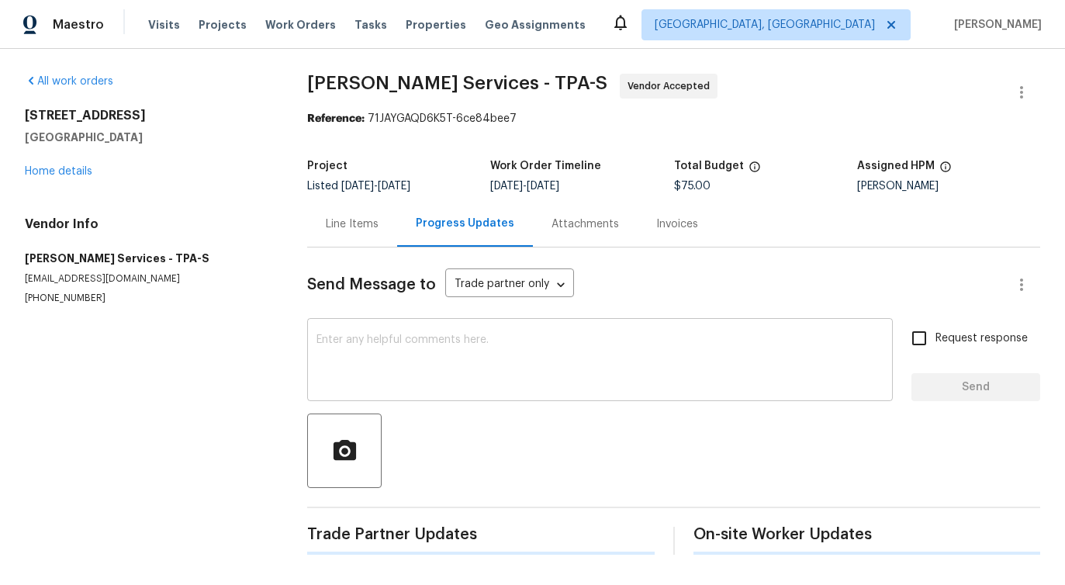
click at [401, 342] on textarea at bounding box center [600, 361] width 567 height 54
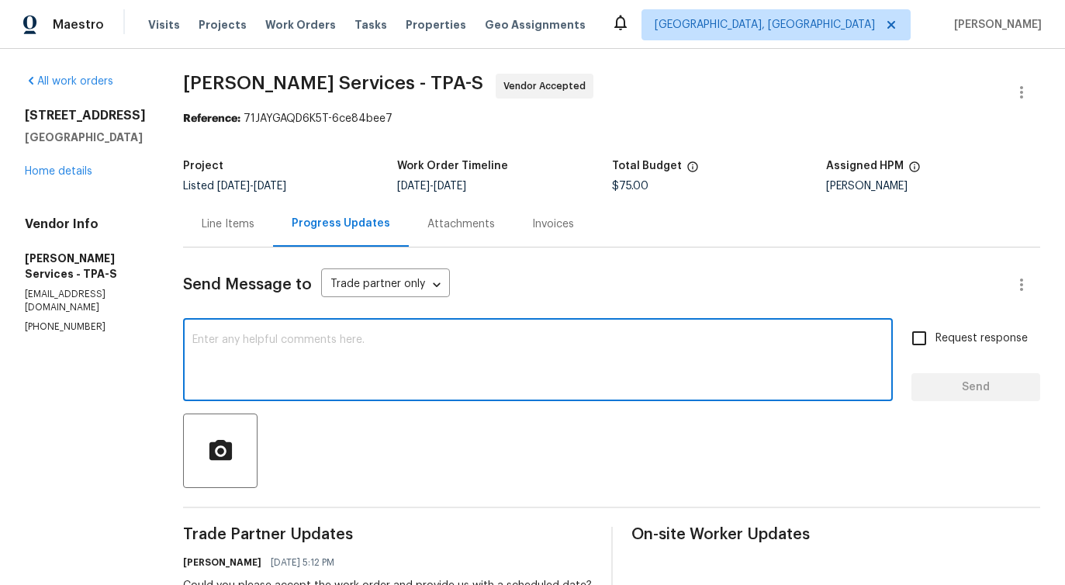
click at [389, 362] on textarea at bounding box center [537, 361] width 691 height 54
